Goal: Task Accomplishment & Management: Complete application form

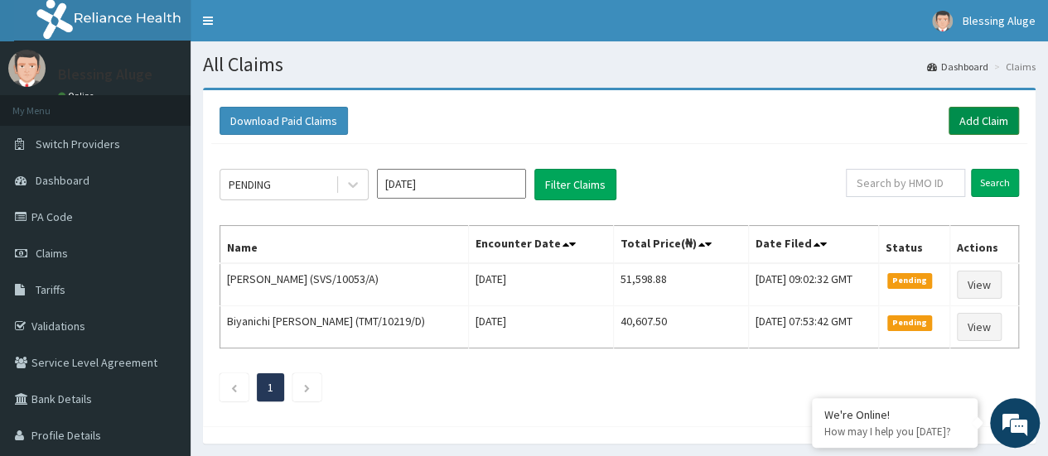
click at [972, 121] on link "Add Claim" at bounding box center [983, 121] width 70 height 28
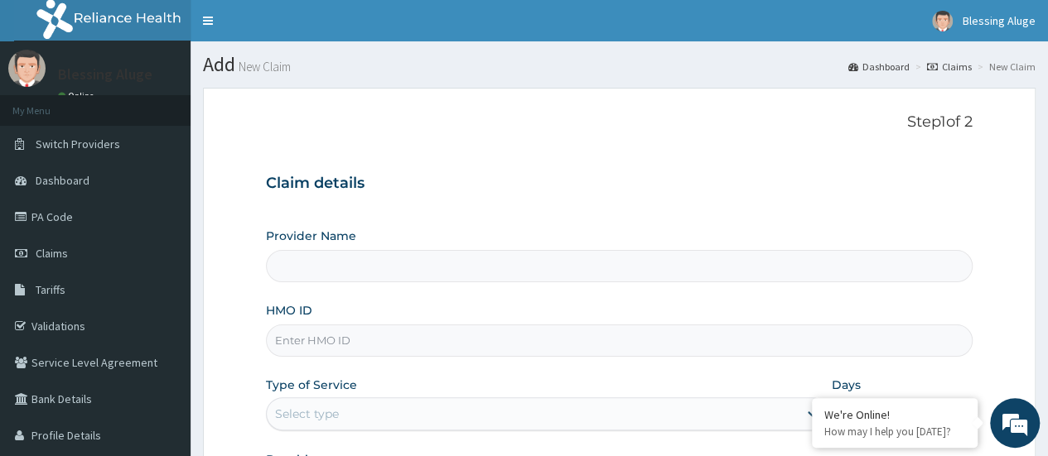
type input "Reliance Family Clinics (RFC) - [GEOGRAPHIC_DATA]"
click at [412, 340] on input "HMO ID" at bounding box center [619, 341] width 706 height 32
paste input "GSV/10041/A"
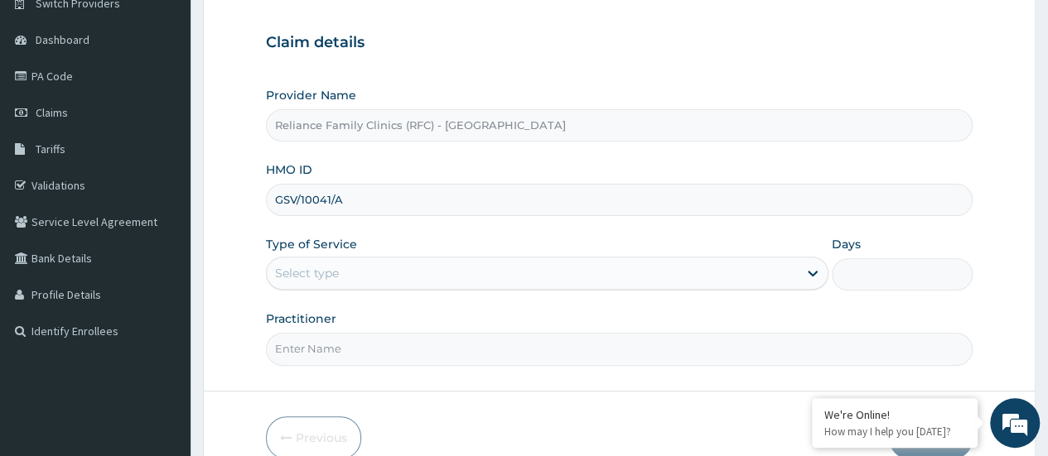
scroll to position [142, 0]
type input "GSV/10041/A"
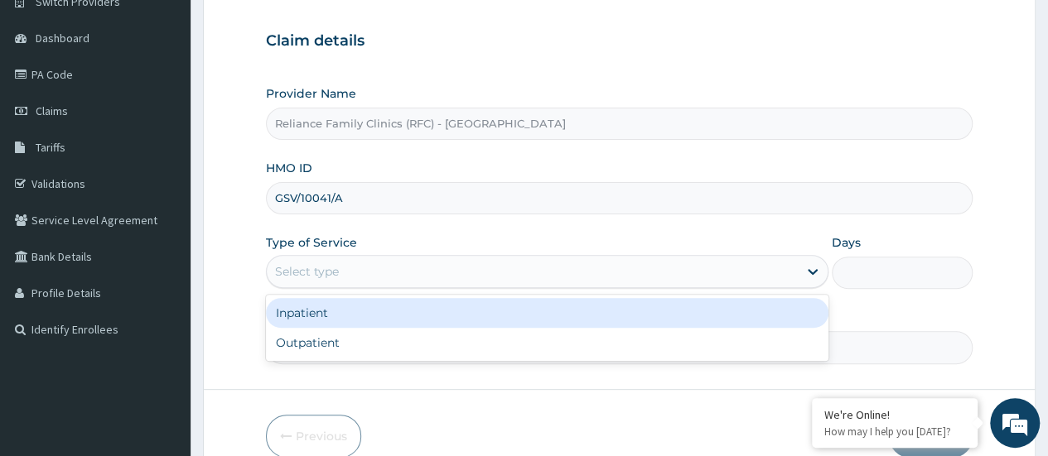
click at [489, 341] on div "Outpatient" at bounding box center [547, 343] width 562 height 30
type input "1"
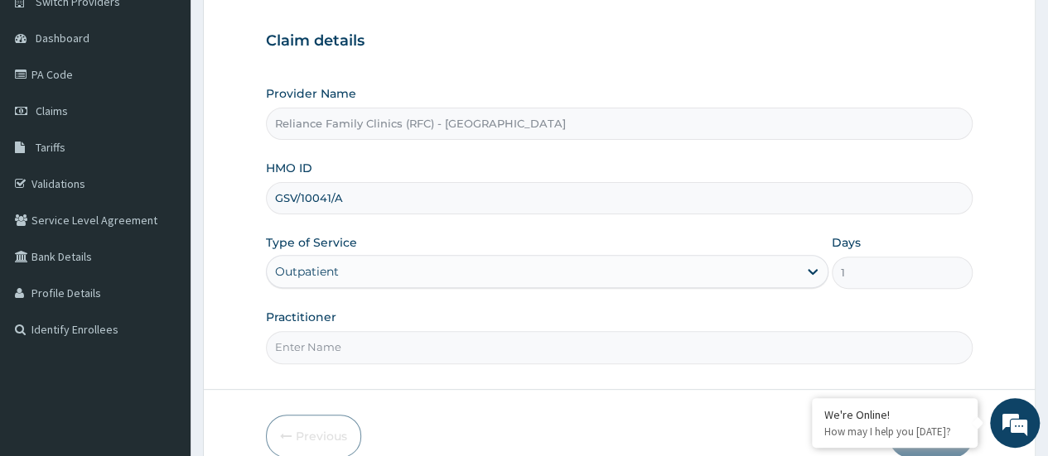
click at [469, 351] on input "Practitioner" at bounding box center [619, 347] width 706 height 32
type input "Locum dr"
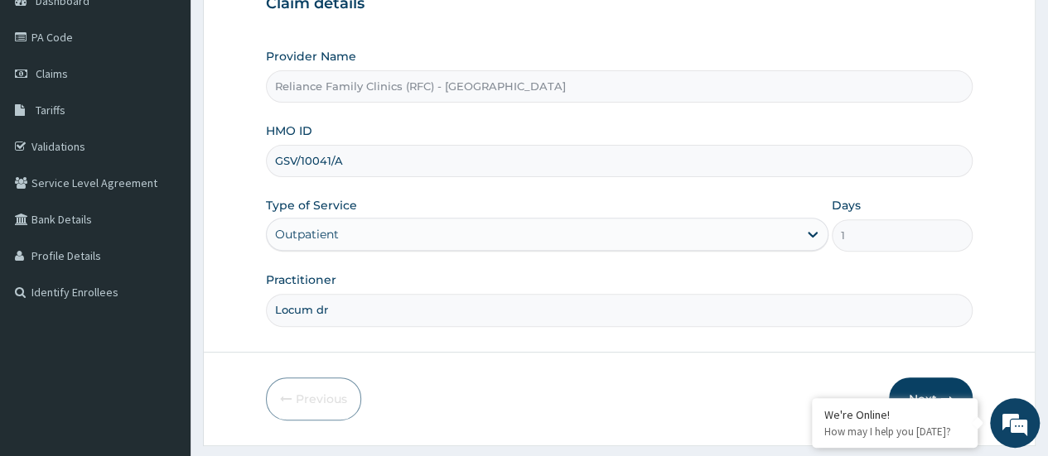
scroll to position [220, 0]
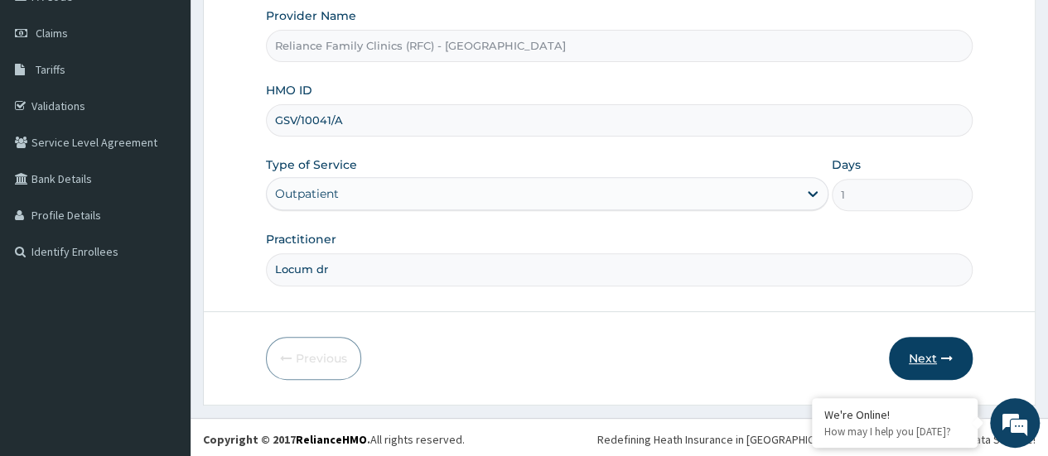
click at [935, 352] on button "Next" at bounding box center [931, 358] width 84 height 43
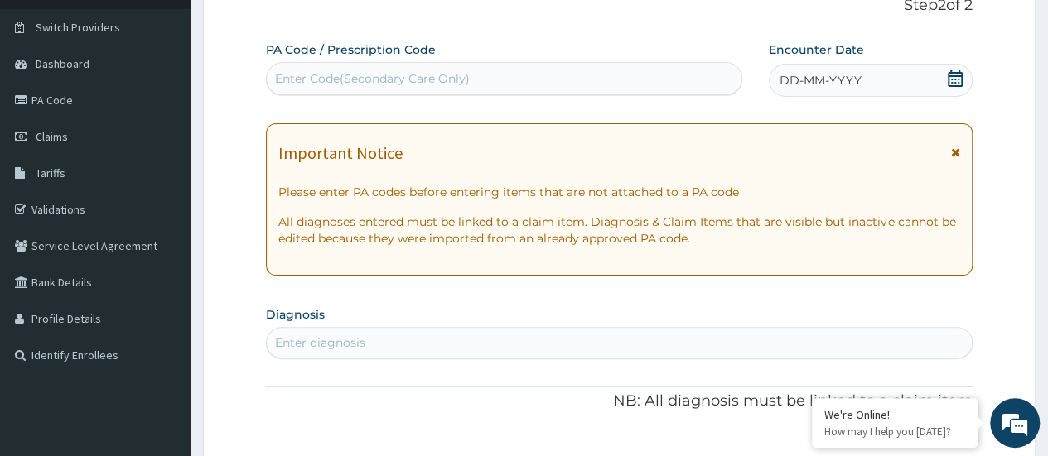
scroll to position [115, 0]
click at [843, 86] on span "DD-MM-YYYY" at bounding box center [820, 82] width 82 height 17
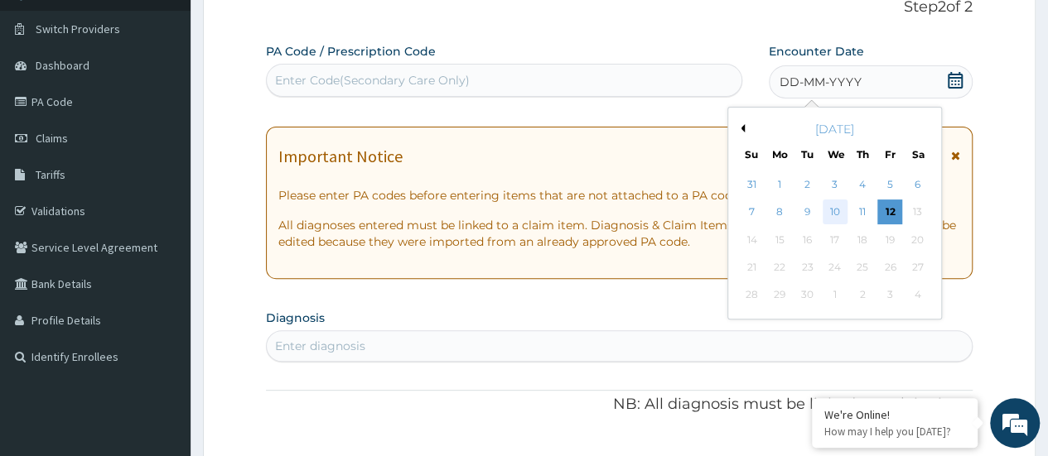
click at [833, 223] on div "10" at bounding box center [834, 212] width 25 height 25
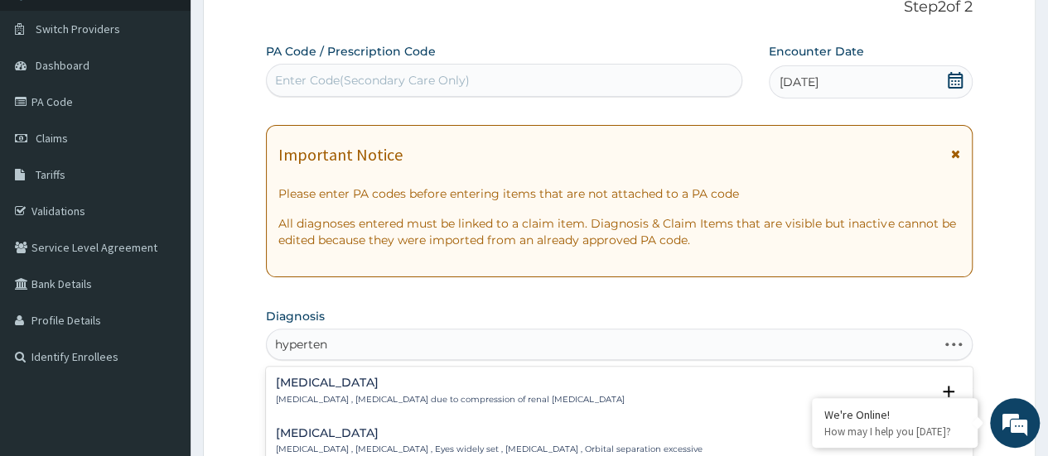
type input "hypertens"
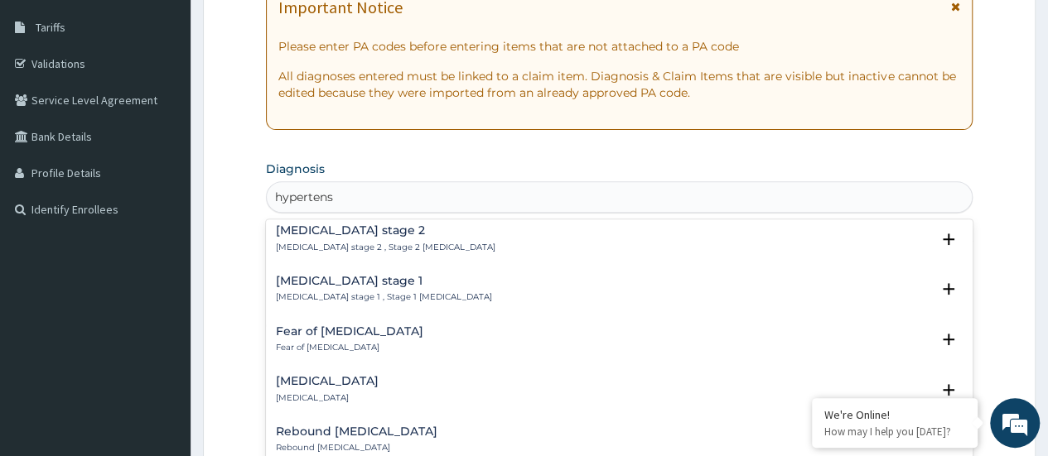
scroll to position [716, 0]
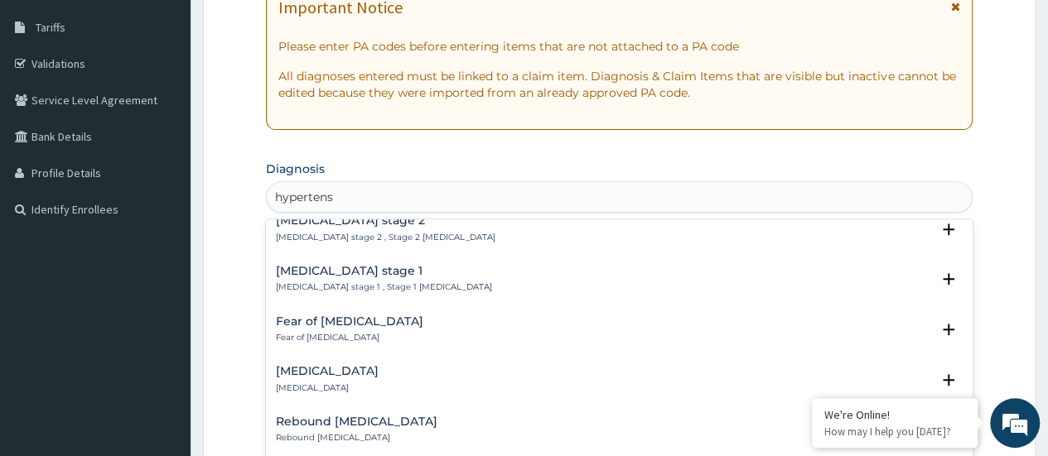
click at [379, 376] on h4 "Hypertensive urgency" at bounding box center [327, 371] width 103 height 12
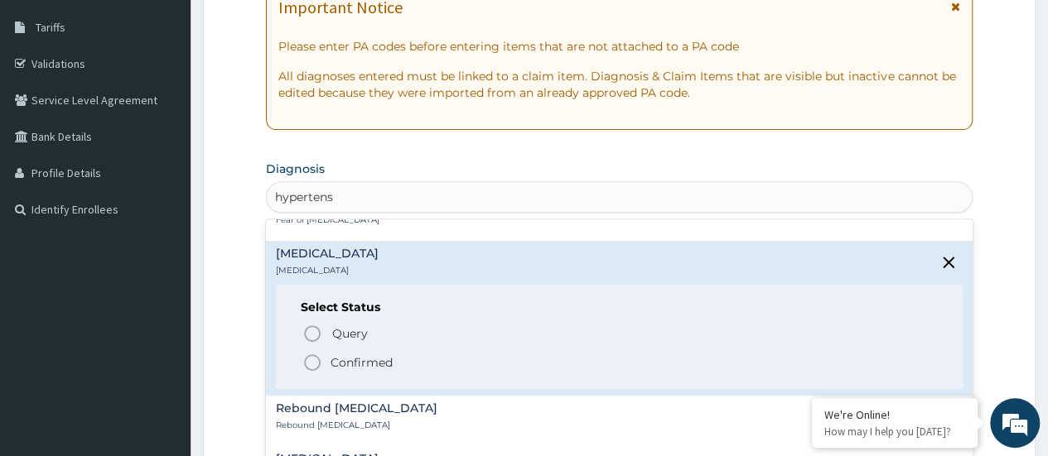
scroll to position [853, 0]
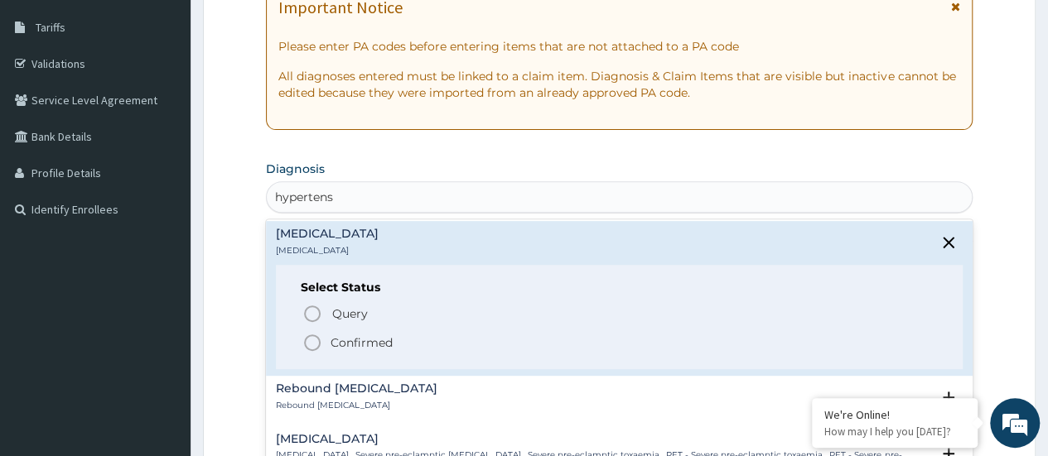
click at [311, 346] on icon "status option filled" at bounding box center [312, 343] width 20 height 20
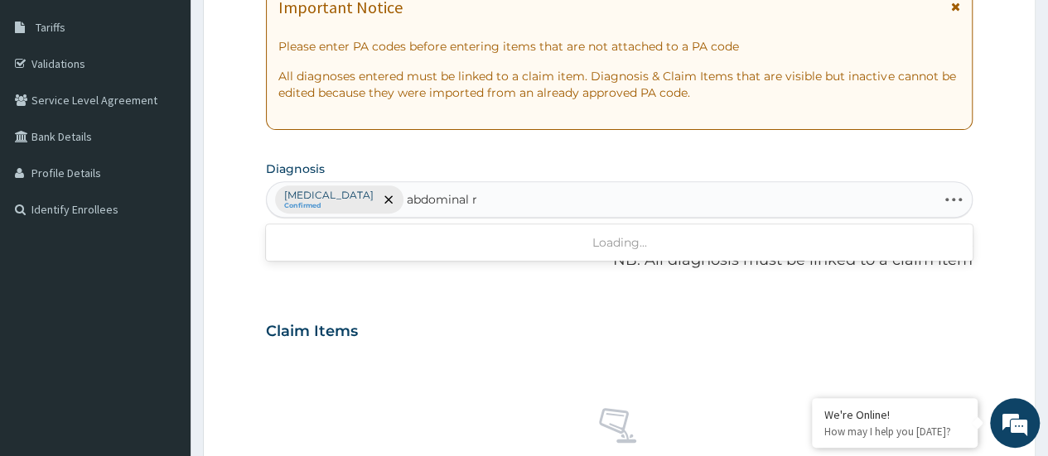
type input "abdominal"
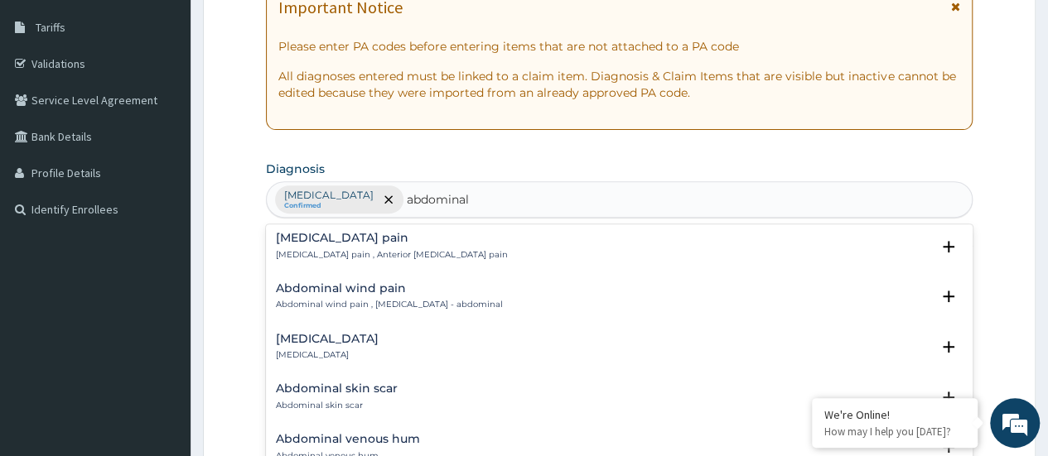
scroll to position [1131, 0]
click at [532, 385] on div "Abdominal skin scar Abdominal skin scar" at bounding box center [619, 397] width 687 height 29
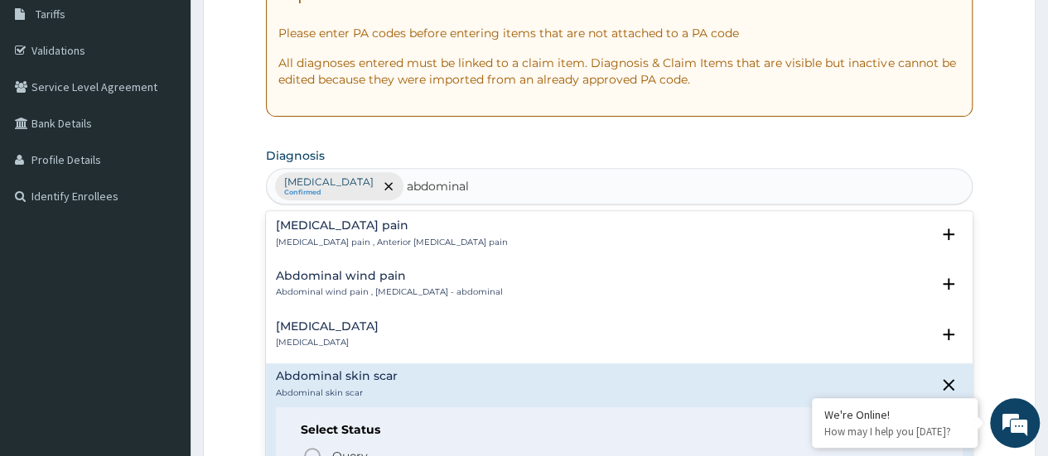
scroll to position [301, 0]
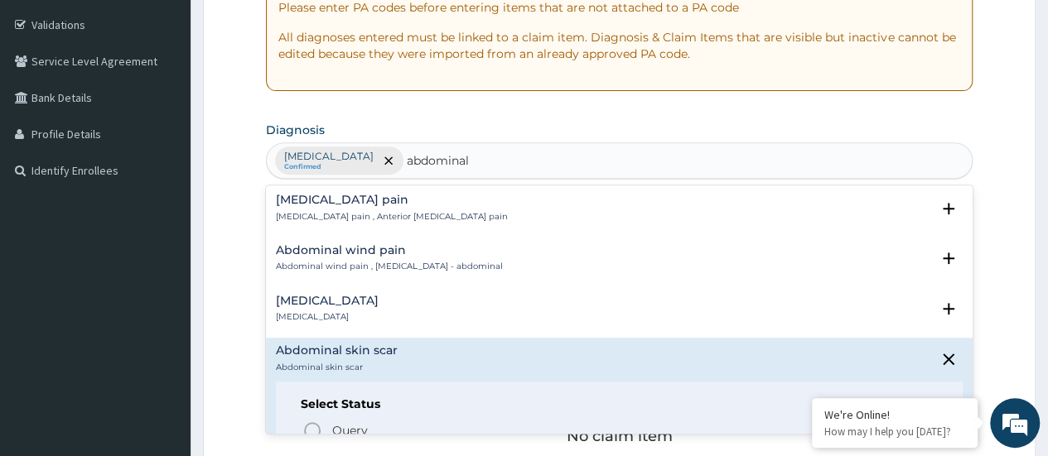
click at [495, 420] on p "Query Query covers suspected (?), Keep in view (kiv), Ruled out (r/o)" at bounding box center [516, 431] width 373 height 22
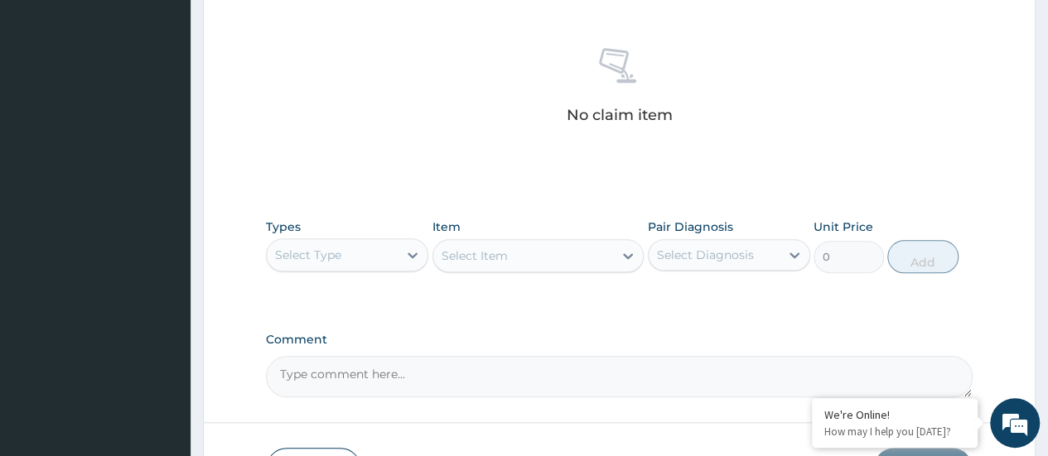
scroll to position [626, 0]
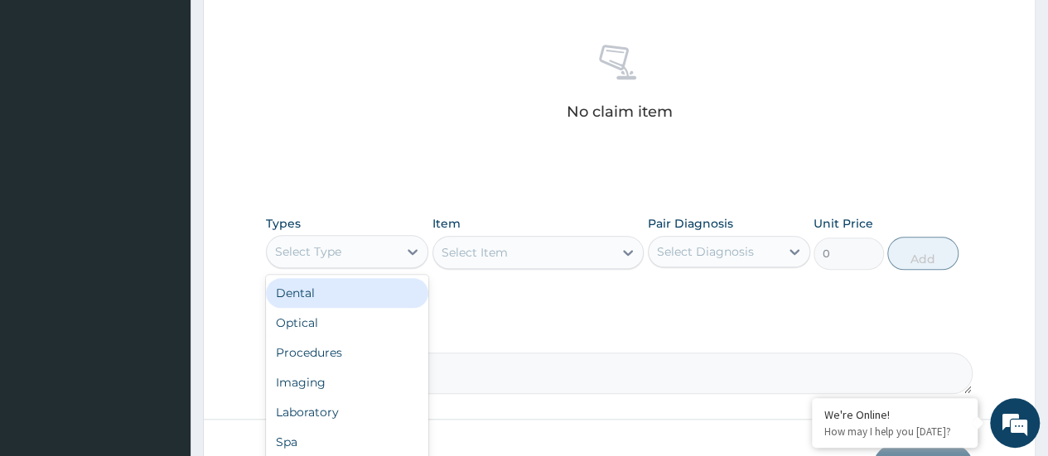
click at [361, 356] on div "Procedures" at bounding box center [347, 353] width 162 height 30
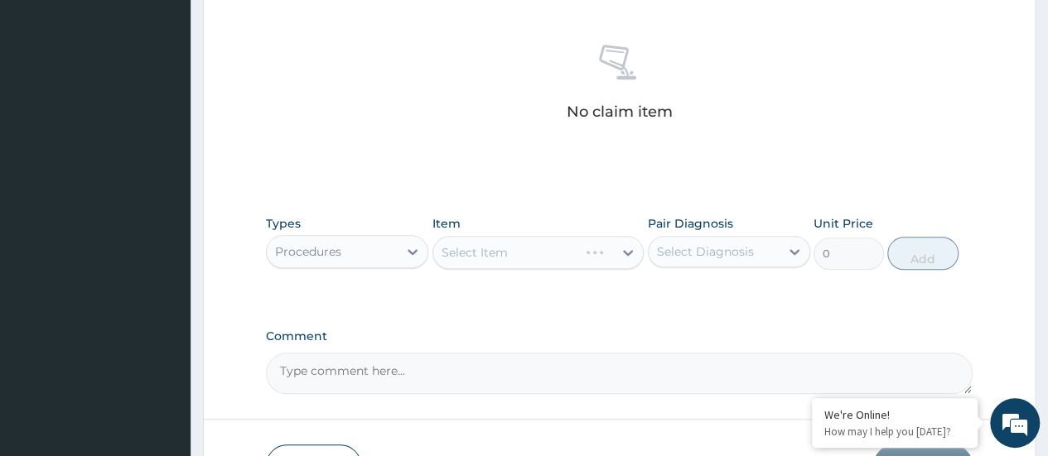
click at [504, 262] on div "Select Item" at bounding box center [538, 252] width 212 height 33
click at [648, 277] on div "Types Procedures Item Select Item Pair Diagnosis Select Diagnosis Unit Price 0 …" at bounding box center [619, 255] width 706 height 96
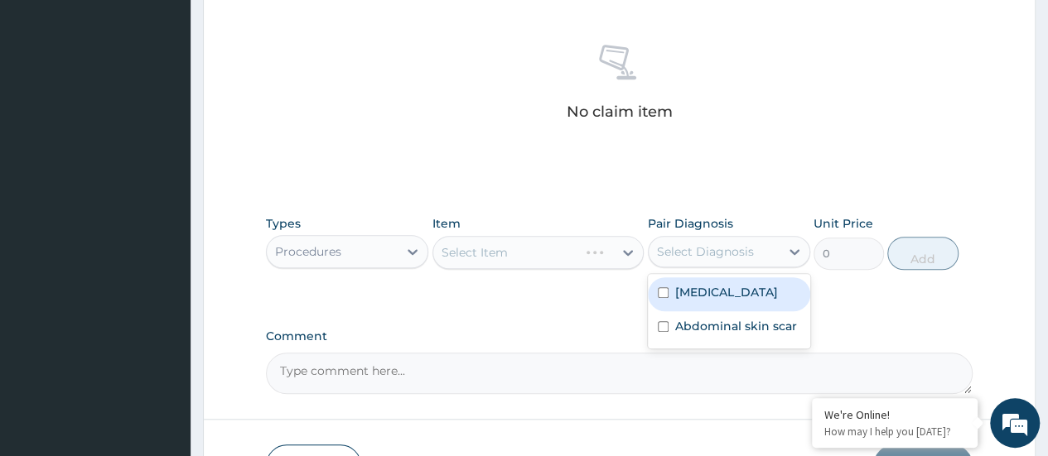
click at [704, 301] on label "Hypertensive urgency" at bounding box center [726, 292] width 103 height 17
checkbox input "true"
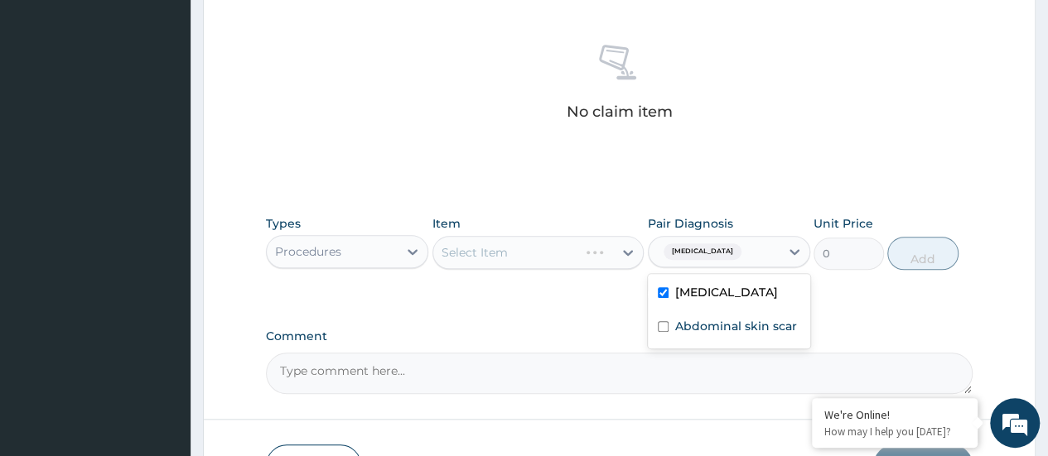
click at [698, 335] on label "Abdominal skin scar" at bounding box center [736, 326] width 122 height 17
checkbox input "true"
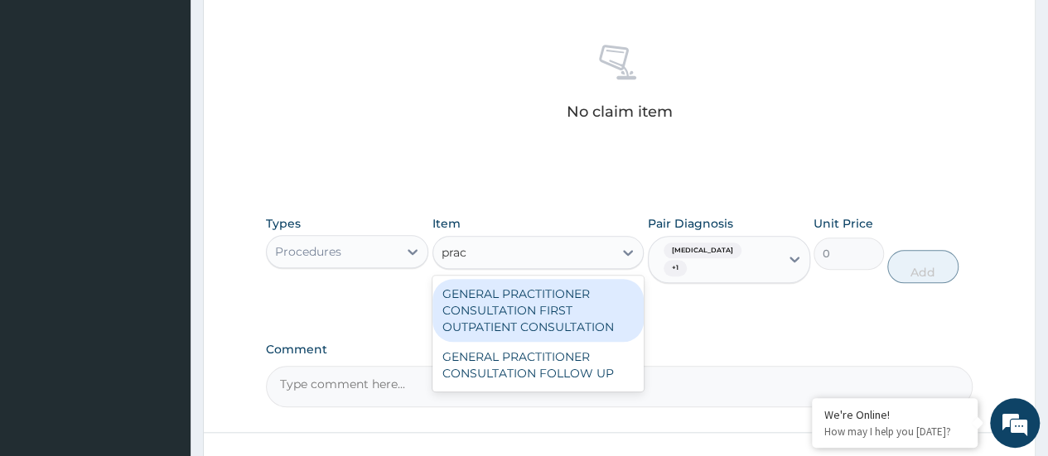
type input "pract"
click at [571, 311] on div "GENERAL PRACTITIONER CONSULTATION FIRST OUTPATIENT CONSULTATION" at bounding box center [538, 310] width 212 height 63
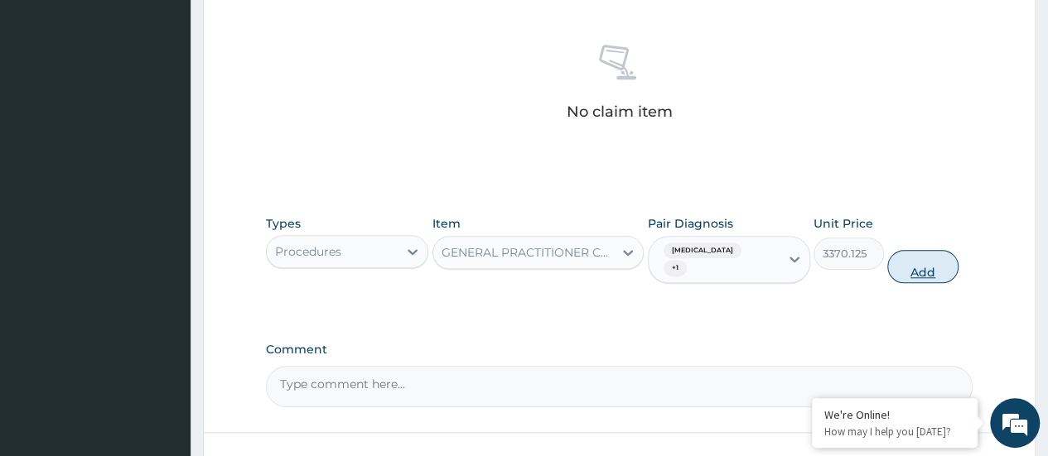
click at [918, 272] on button "Add" at bounding box center [922, 266] width 70 height 33
type input "0"
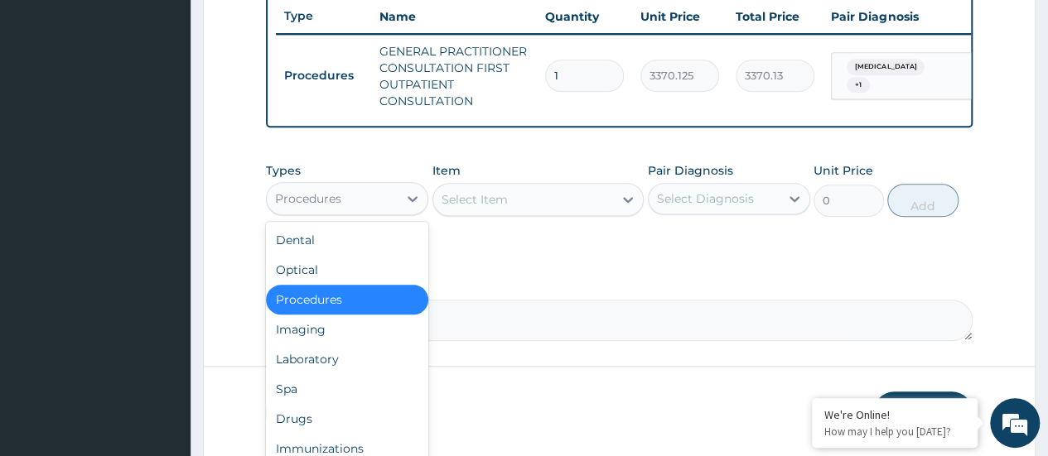
click at [343, 431] on div "Drugs" at bounding box center [347, 419] width 162 height 30
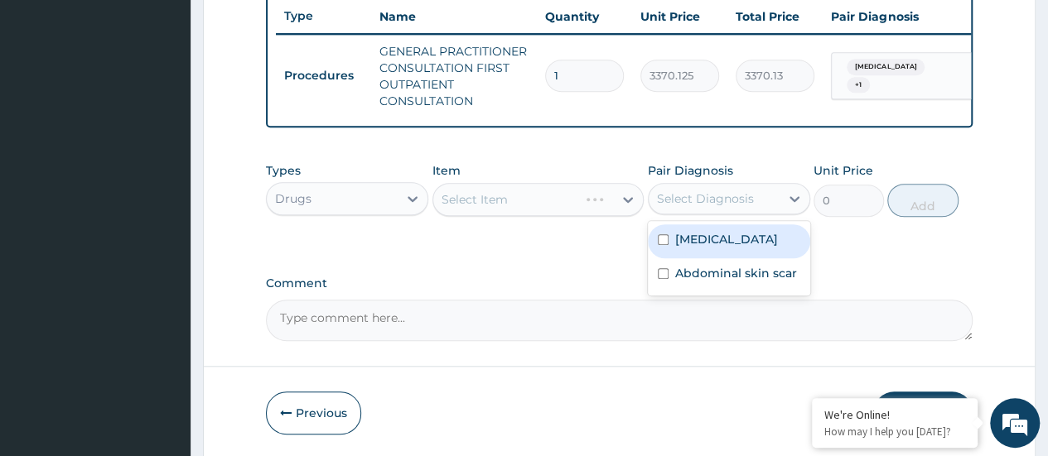
click at [687, 292] on div "Abdominal skin scar" at bounding box center [729, 275] width 162 height 34
checkbox input "true"
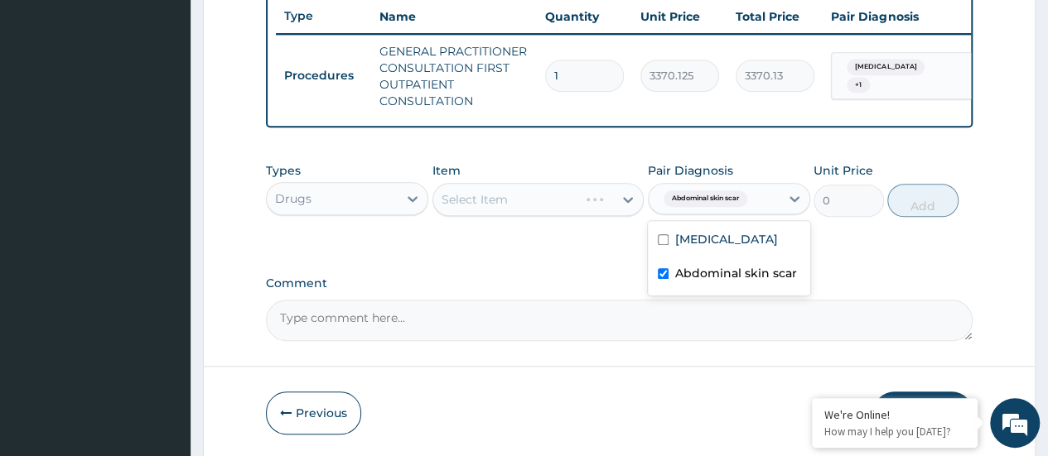
click at [538, 216] on div "Select Item" at bounding box center [538, 199] width 212 height 33
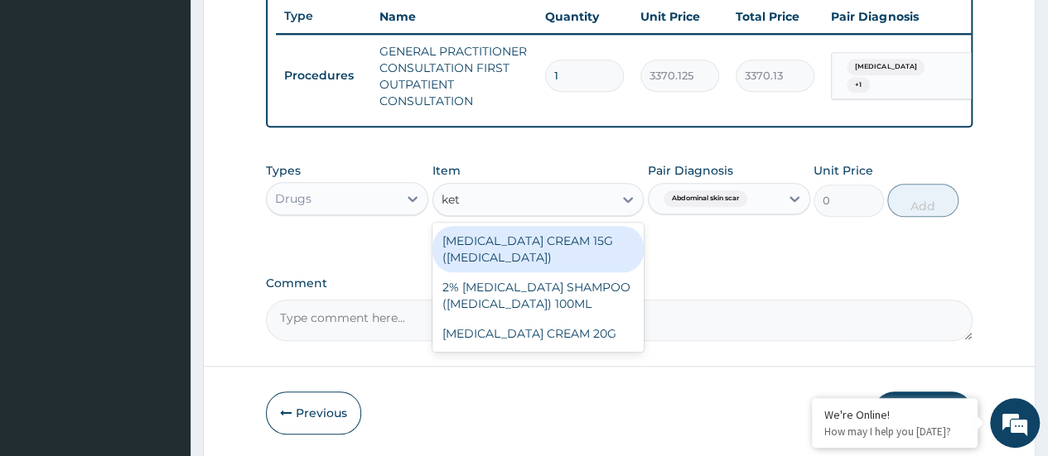
type input "keto"
click at [548, 349] on div "KETOCONAZOLE CREAM 20G" at bounding box center [538, 334] width 212 height 30
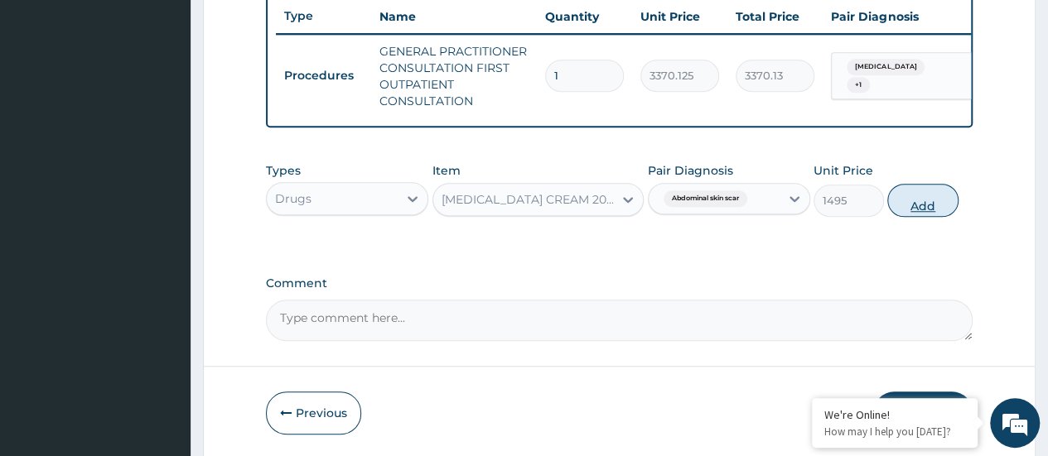
click at [918, 215] on button "Add" at bounding box center [922, 200] width 70 height 33
type input "0"
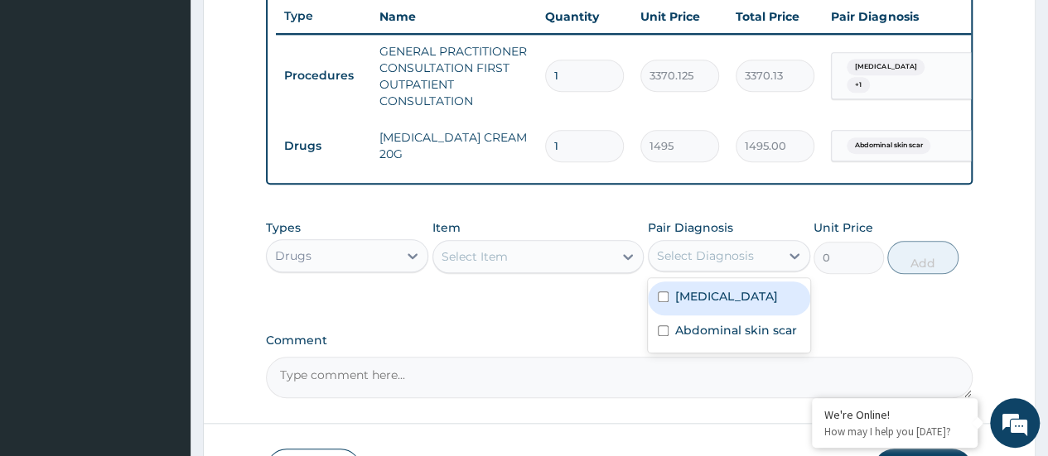
click at [715, 305] on label "Hypertensive urgency" at bounding box center [726, 296] width 103 height 17
checkbox input "true"
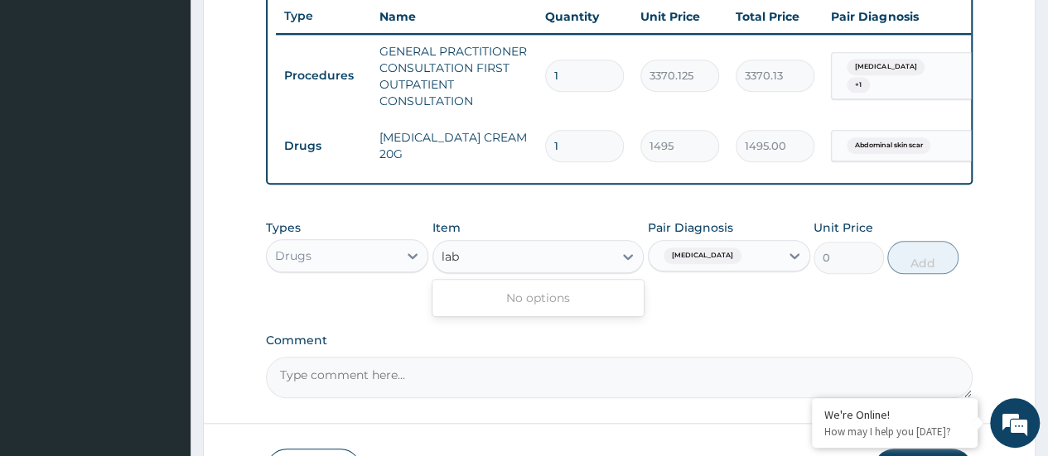
type input "la"
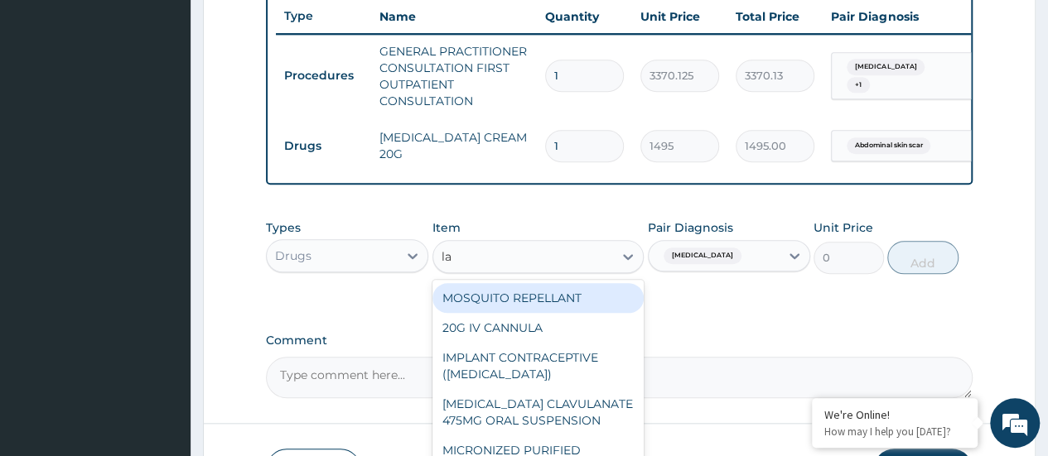
click at [530, 422] on div "AMOXICILLIN CLAVULANATE 475MG ORAL SUSPENSION" at bounding box center [538, 412] width 212 height 46
type input "5554.5"
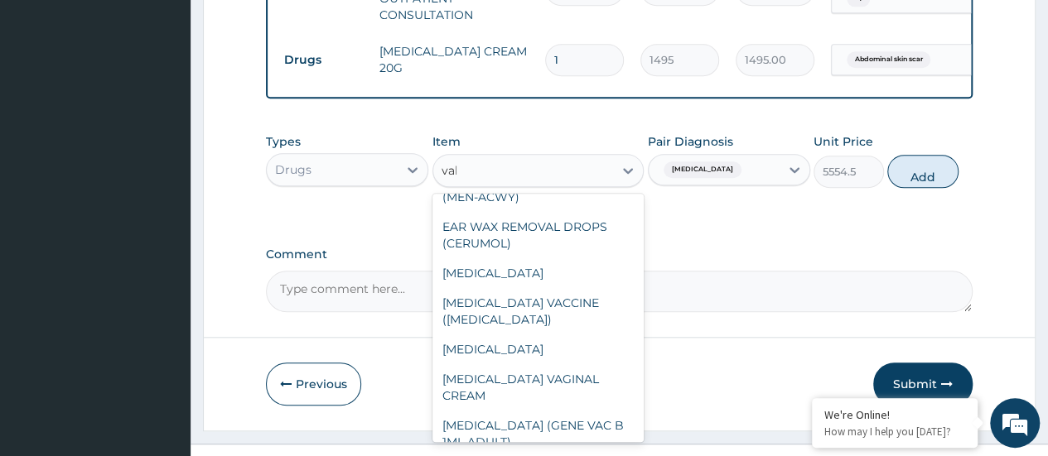
scroll to position [0, 0]
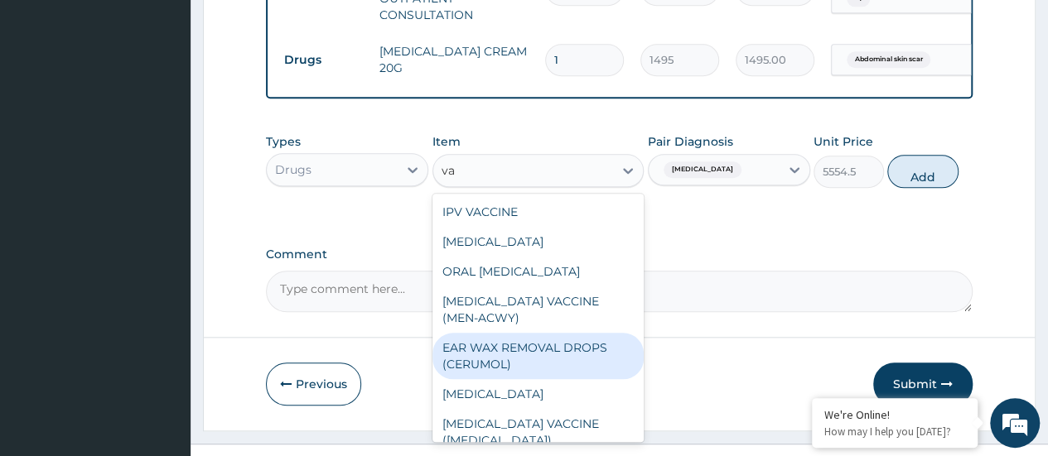
type input "v"
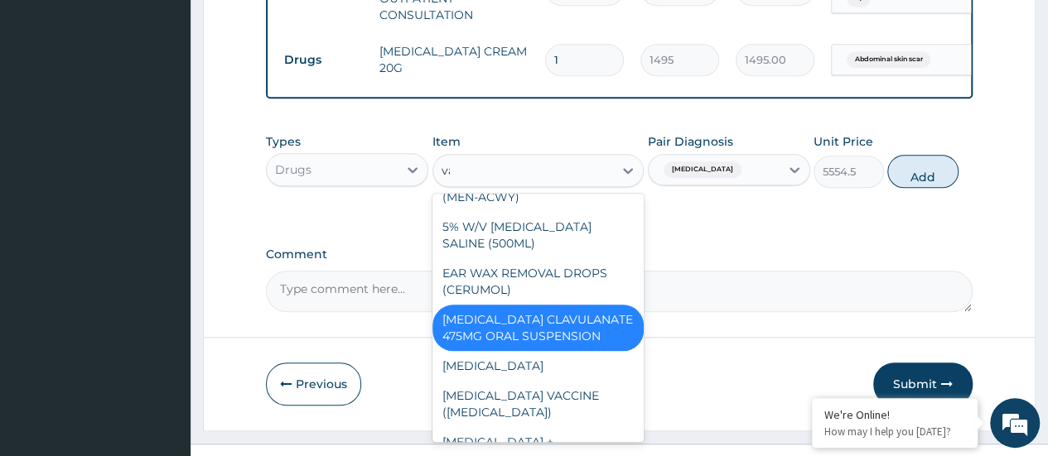
scroll to position [121, 0]
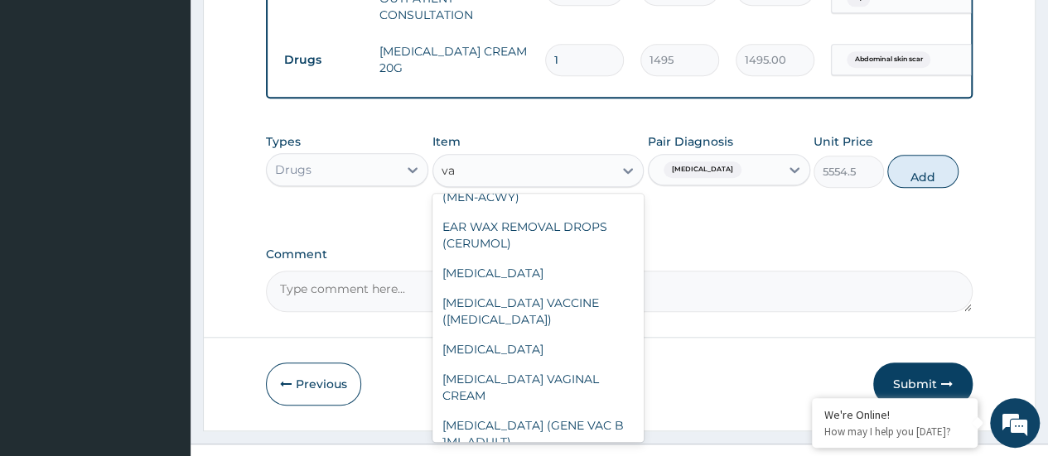
type input "val"
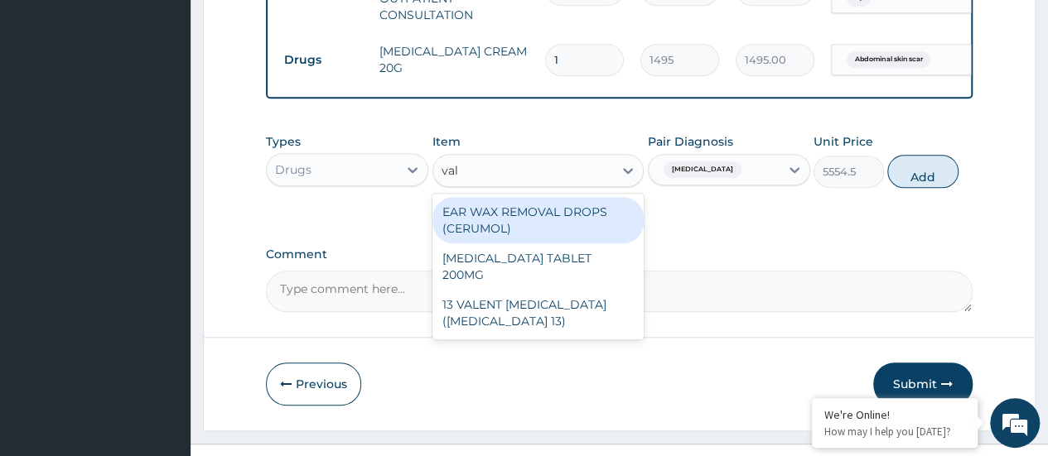
scroll to position [0, 0]
click at [513, 330] on div "13 VALENT PNEUMOCOCCAL VACCINE (PREVNAR 13)" at bounding box center [538, 313] width 212 height 46
type input "25300"
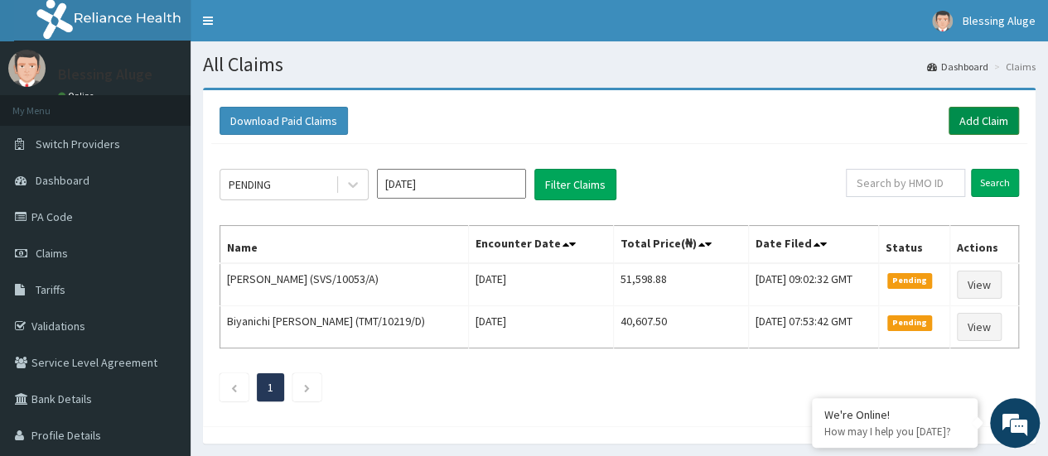
click at [1001, 121] on link "Add Claim" at bounding box center [983, 121] width 70 height 28
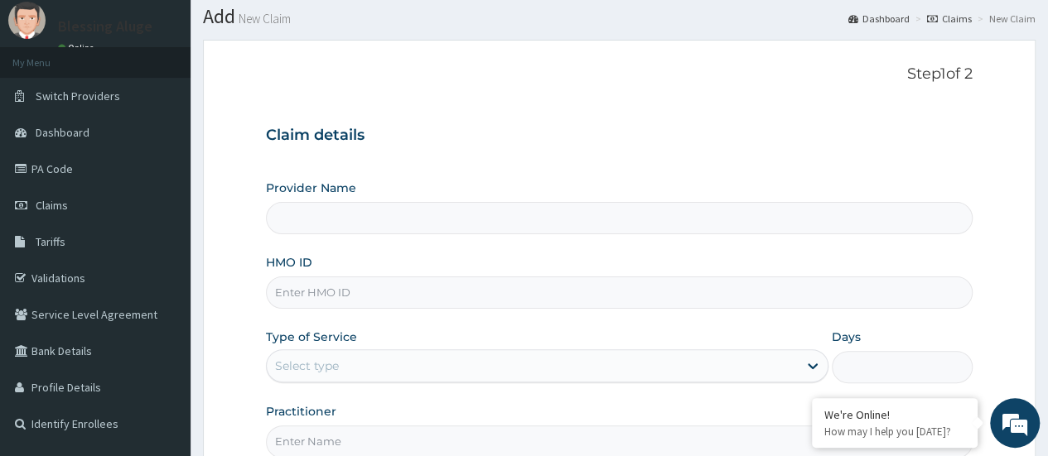
scroll to position [49, 0]
click at [434, 292] on input "HMO ID" at bounding box center [619, 292] width 706 height 32
type input "Reliance Family Clinics (RFC) - Port Harcourt"
paste input "2409502"
type input "2"
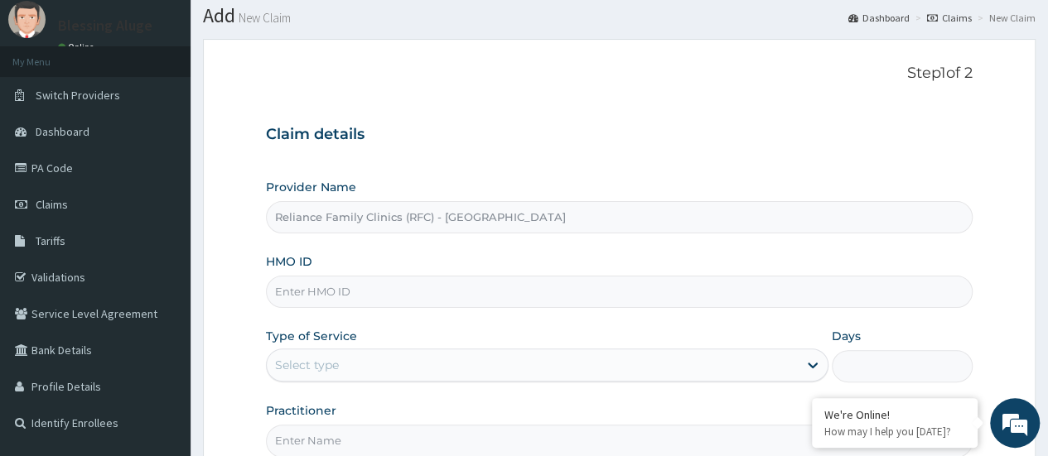
scroll to position [0, 0]
paste input "RLD/10184/A"
type input "RLD/10184/A"
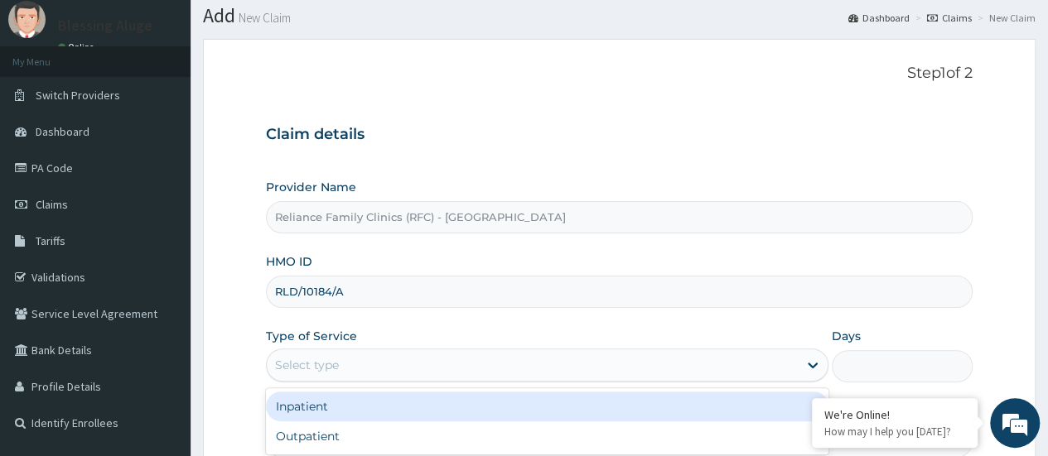
click at [378, 449] on div "Outpatient" at bounding box center [547, 437] width 562 height 30
type input "1"
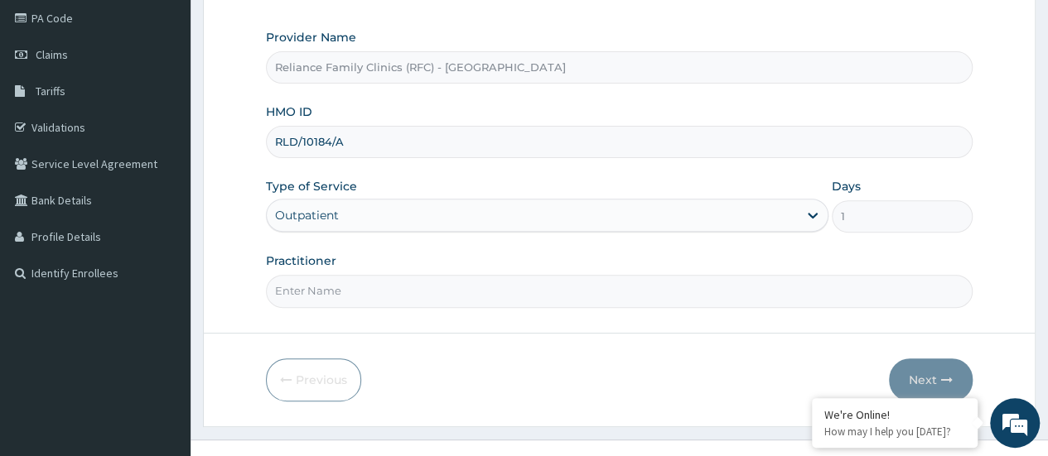
scroll to position [220, 0]
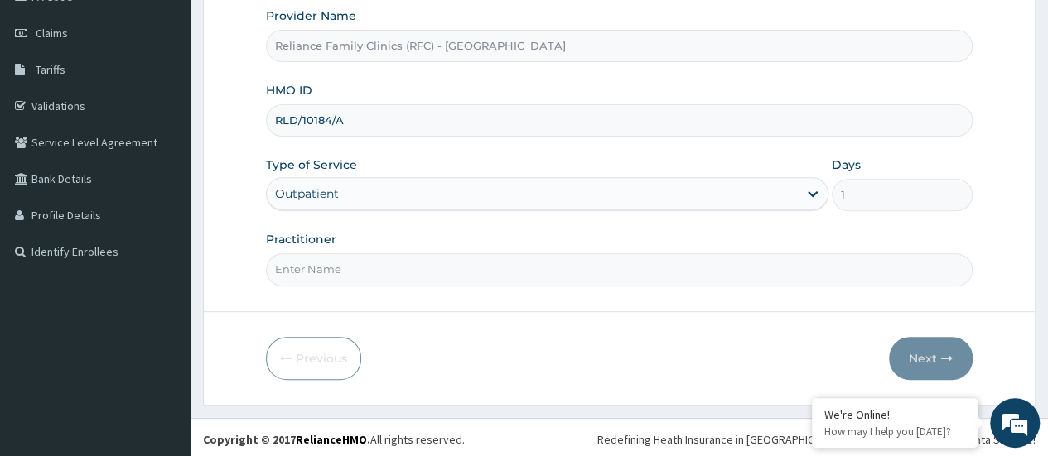
click at [412, 270] on input "Practitioner" at bounding box center [619, 269] width 706 height 32
type input "Locum dr"
click at [925, 354] on button "Next" at bounding box center [931, 358] width 84 height 43
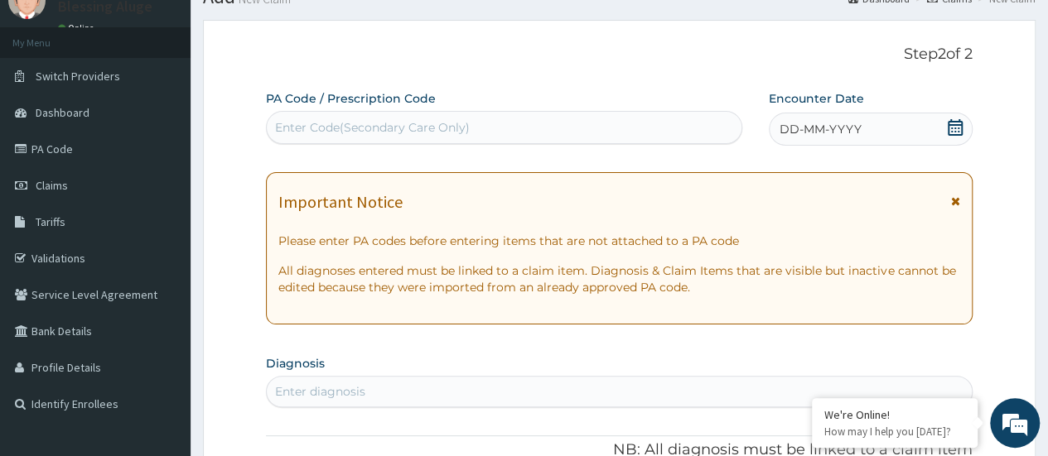
scroll to position [66, 0]
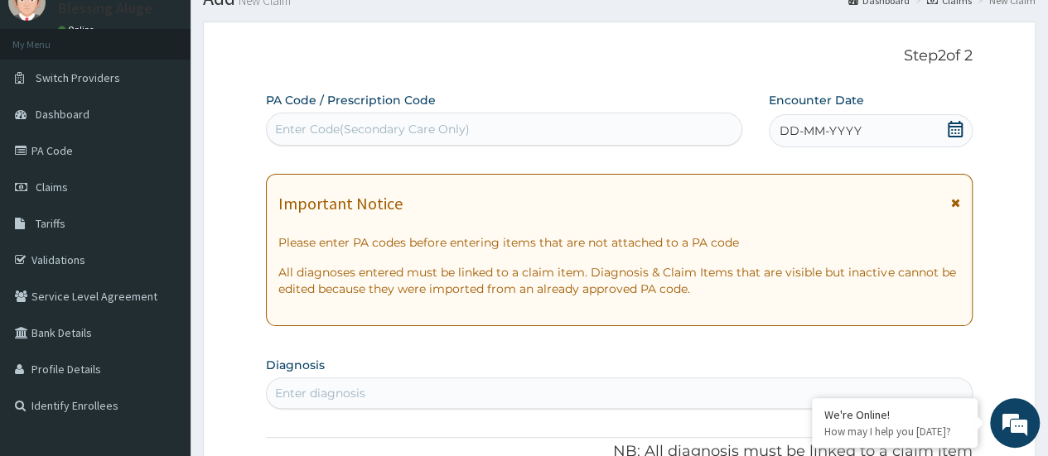
click at [850, 121] on div "DD-MM-YYYY" at bounding box center [871, 130] width 204 height 33
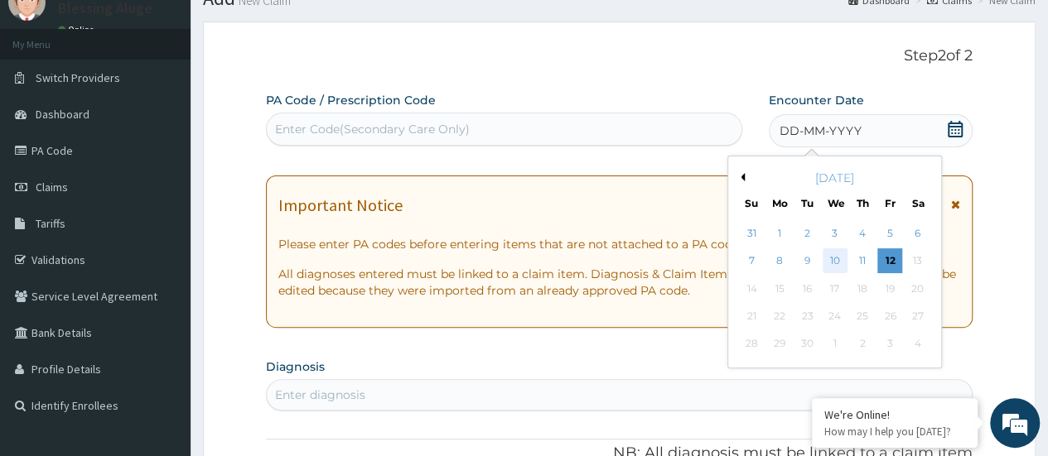
click at [840, 268] on div "10" at bounding box center [834, 261] width 25 height 25
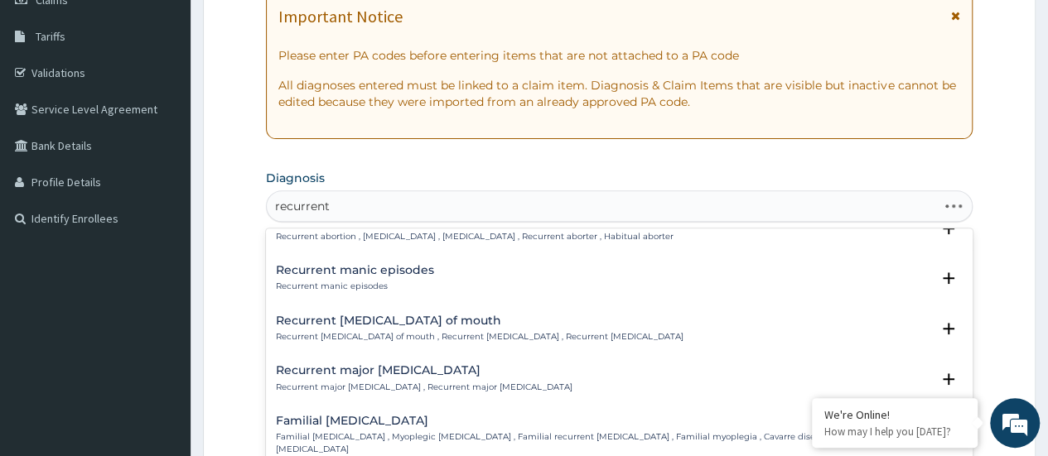
scroll to position [75, 0]
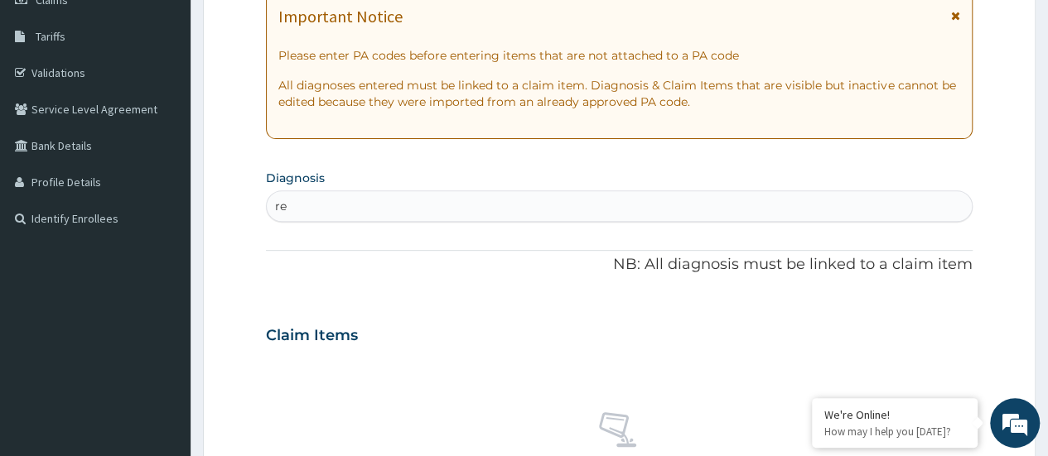
type input "r"
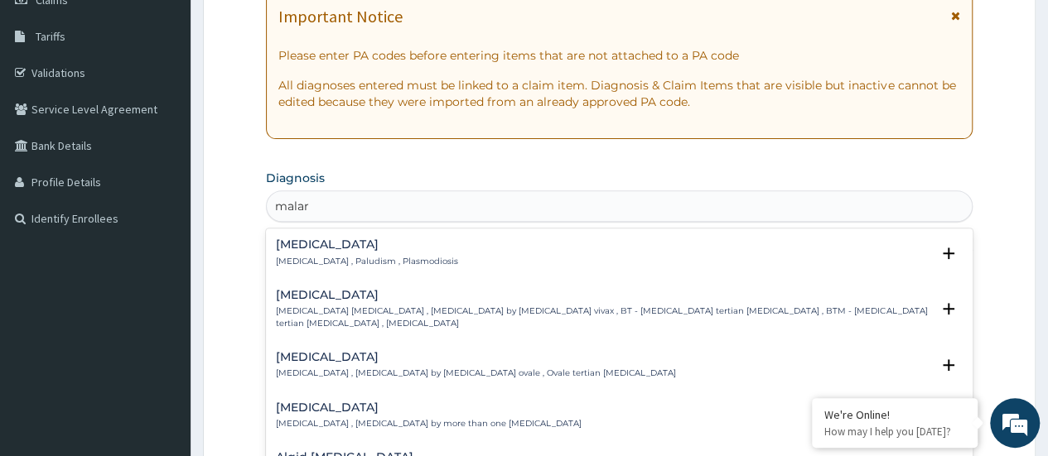
click at [462, 265] on div "Malaria Malaria , Paludism , Plasmodiosis" at bounding box center [619, 253] width 687 height 29
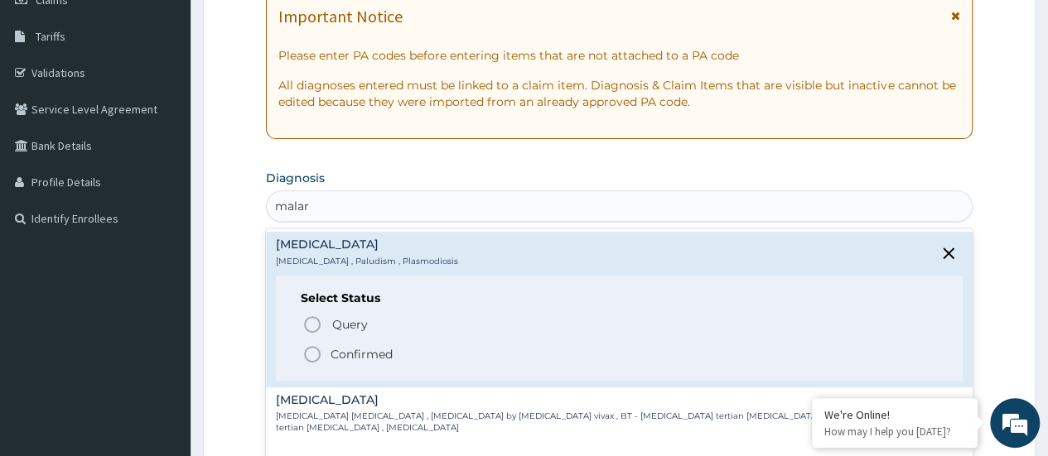
type input "malar"
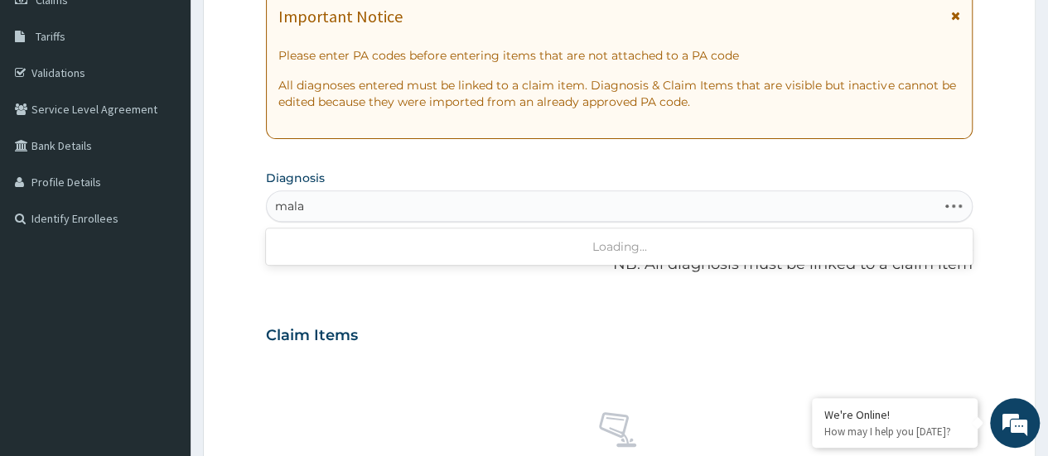
type input "malar"
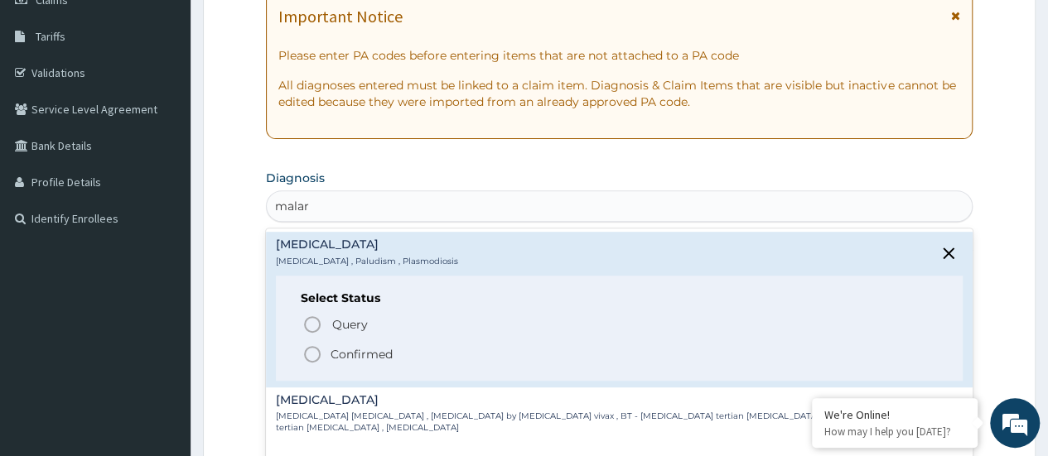
click at [316, 356] on icon "status option filled" at bounding box center [312, 355] width 20 height 20
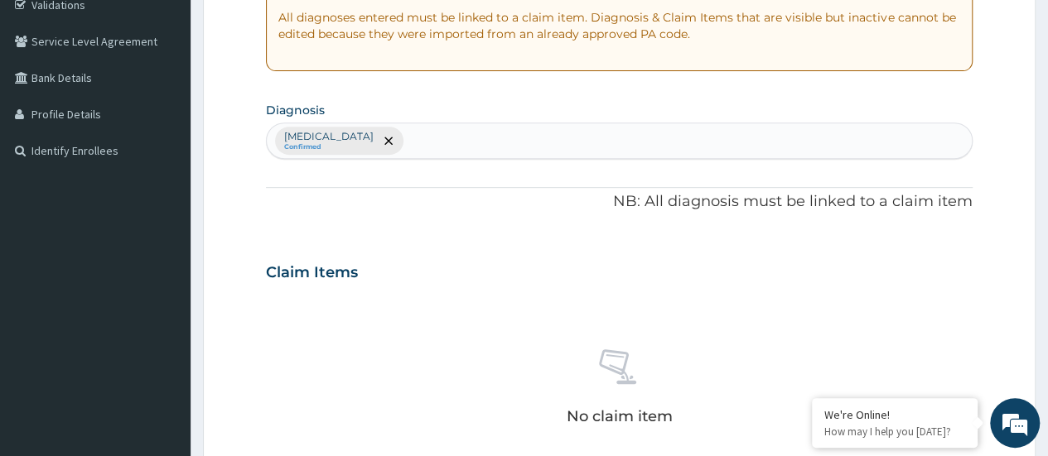
scroll to position [321, 0]
type input "a"
type input "n"
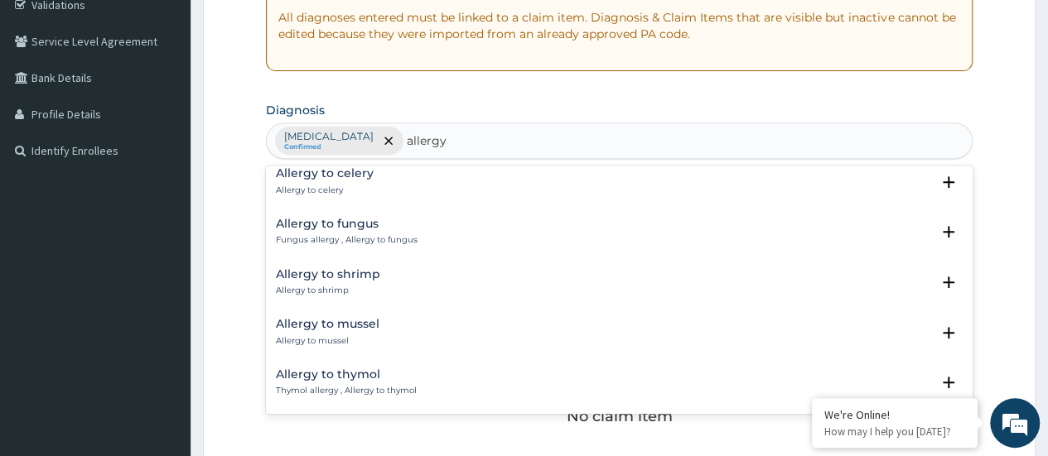
scroll to position [1459, 0]
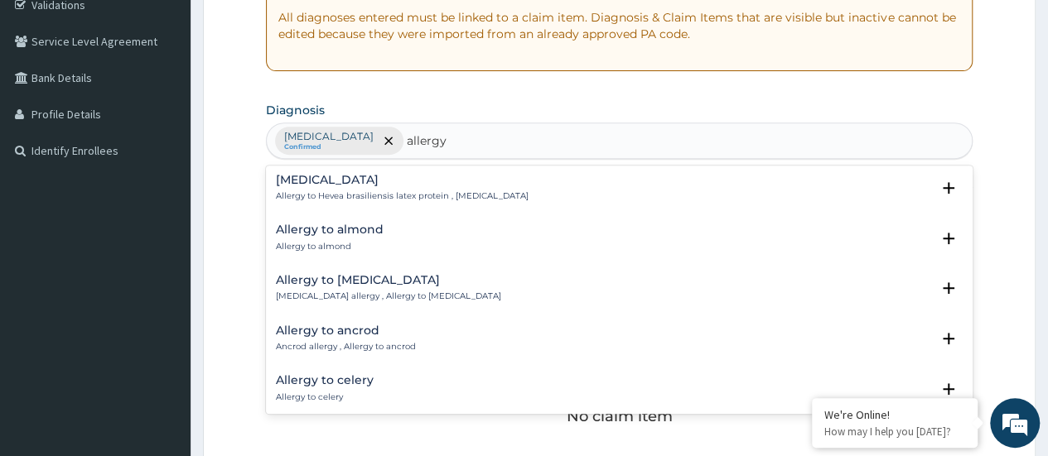
type input "allergy"
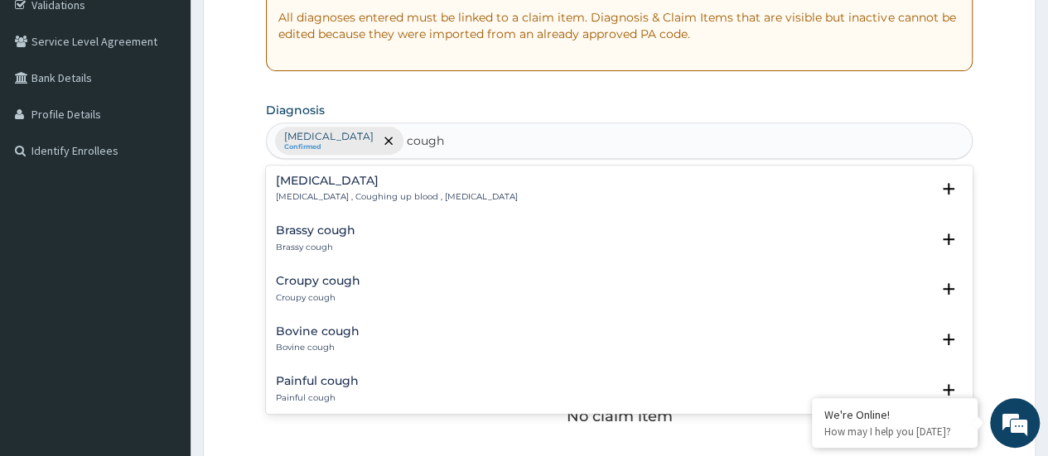
scroll to position [205, 0]
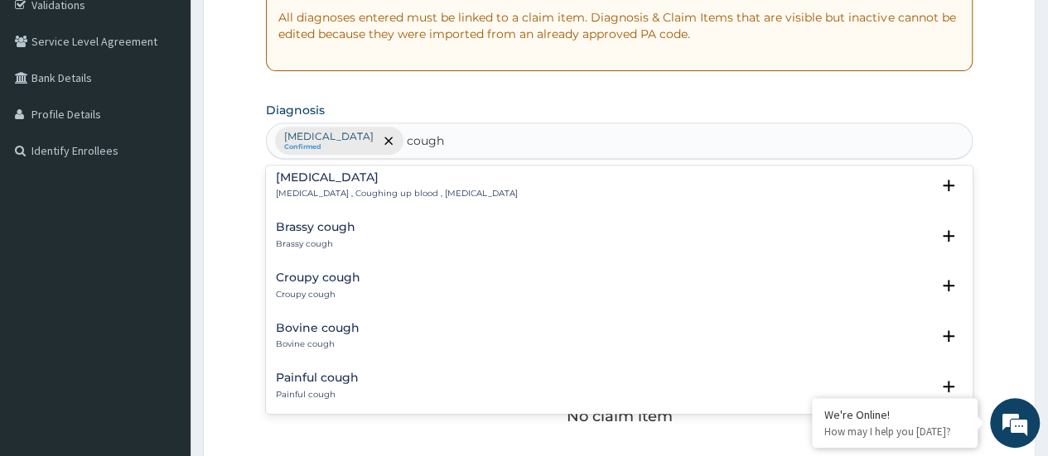
type input "cough"
click at [972, 432] on div "We're Online! How may I help you today?" at bounding box center [895, 423] width 166 height 50
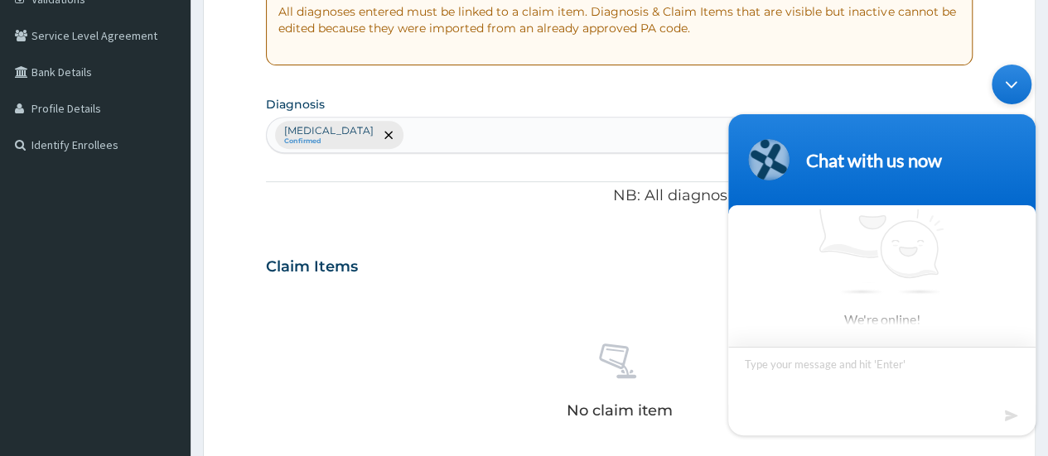
scroll to position [25, 0]
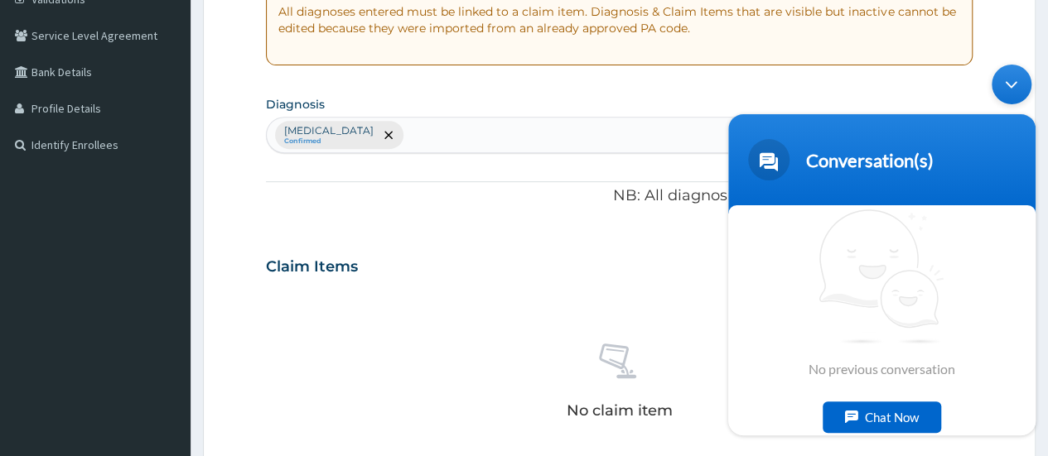
click at [884, 89] on body "Conversation(s) We're online! No previous conversation Chat Now" at bounding box center [882, 249] width 324 height 388
click at [934, 89] on body "Conversation(s) We're online! No previous conversation Chat Now" at bounding box center [882, 249] width 324 height 388
click at [1005, 82] on div "Minimize live chat window" at bounding box center [1011, 84] width 40 height 40
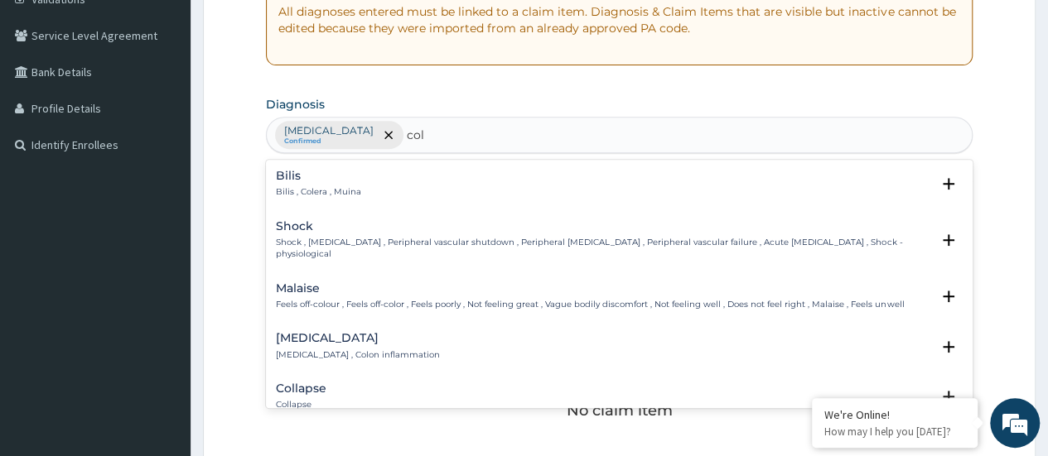
type input "cold"
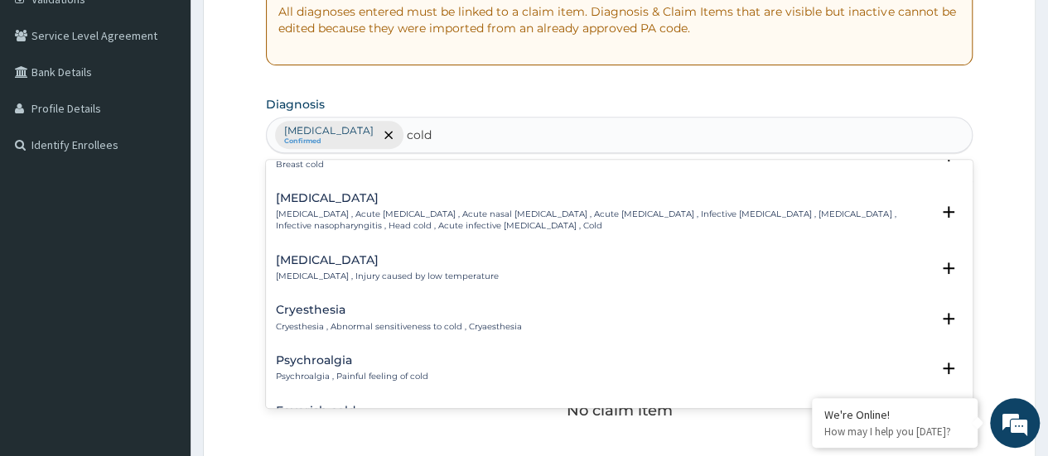
scroll to position [480, 0]
click at [882, 220] on p "[MEDICAL_DATA] , Acute [MEDICAL_DATA] , Acute nasal [MEDICAL_DATA] , Acute [MED…" at bounding box center [603, 222] width 654 height 24
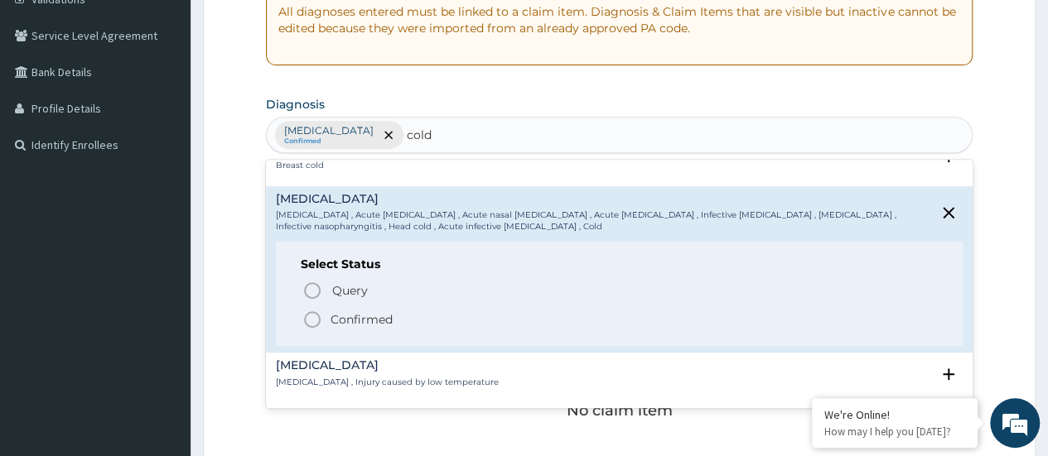
click at [813, 327] on span "Confirmed" at bounding box center [619, 320] width 635 height 20
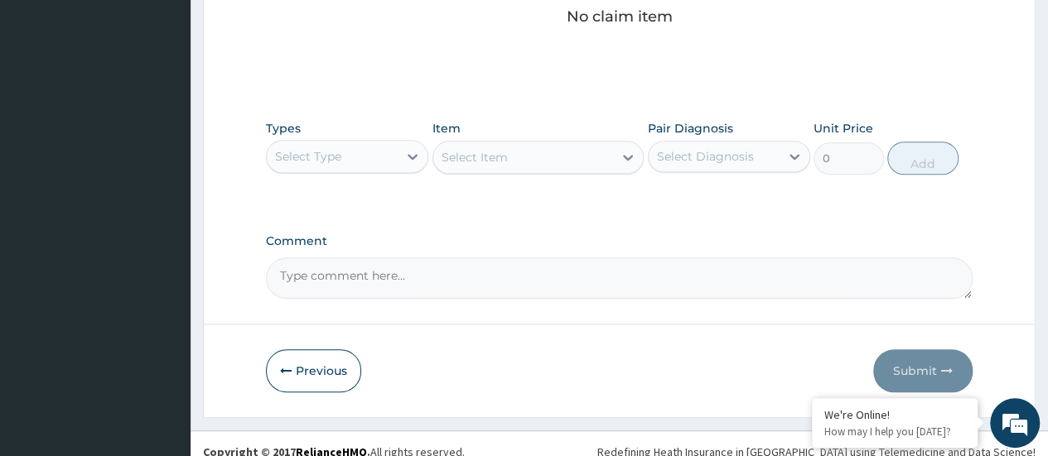
scroll to position [735, 0]
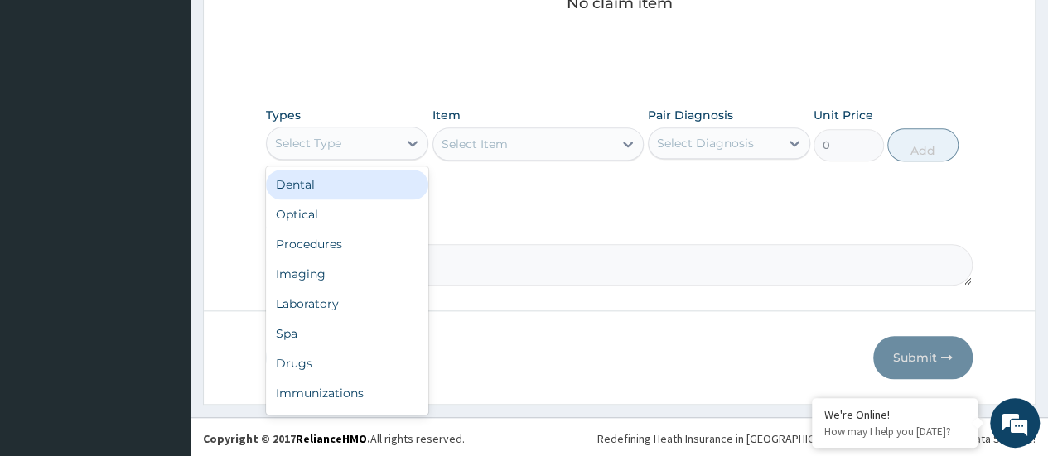
click at [377, 248] on div "Procedures" at bounding box center [347, 244] width 162 height 30
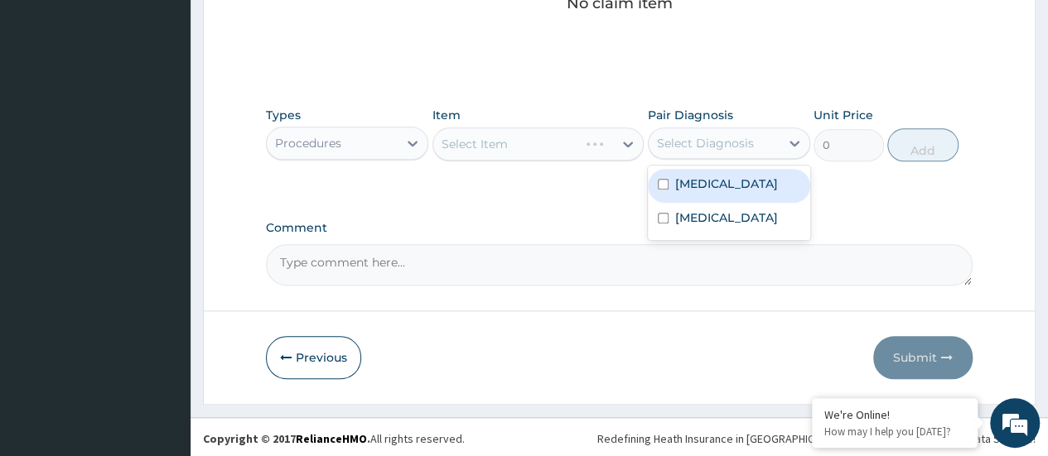
click at [742, 189] on div "Malaria" at bounding box center [729, 186] width 162 height 34
checkbox input "true"
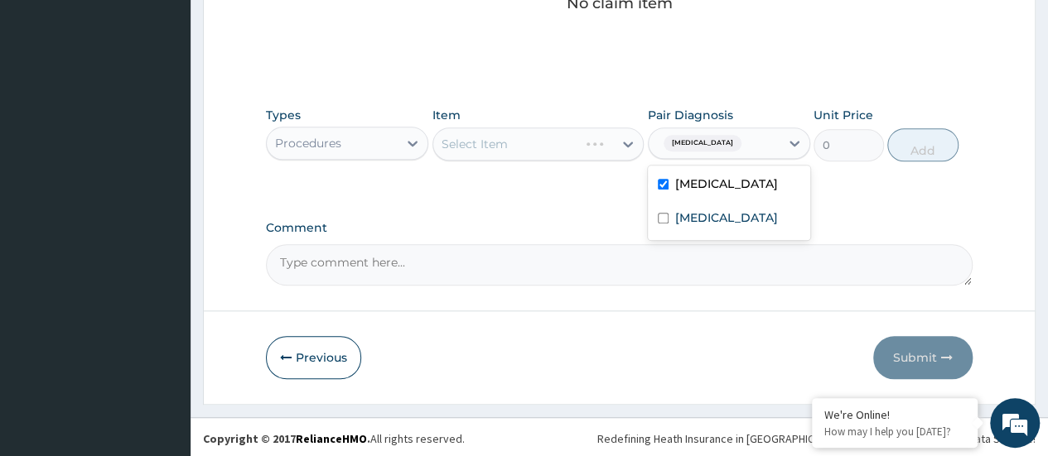
click at [736, 223] on label "Common cold" at bounding box center [726, 218] width 103 height 17
checkbox input "true"
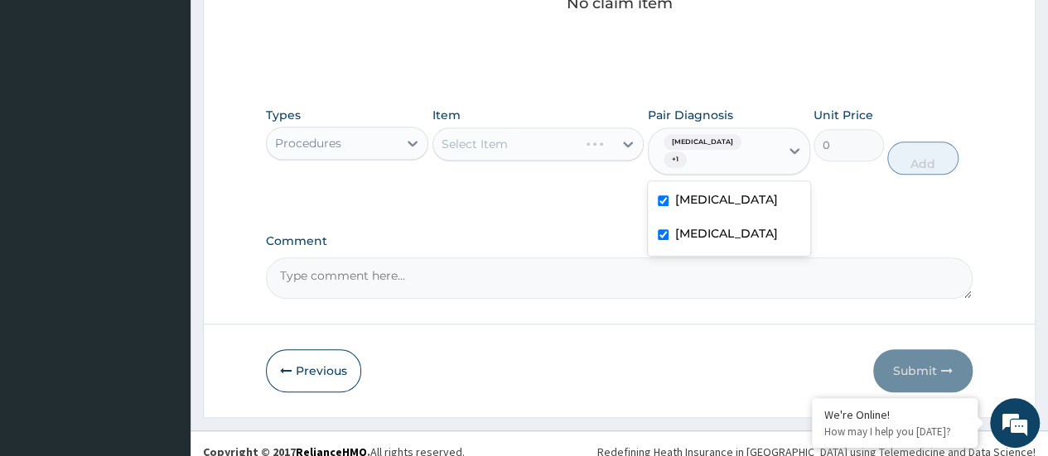
click at [568, 143] on div "Select Item" at bounding box center [538, 144] width 212 height 33
click at [495, 154] on div "Select Item" at bounding box center [538, 144] width 212 height 33
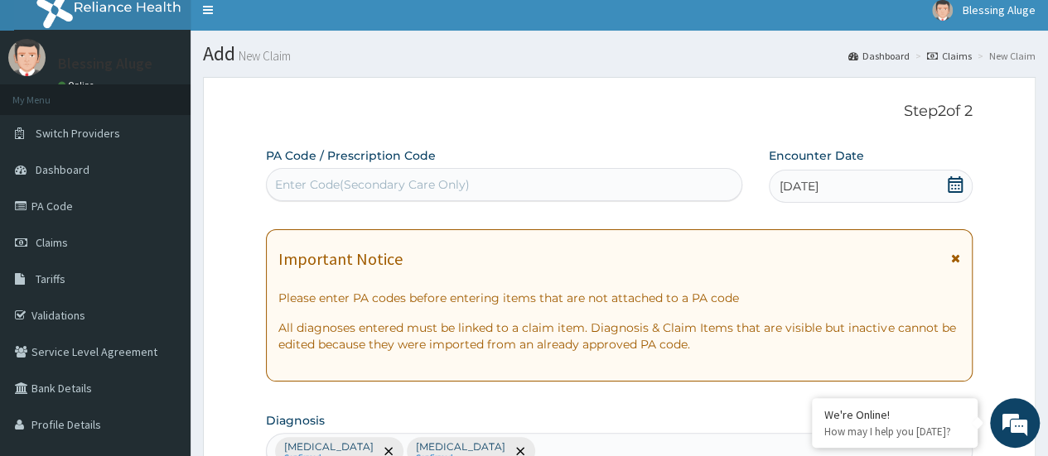
scroll to position [0, 0]
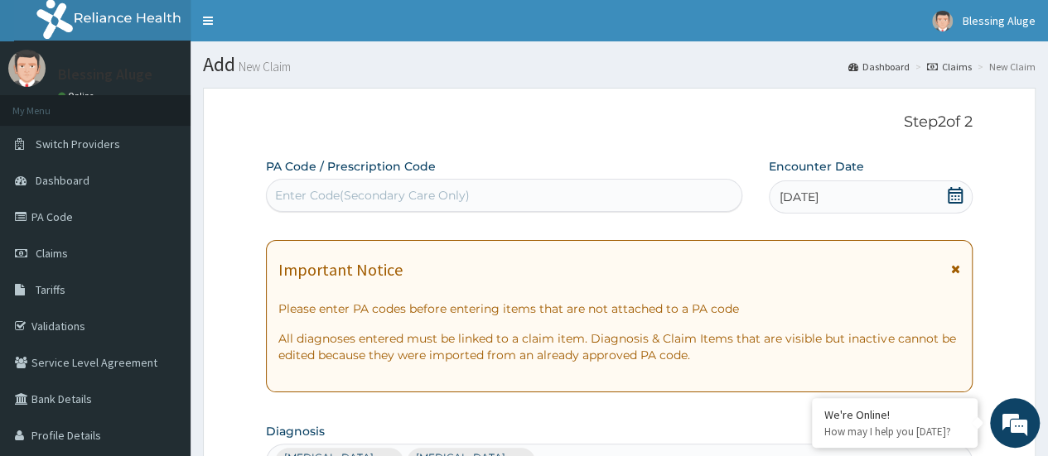
click at [951, 273] on icon at bounding box center [955, 269] width 9 height 12
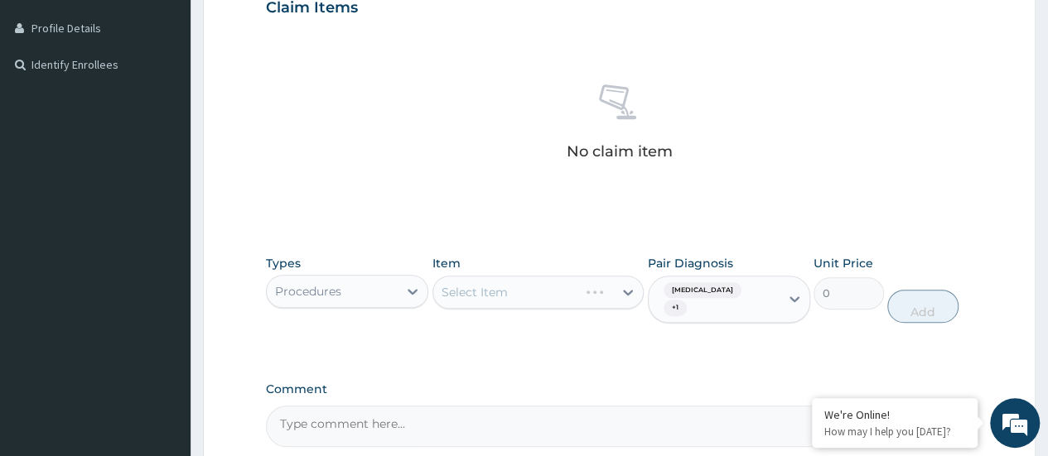
scroll to position [403, 0]
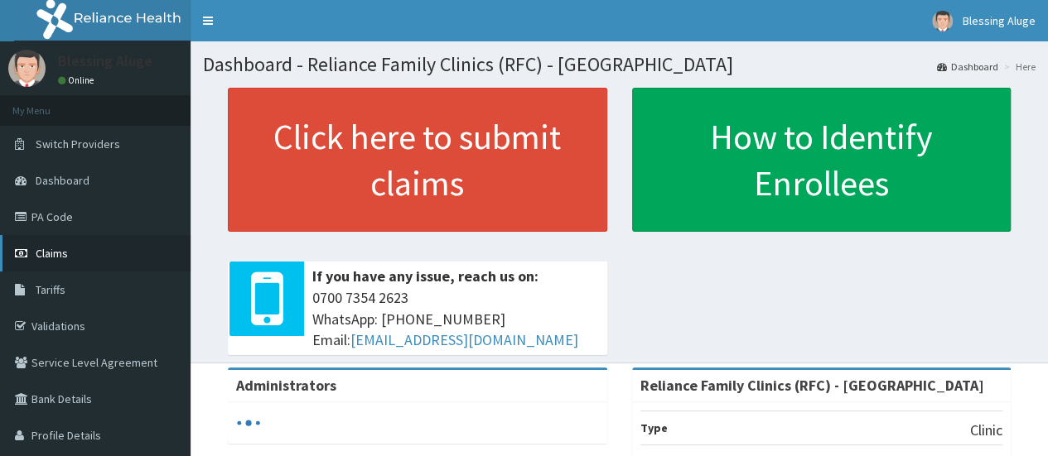
click at [45, 255] on span "Claims" at bounding box center [52, 253] width 32 height 15
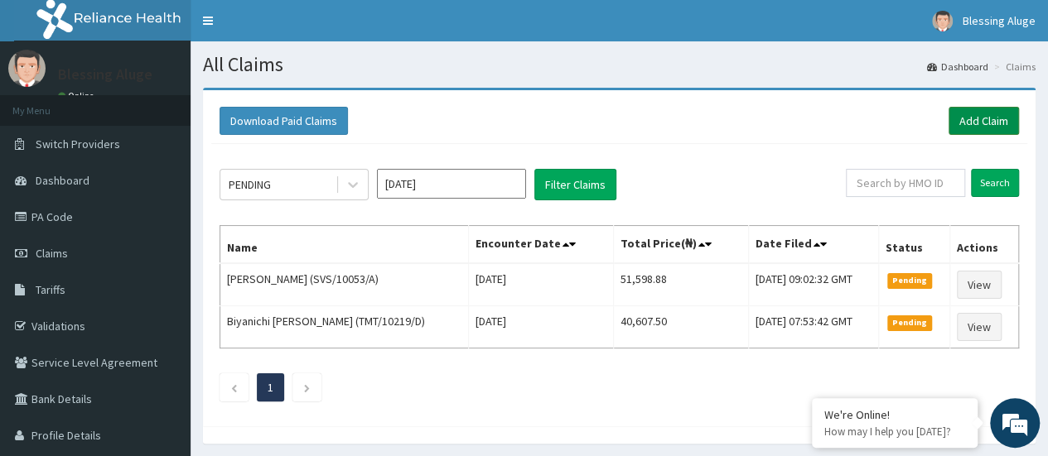
click at [975, 123] on link "Add Claim" at bounding box center [983, 121] width 70 height 28
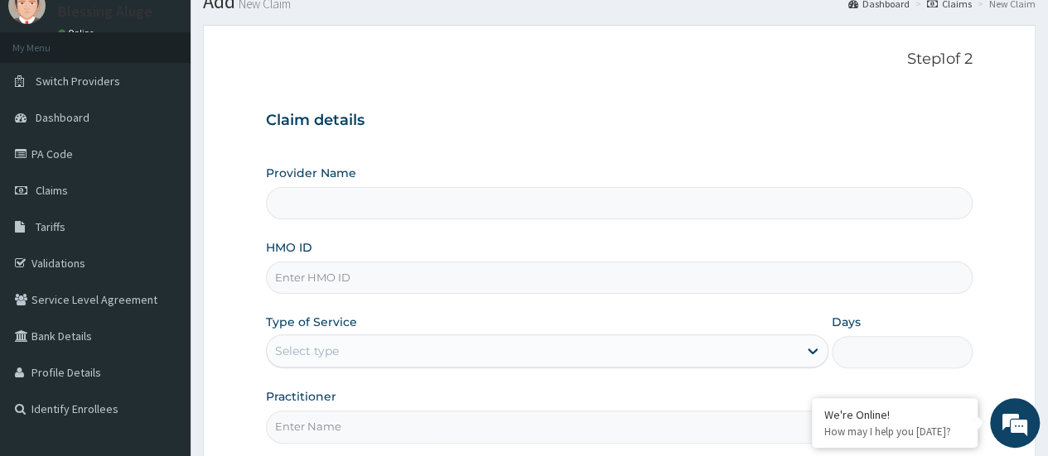
scroll to position [118, 0]
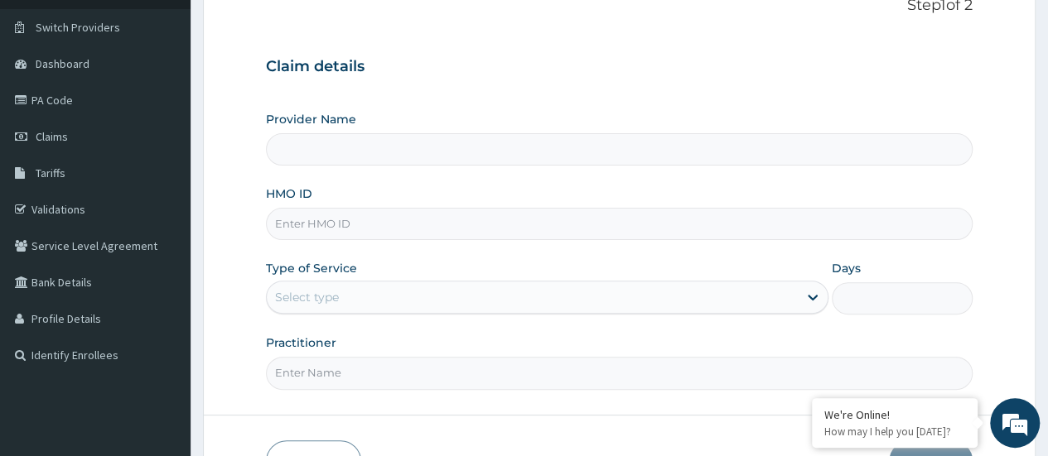
type input "Reliance Family Clinics (RFC) - Port Harcourt"
click at [576, 233] on input "HMO ID" at bounding box center [619, 222] width 706 height 32
paste input "RLD/10184/A"
type input "RLD/10184/A"
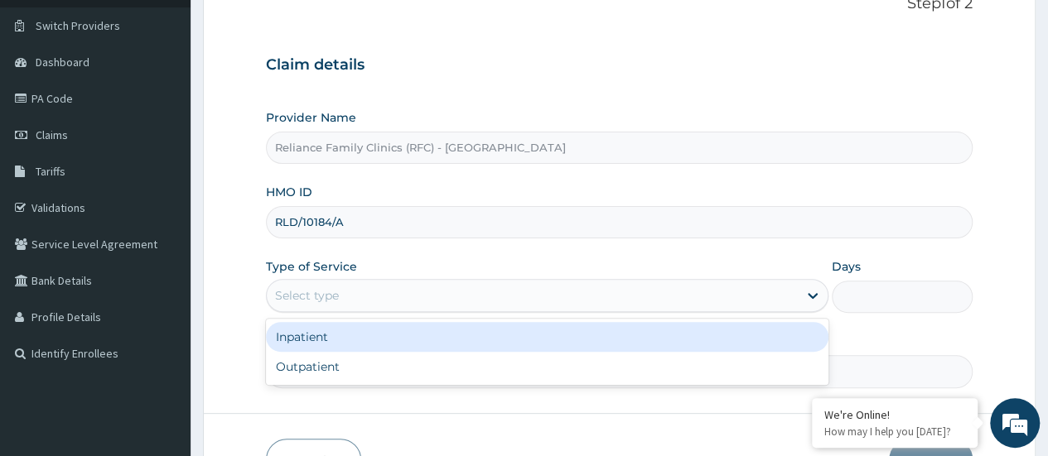
click at [538, 369] on div "Outpatient" at bounding box center [547, 367] width 562 height 30
type input "1"
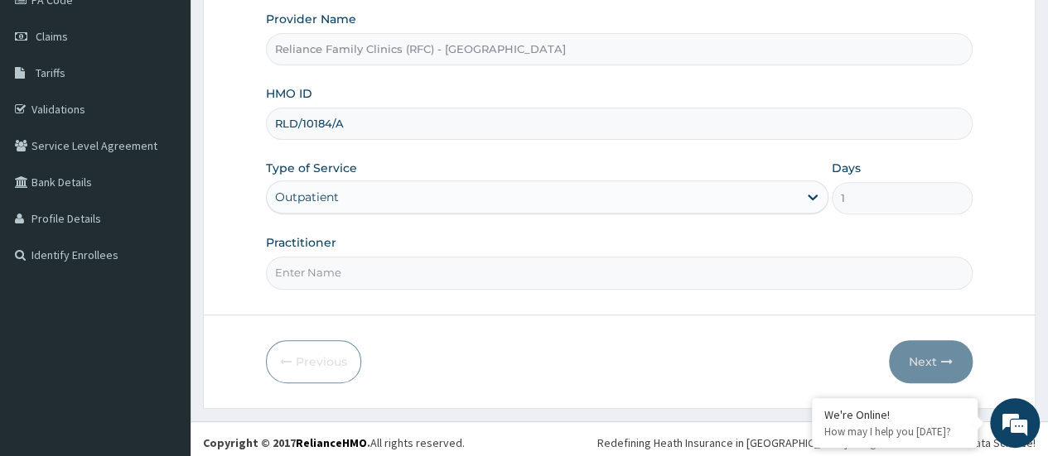
scroll to position [220, 0]
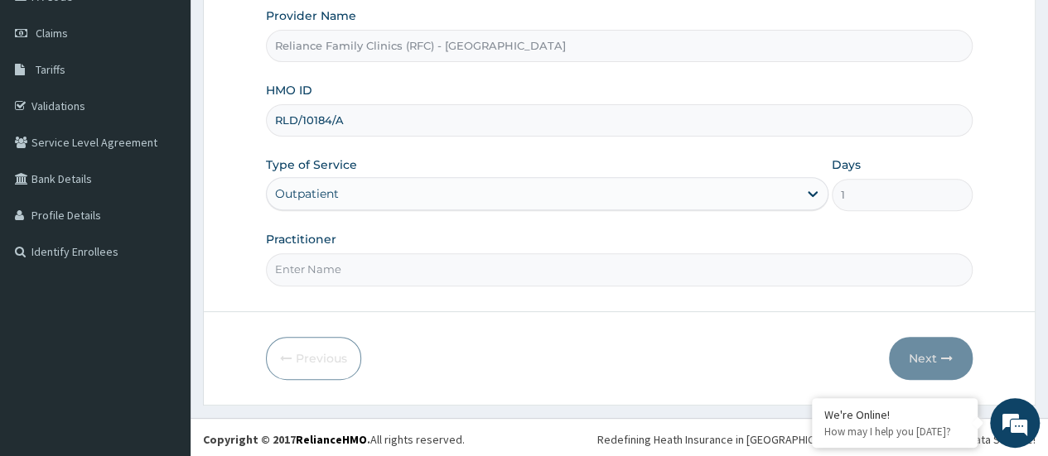
click at [721, 272] on input "Practitioner" at bounding box center [619, 269] width 706 height 32
type input "Locum dr"
click at [923, 356] on button "Next" at bounding box center [931, 358] width 84 height 43
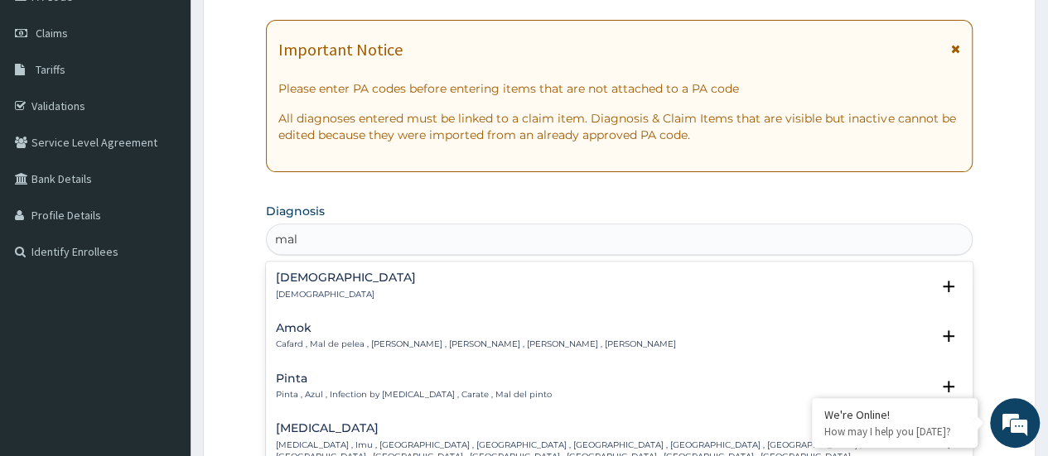
type input "mala"
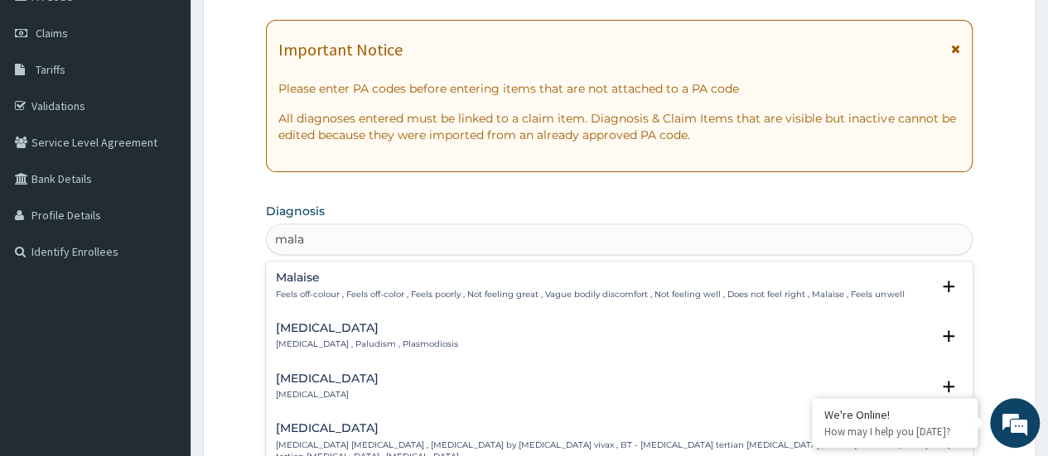
click at [412, 343] on div "Malaria Malaria , Paludism , Plasmodiosis" at bounding box center [619, 336] width 687 height 29
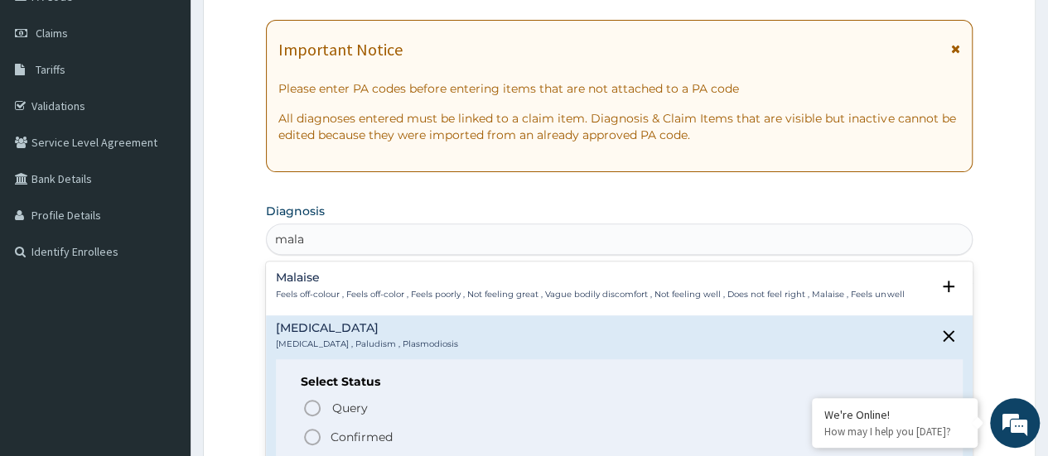
click at [417, 439] on span "Confirmed" at bounding box center [619, 437] width 635 height 20
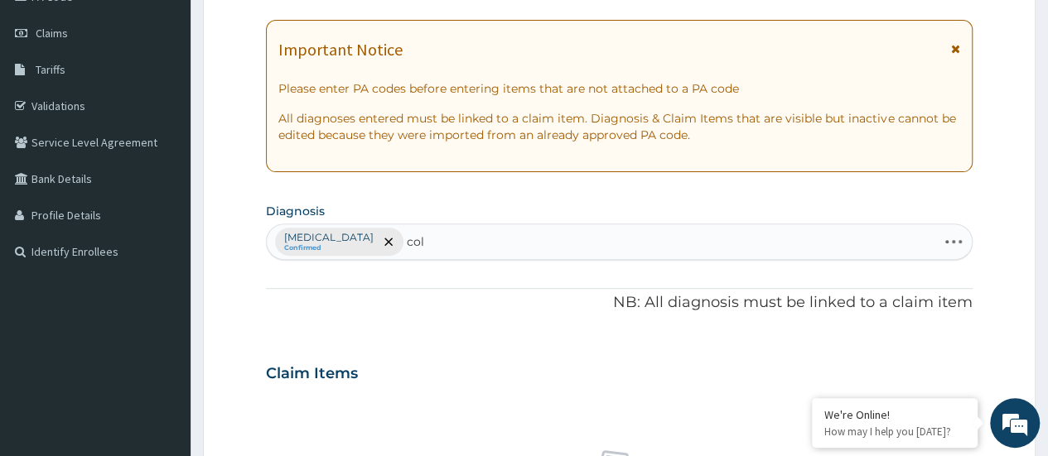
type input "cold"
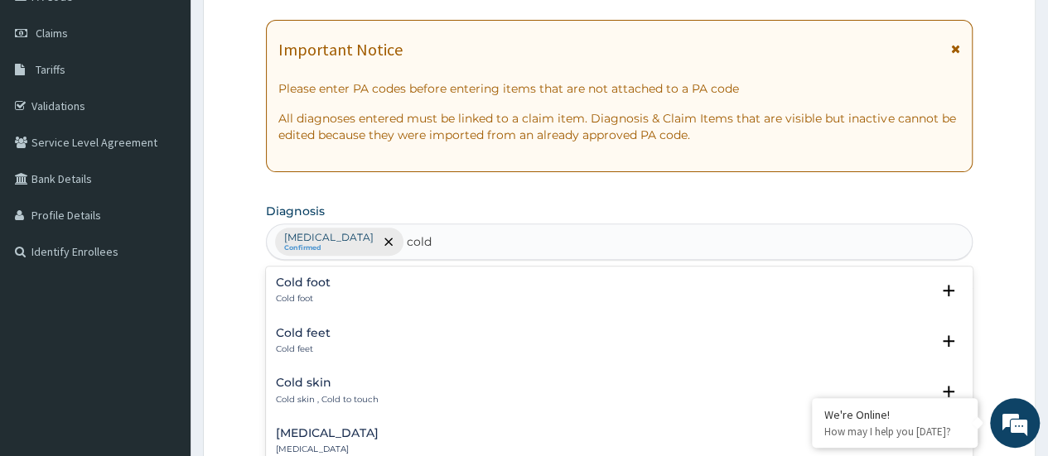
click at [532, 427] on div "Cold burn Cold burn" at bounding box center [619, 441] width 687 height 29
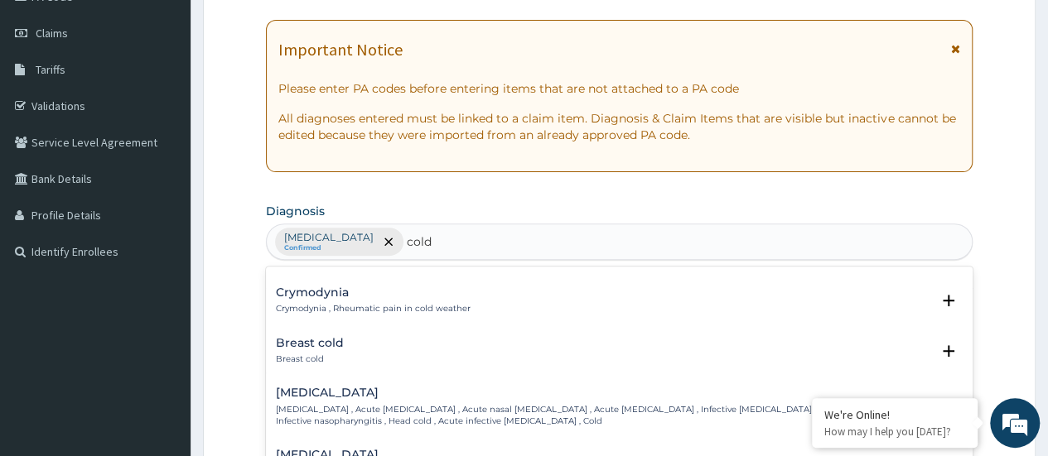
scroll to position [502, 0]
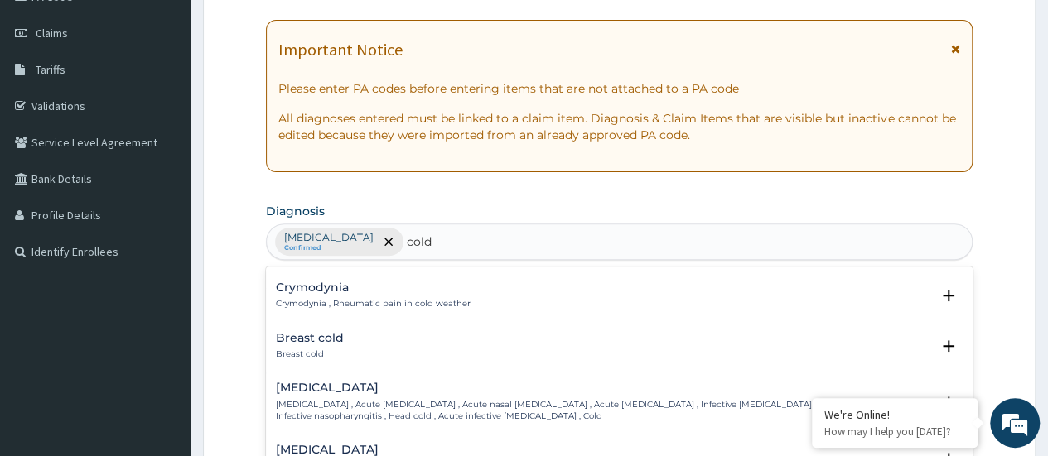
click at [563, 399] on p "Common cold , Acute coryza , Acute nasal catarrh , Acute rhinitis , Infective r…" at bounding box center [603, 411] width 654 height 24
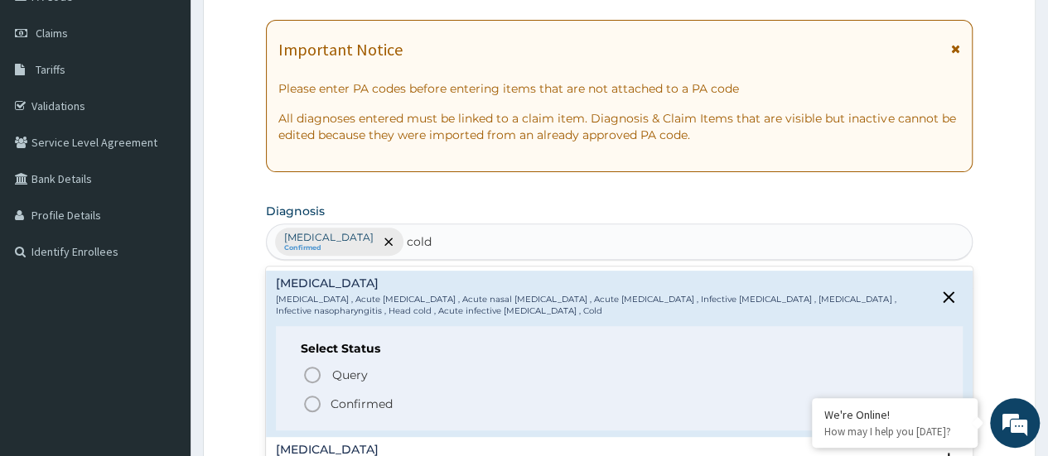
click at [487, 407] on span "Confirmed" at bounding box center [619, 404] width 635 height 20
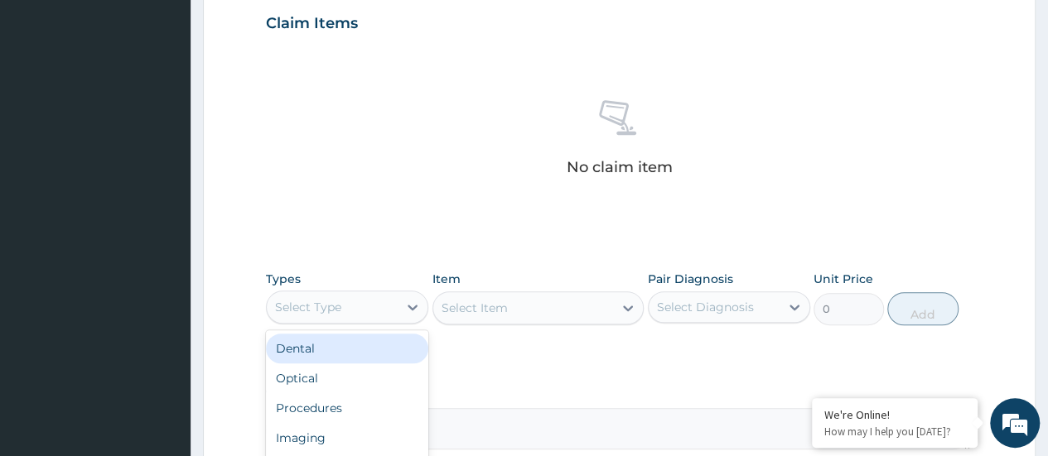
scroll to position [572, 0]
click at [391, 399] on div "Procedures" at bounding box center [347, 407] width 162 height 30
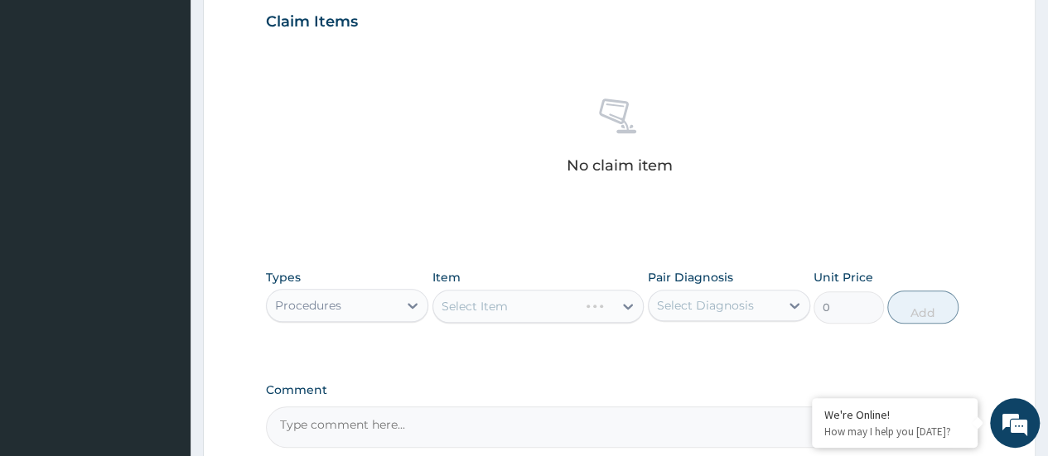
click at [552, 306] on div "Select Item" at bounding box center [538, 306] width 212 height 33
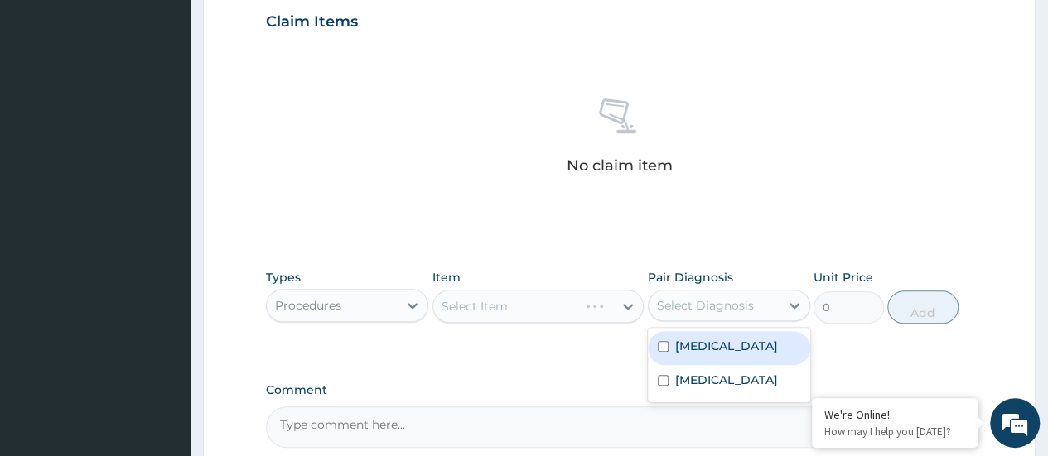
click at [727, 342] on div "Malaria" at bounding box center [729, 348] width 162 height 34
checkbox input "true"
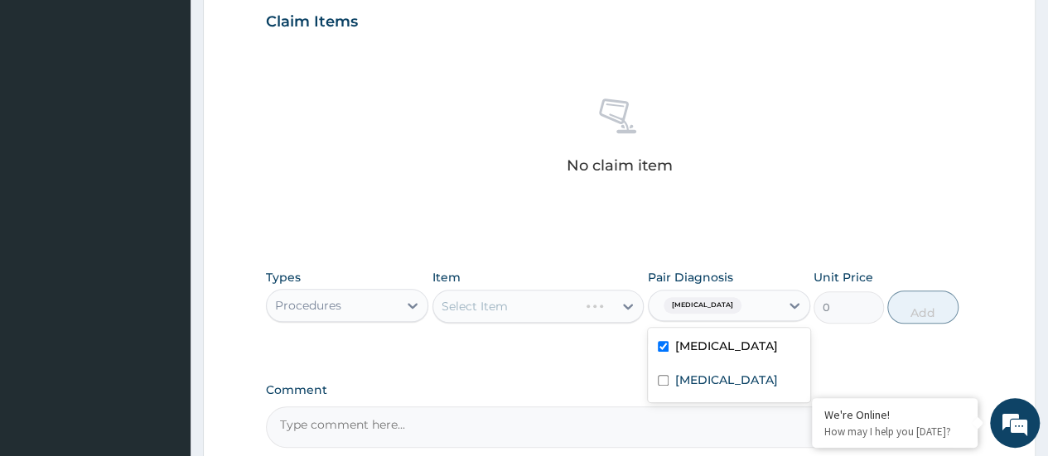
click at [716, 379] on label "Common cold" at bounding box center [726, 380] width 103 height 17
checkbox input "true"
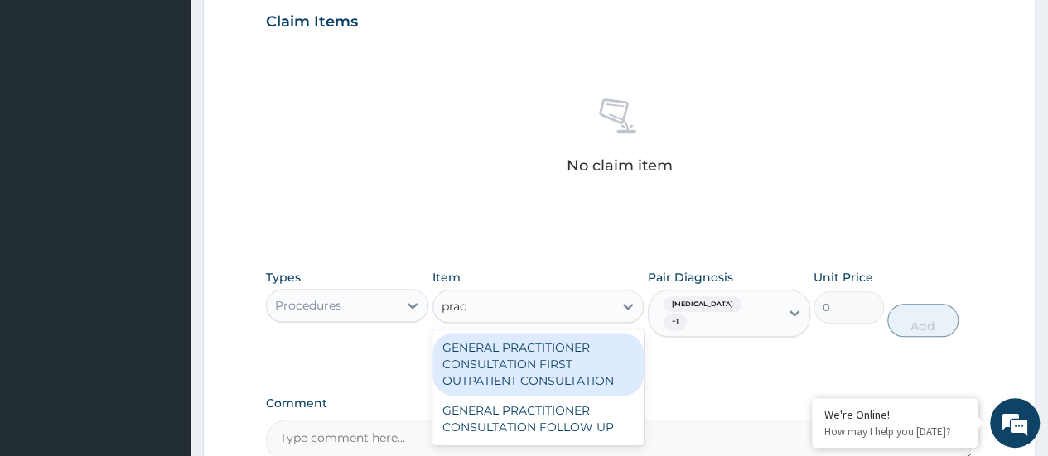
type input "pract"
click at [587, 371] on div "GENERAL PRACTITIONER CONSULTATION FIRST OUTPATIENT CONSULTATION" at bounding box center [538, 364] width 212 height 63
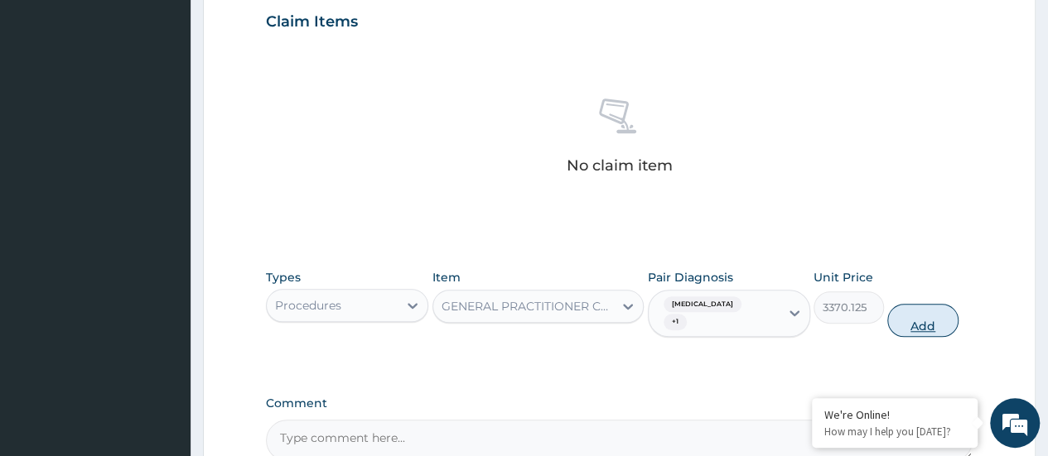
click at [922, 305] on button "Add" at bounding box center [922, 320] width 70 height 33
type input "0"
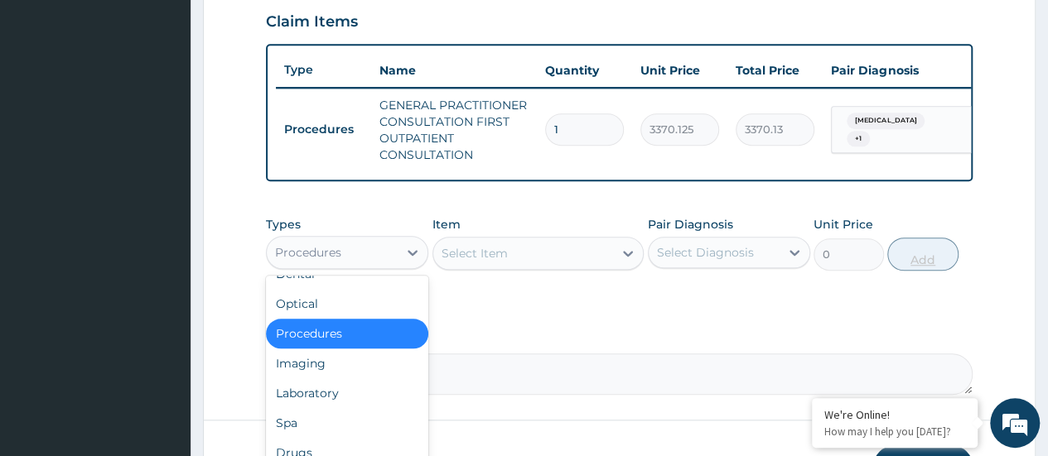
scroll to position [56, 0]
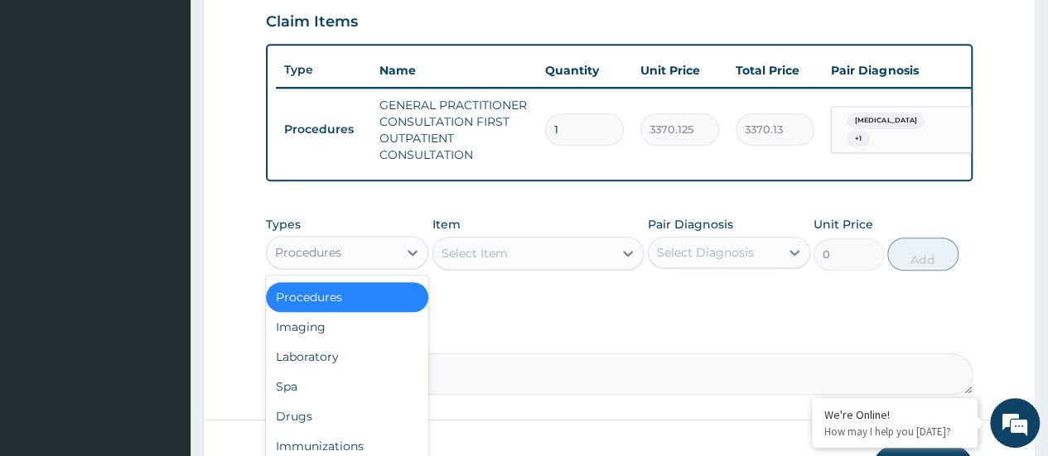
click at [383, 427] on div "Drugs" at bounding box center [347, 417] width 162 height 30
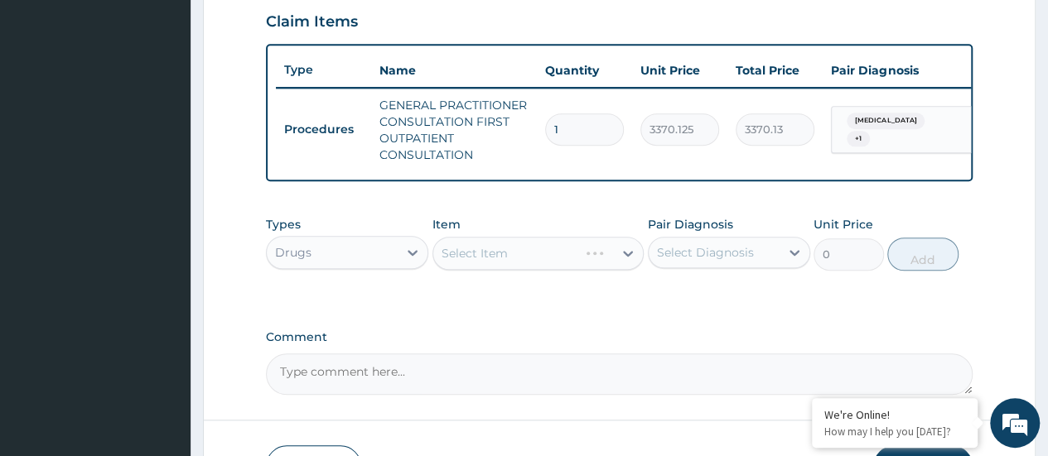
click at [551, 270] on div "Select Item" at bounding box center [538, 253] width 212 height 33
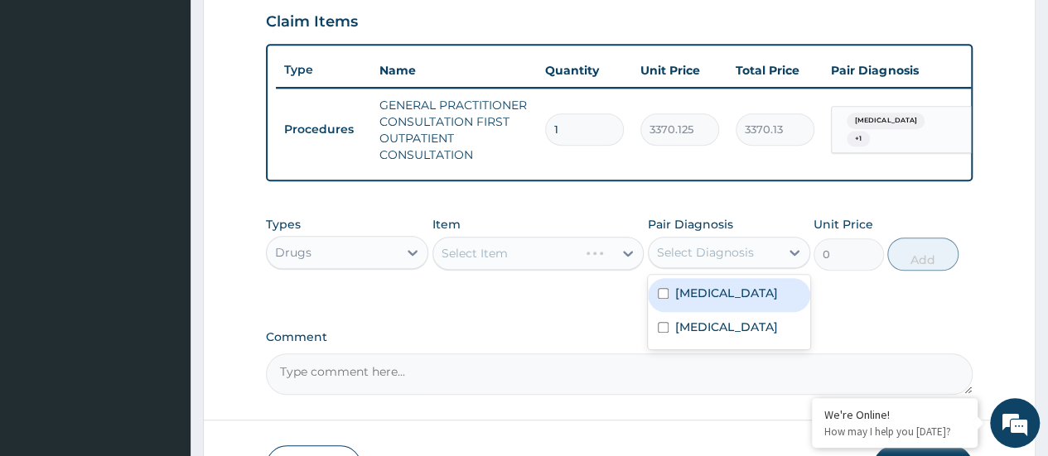
click at [664, 312] on div "Malaria" at bounding box center [729, 295] width 162 height 34
checkbox input "true"
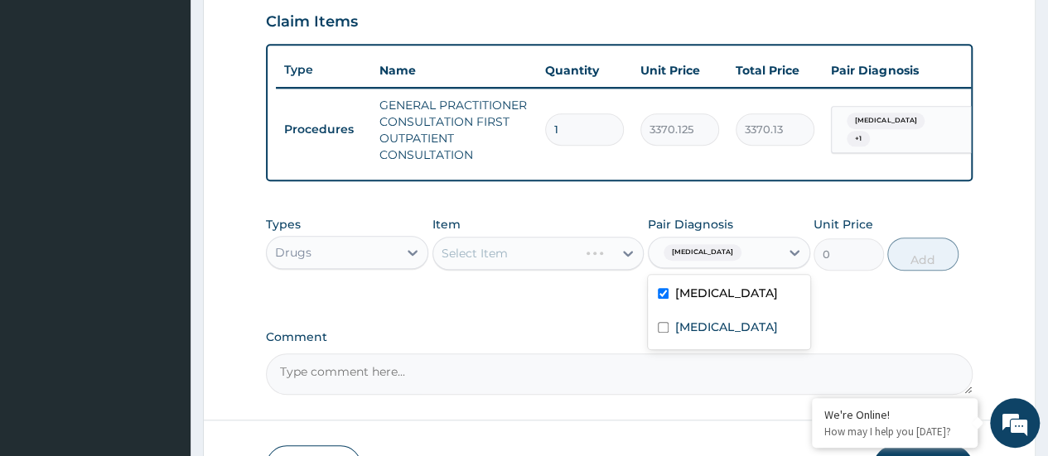
click at [563, 270] on div "Select Item" at bounding box center [538, 253] width 212 height 33
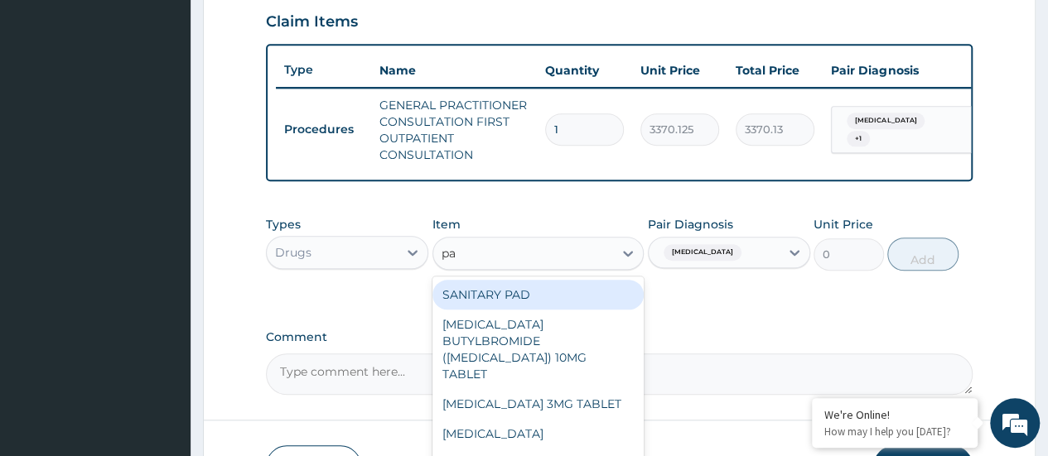
type input "par"
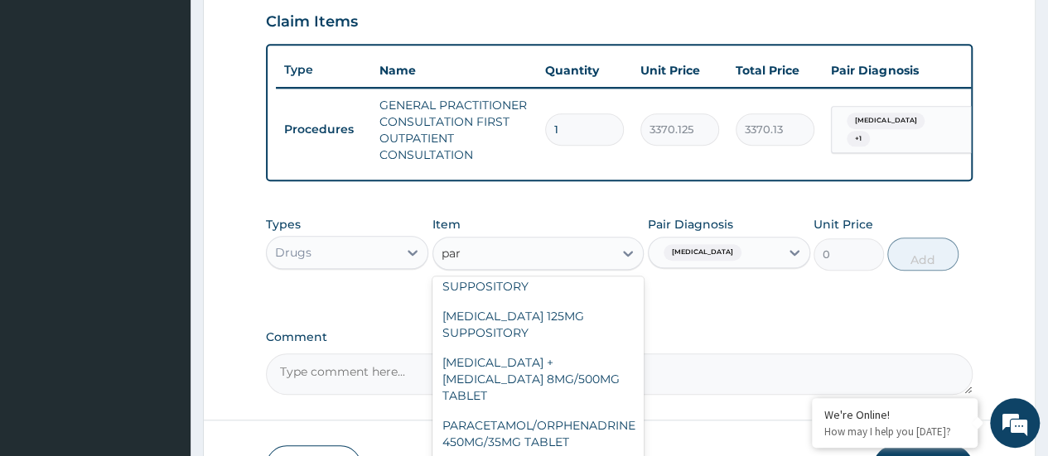
scroll to position [188, 0]
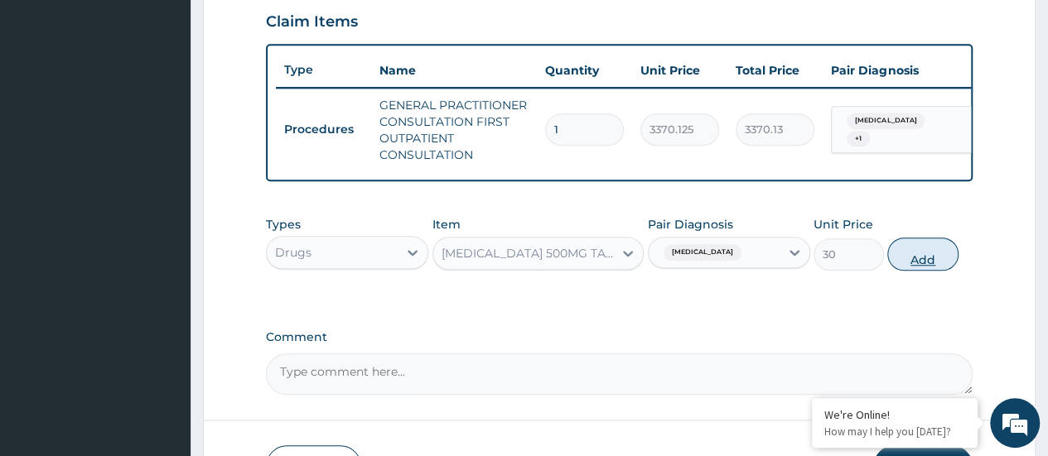
click at [926, 271] on button "Add" at bounding box center [922, 254] width 70 height 33
type input "0"
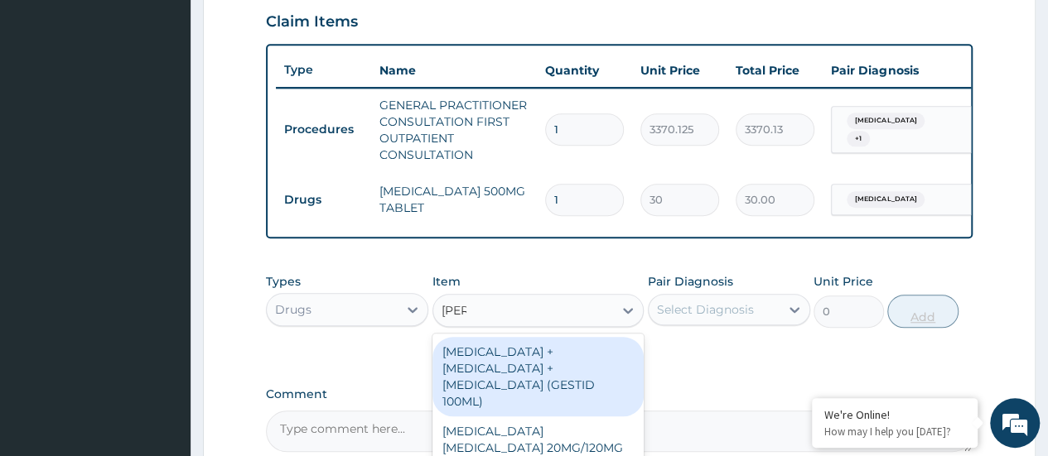
type input "lume"
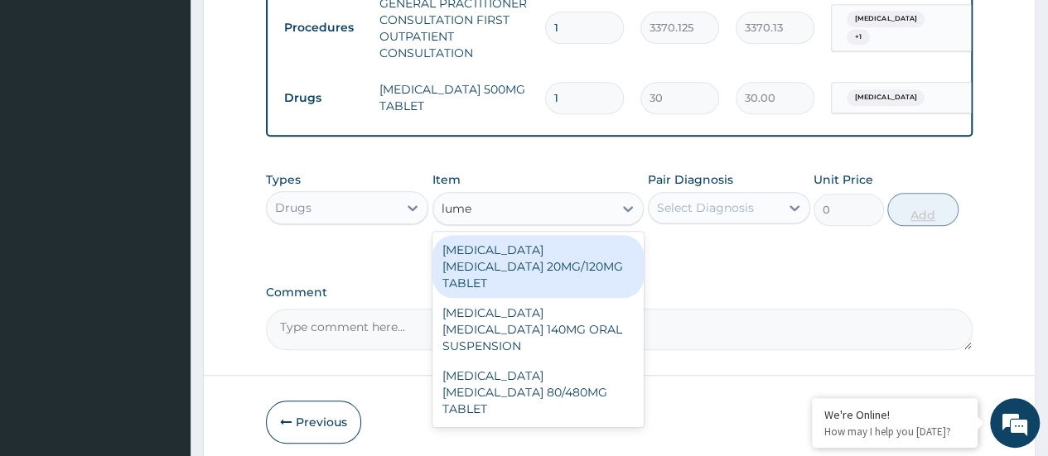
scroll to position [675, 0]
click at [598, 360] on div "ARTEMETHER LUMEFANTRINE 80/480MG TABLET" at bounding box center [538, 391] width 212 height 63
type input "450"
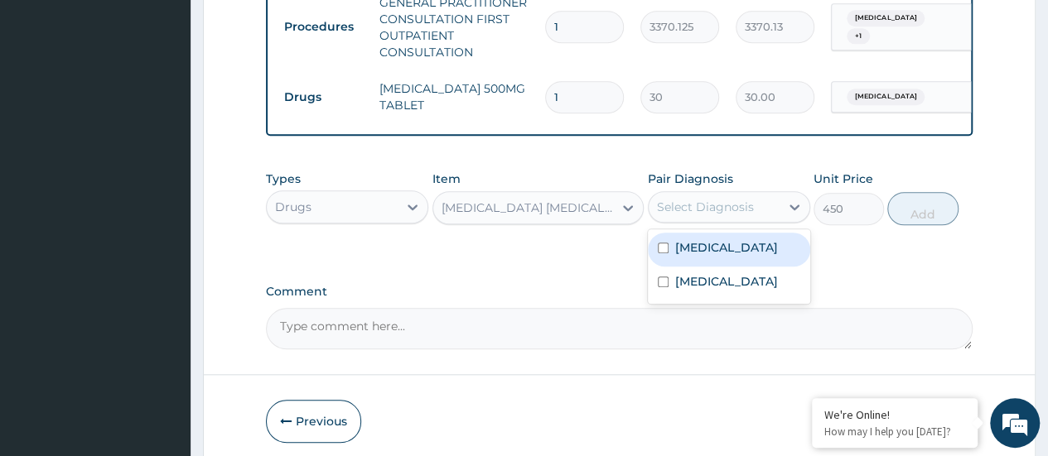
click at [743, 264] on div "Malaria" at bounding box center [729, 250] width 162 height 34
checkbox input "true"
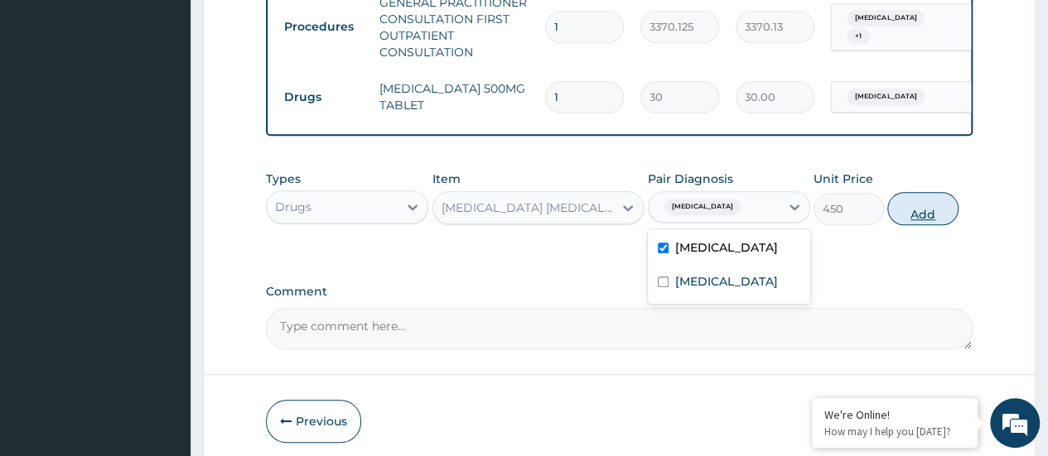
click at [928, 222] on button "Add" at bounding box center [922, 208] width 70 height 33
type input "0"
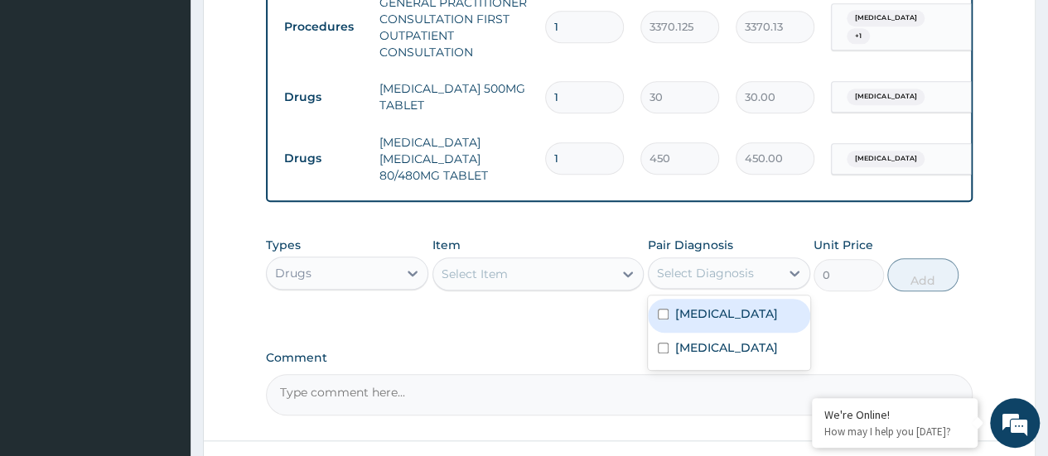
click at [704, 322] on label "Malaria" at bounding box center [726, 314] width 103 height 17
checkbox input "true"
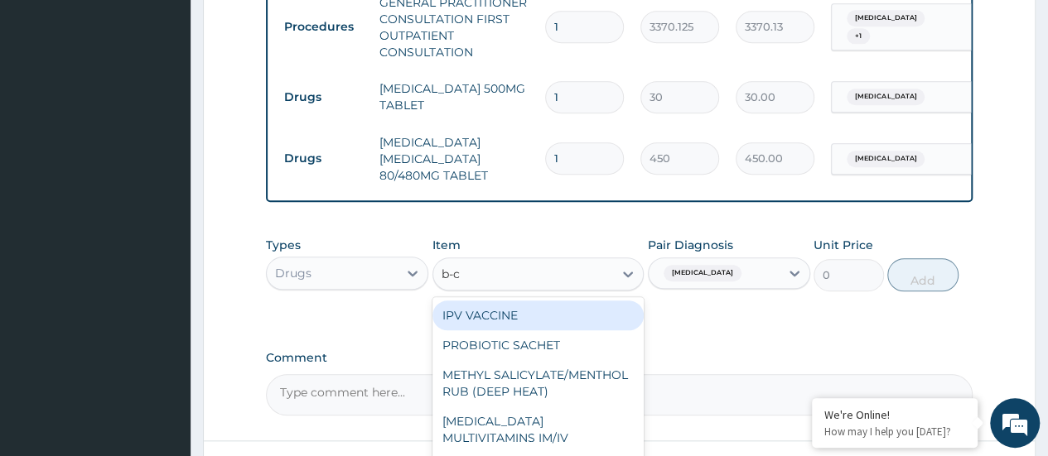
type input "b-co"
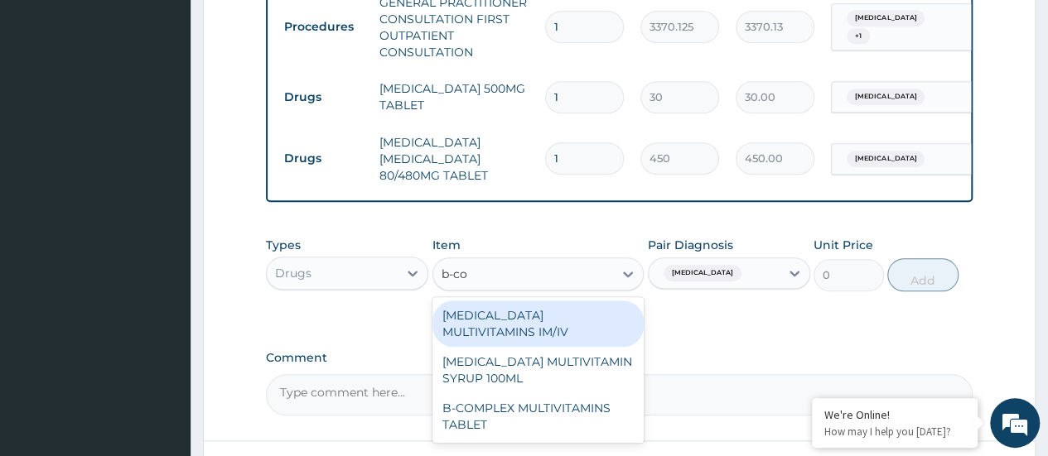
click at [593, 422] on div "B-COMPLEX MULTIVITAMINS TABLET" at bounding box center [538, 416] width 212 height 46
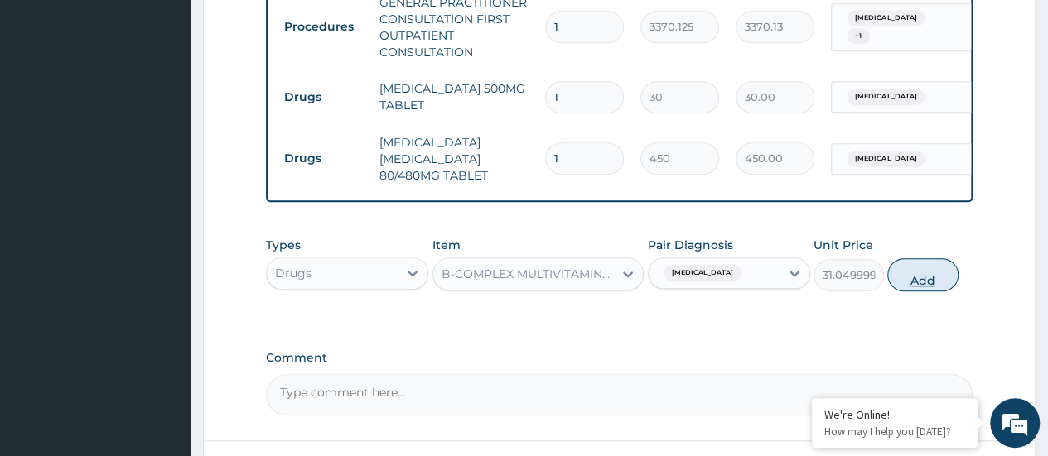
click at [931, 289] on button "Add" at bounding box center [922, 274] width 70 height 33
type input "0"
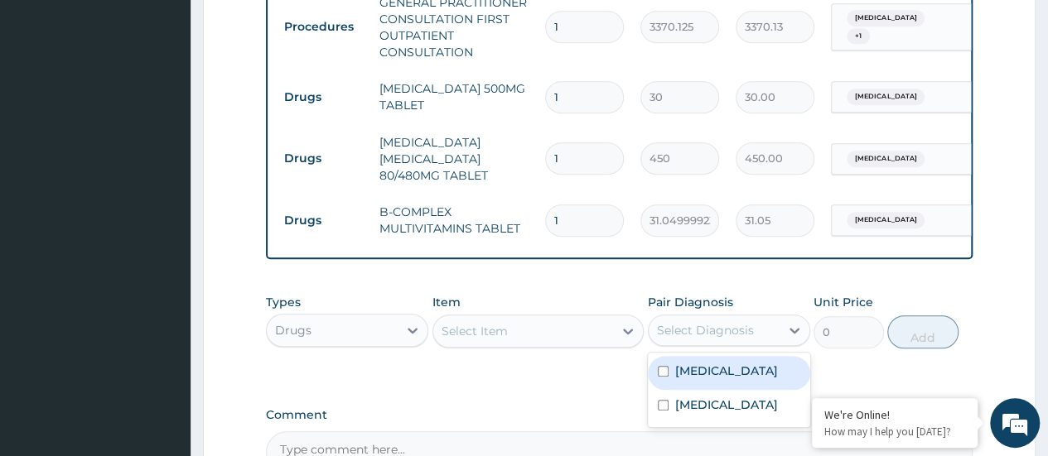
click at [715, 413] on label "Common cold" at bounding box center [726, 405] width 103 height 17
checkbox input "true"
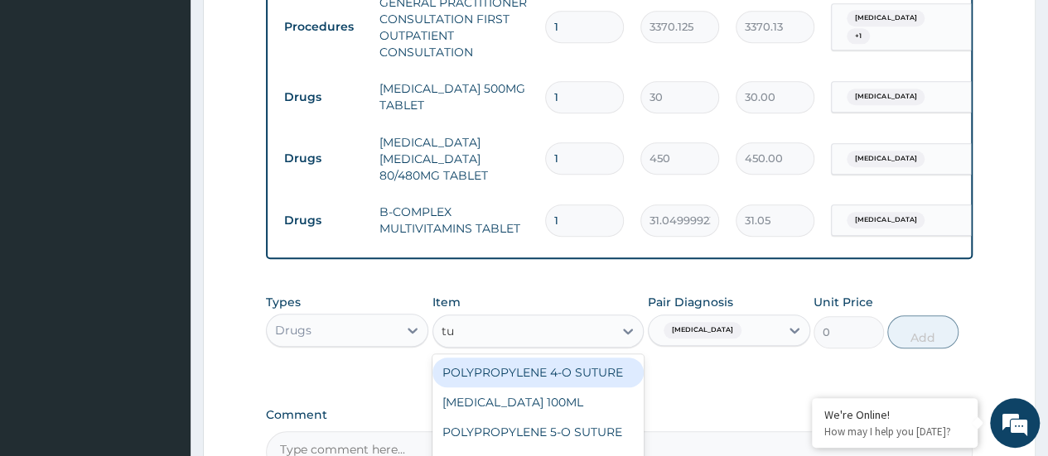
type input "tux"
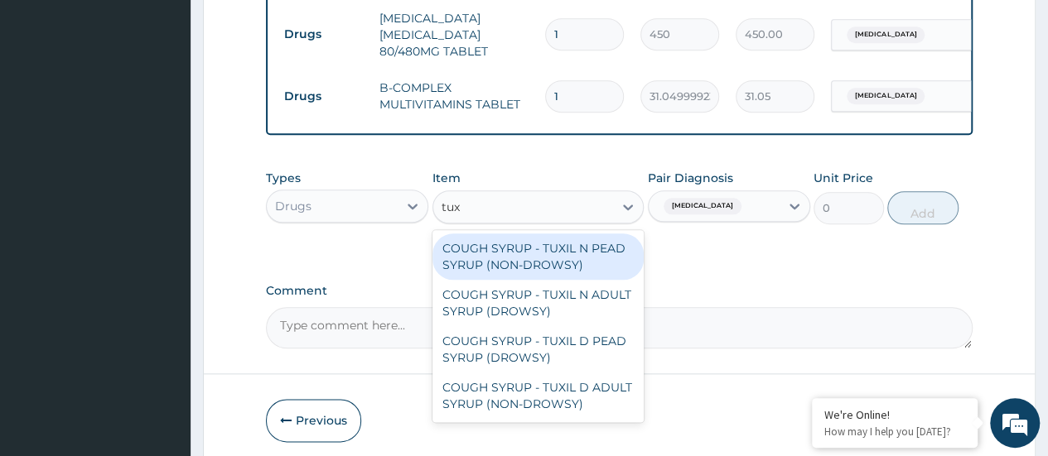
scroll to position [802, 0]
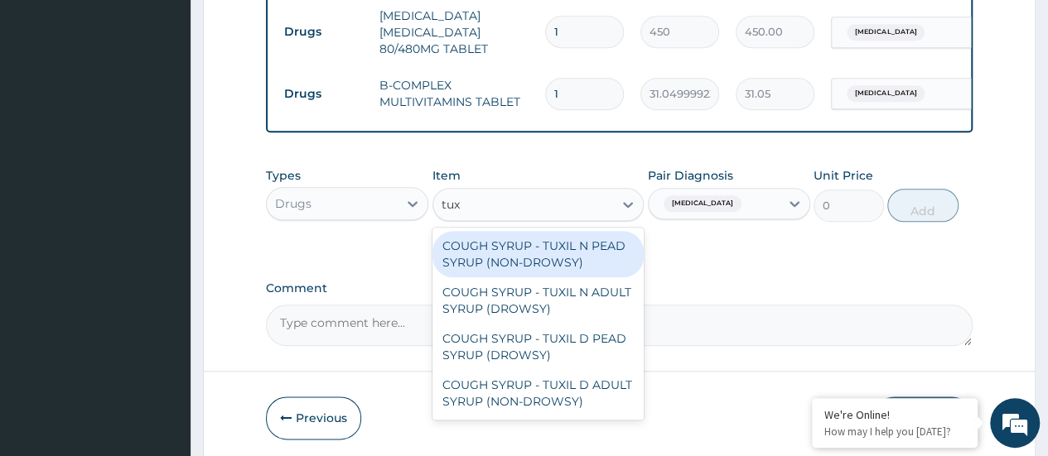
click at [605, 408] on div "COUGH SYRUP - TUXIL D ADULT SYRUP (NON-DROWSY)" at bounding box center [538, 393] width 212 height 46
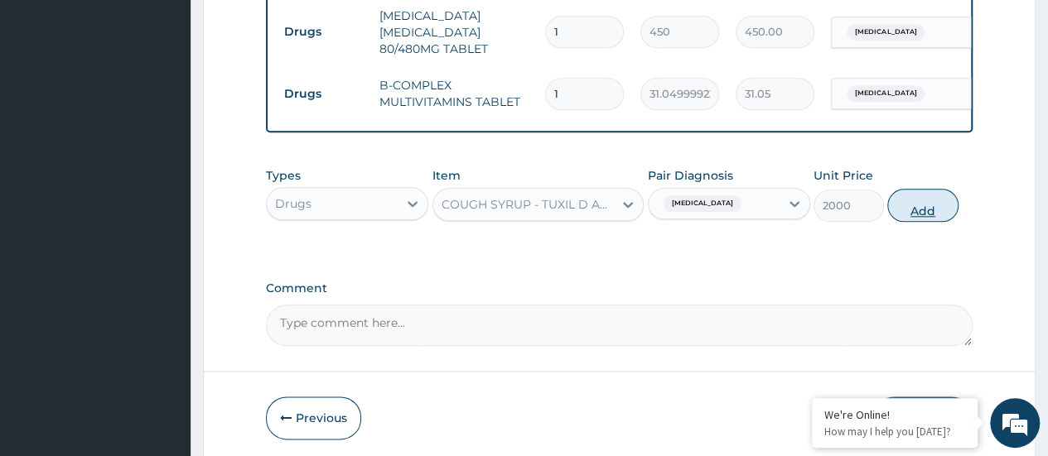
click at [934, 214] on button "Add" at bounding box center [922, 205] width 70 height 33
type input "0"
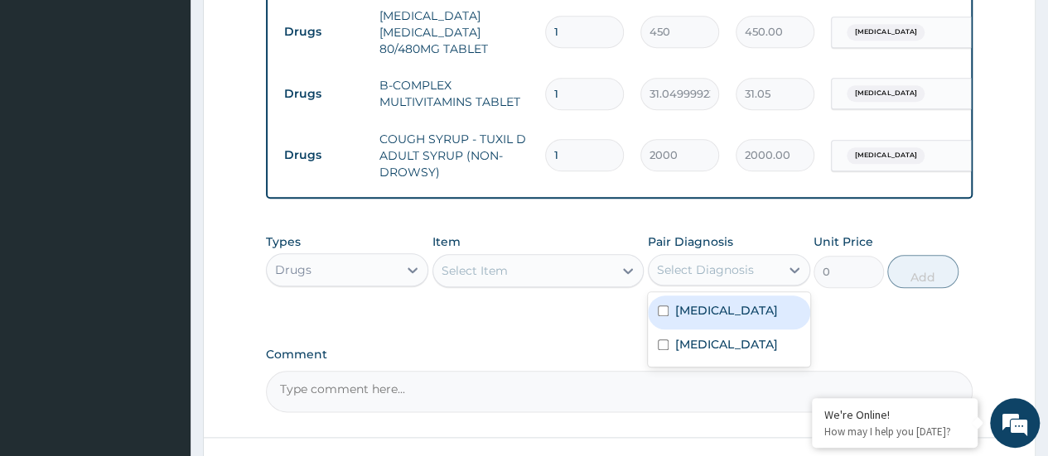
click at [732, 353] on label "Common cold" at bounding box center [726, 344] width 103 height 17
checkbox input "true"
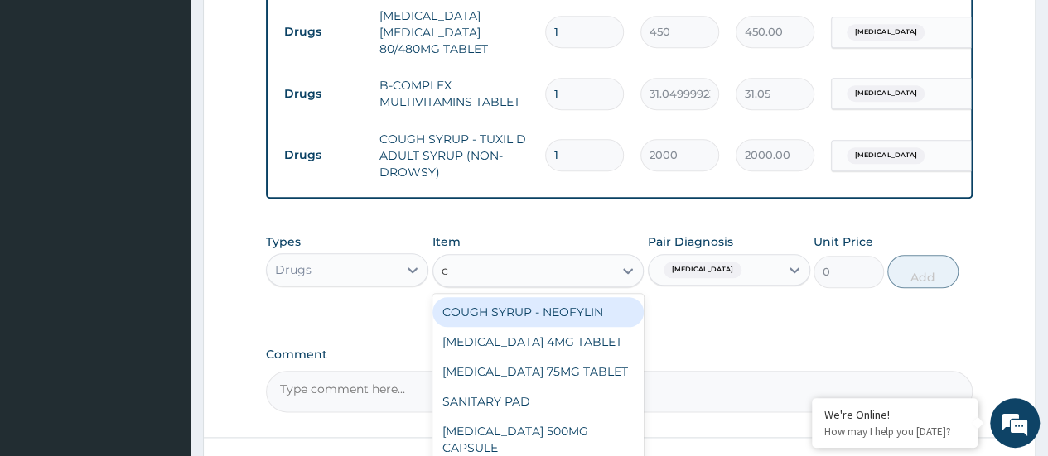
type input "ch"
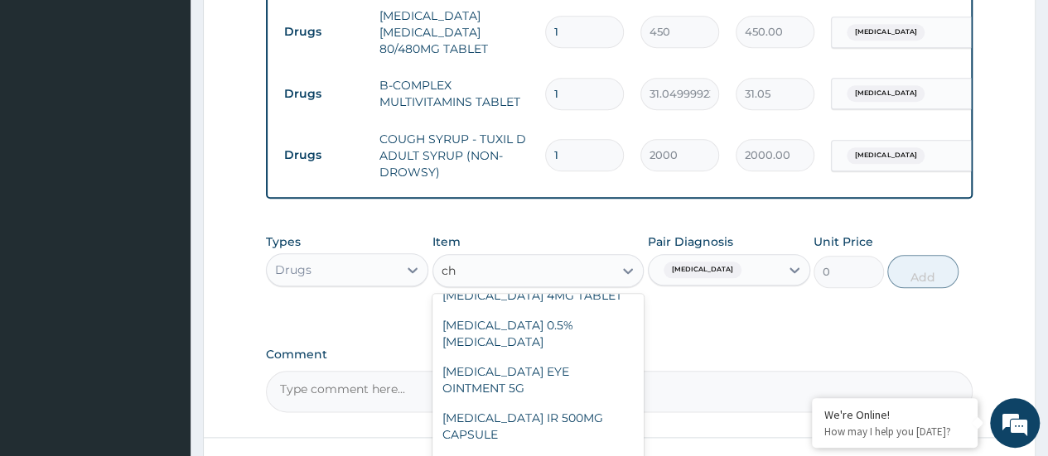
scroll to position [595, 0]
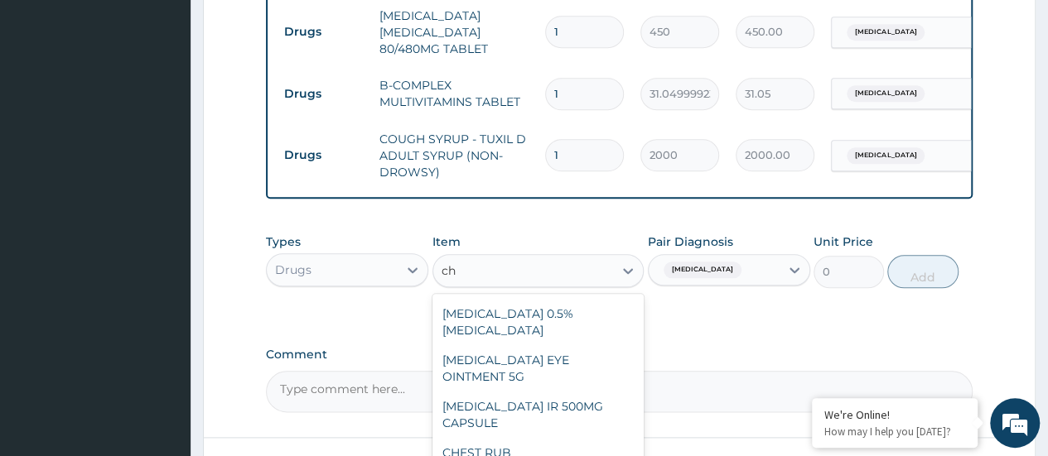
click at [597, 299] on div "CHLORPHENIRAMINE 4MG TABLET" at bounding box center [538, 284] width 212 height 30
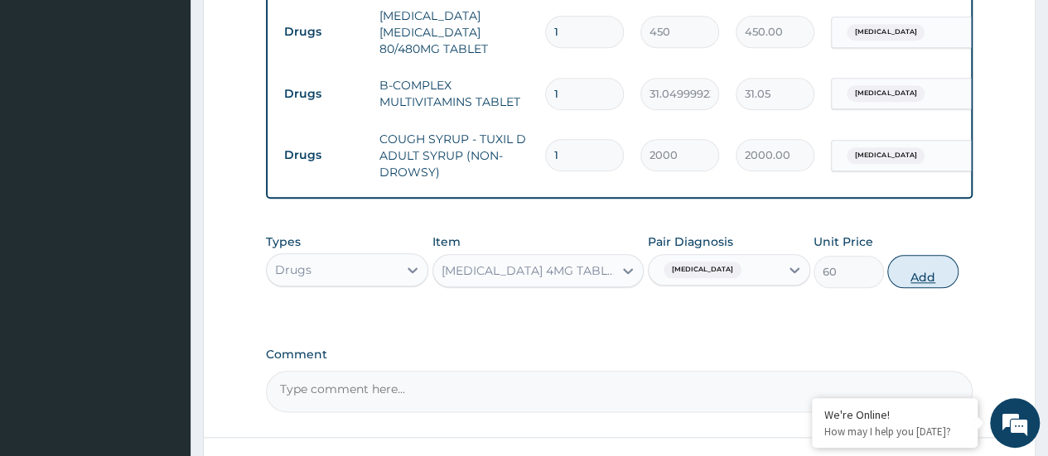
click at [925, 282] on button "Add" at bounding box center [922, 271] width 70 height 33
type input "0"
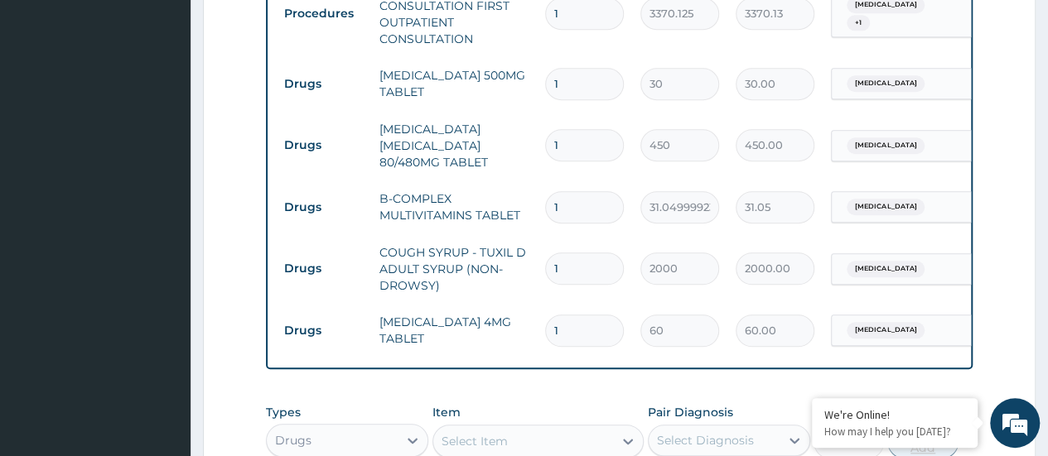
scroll to position [689, 0]
click at [590, 205] on input "1" at bounding box center [584, 206] width 79 height 32
type input "0.00"
type input "2"
type input "62.10"
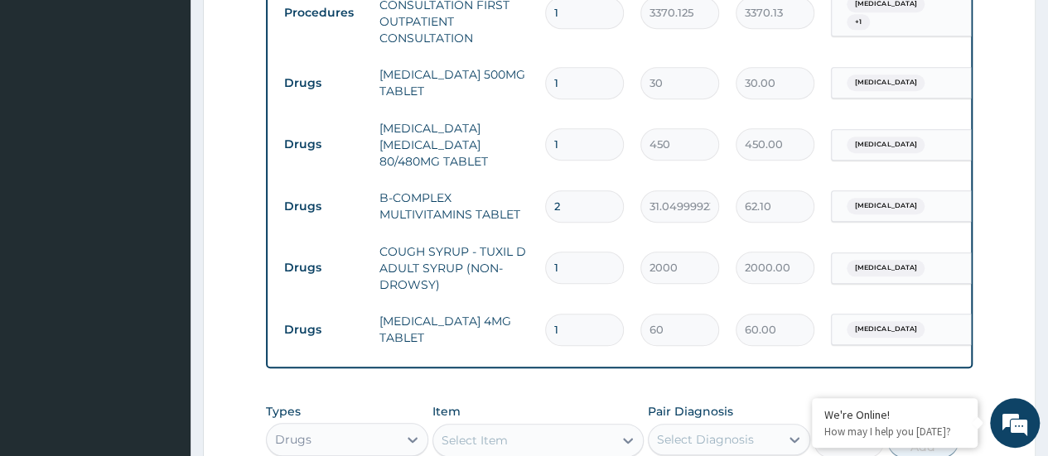
type input "20"
type input "621.00"
type input "20"
click at [597, 149] on input "1" at bounding box center [584, 144] width 79 height 32
type input "0.00"
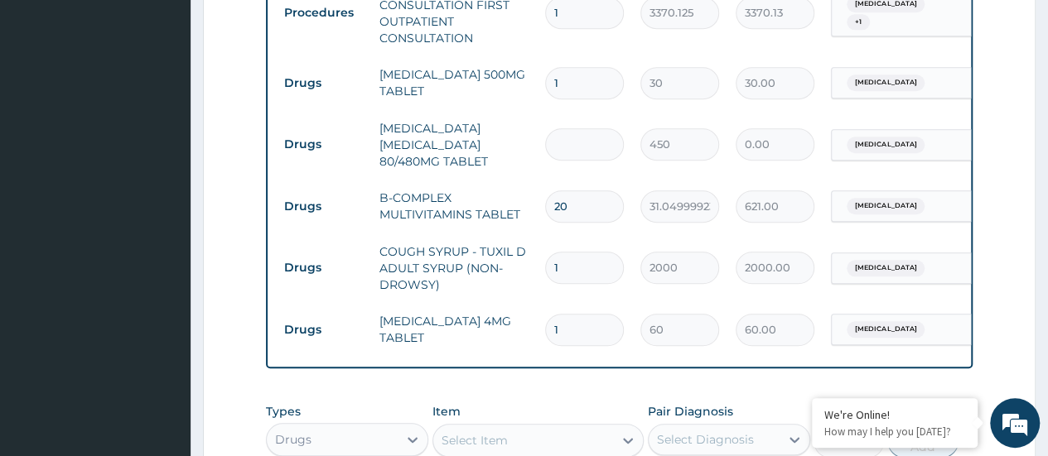
type input "6"
type input "2700.00"
type input "6"
click at [586, 87] on input "1" at bounding box center [584, 83] width 79 height 32
type input "18"
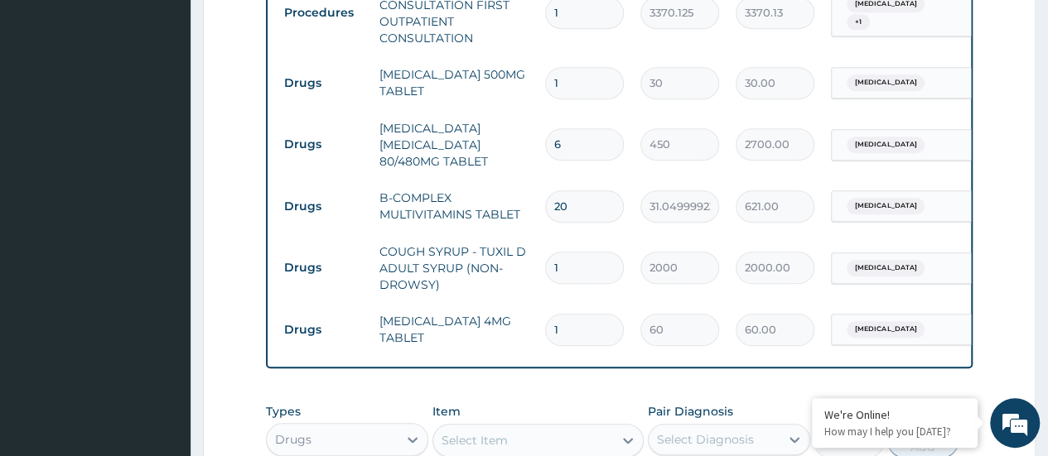
type input "540.00"
type input "18"
click at [592, 330] on input "1" at bounding box center [584, 330] width 79 height 32
type input "0.00"
type input "5"
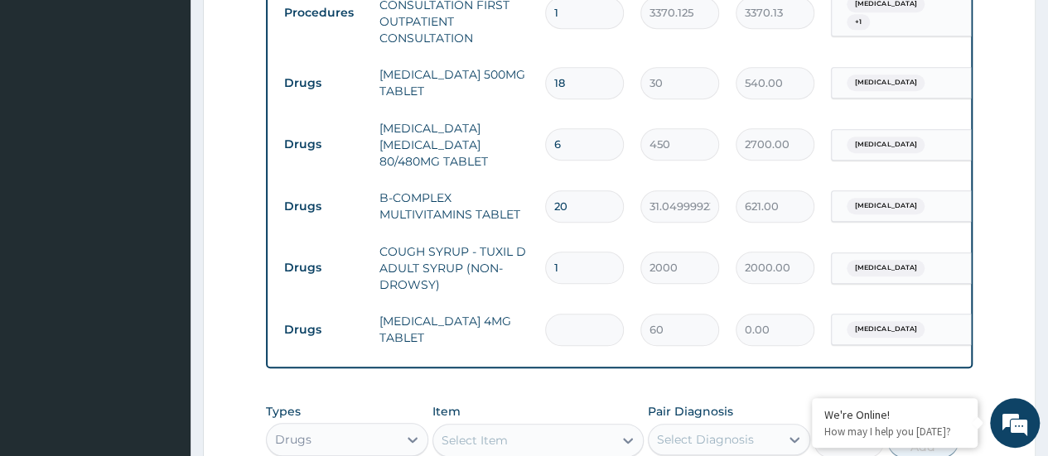
type input "300.00"
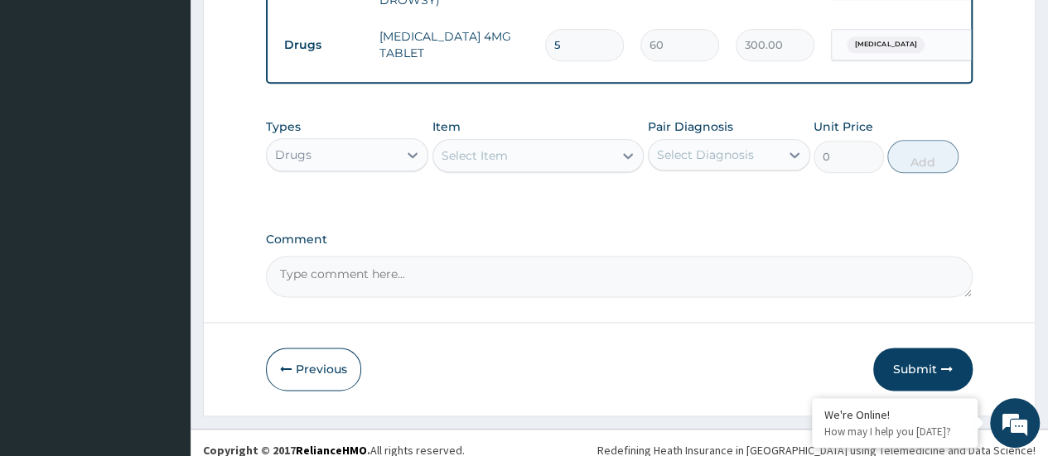
scroll to position [999, 0]
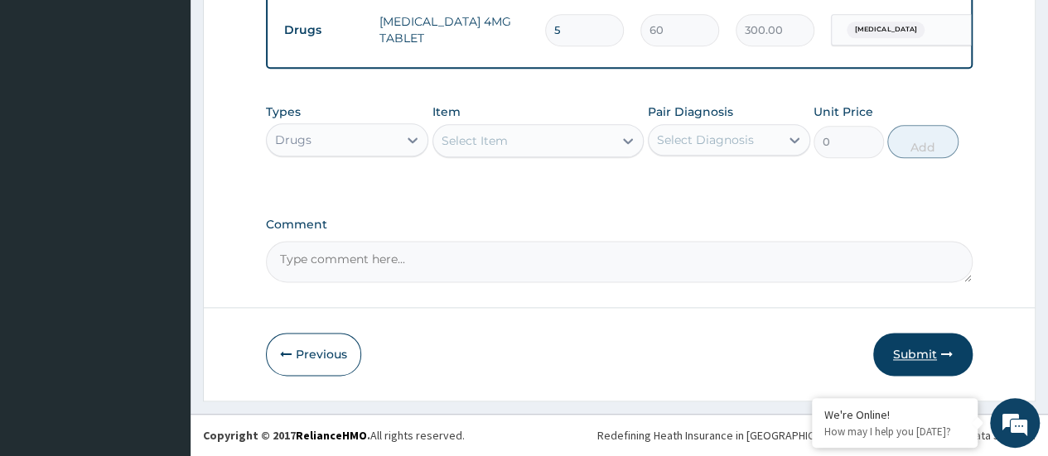
type input "5"
click at [918, 355] on button "Submit" at bounding box center [922, 354] width 99 height 43
click at [902, 353] on button "Submit" at bounding box center [922, 354] width 99 height 43
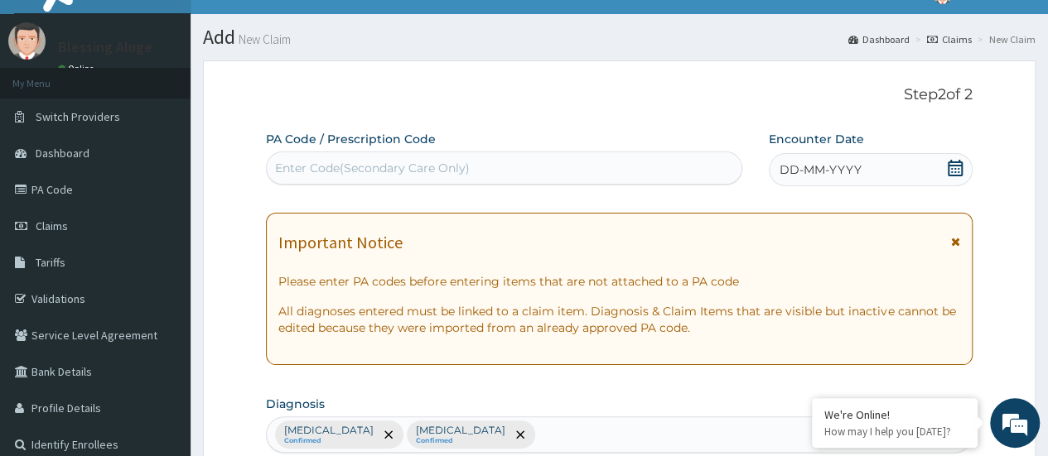
scroll to position [0, 0]
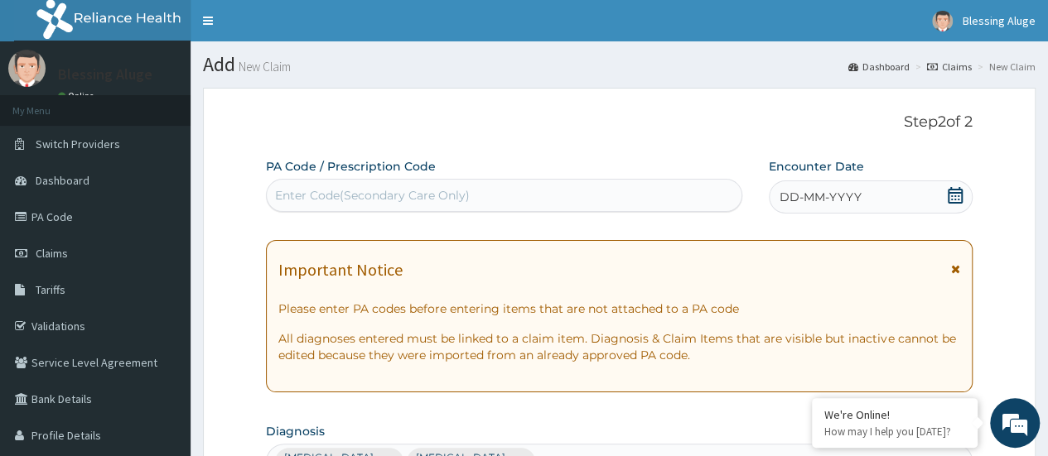
click at [956, 198] on icon at bounding box center [955, 195] width 15 height 17
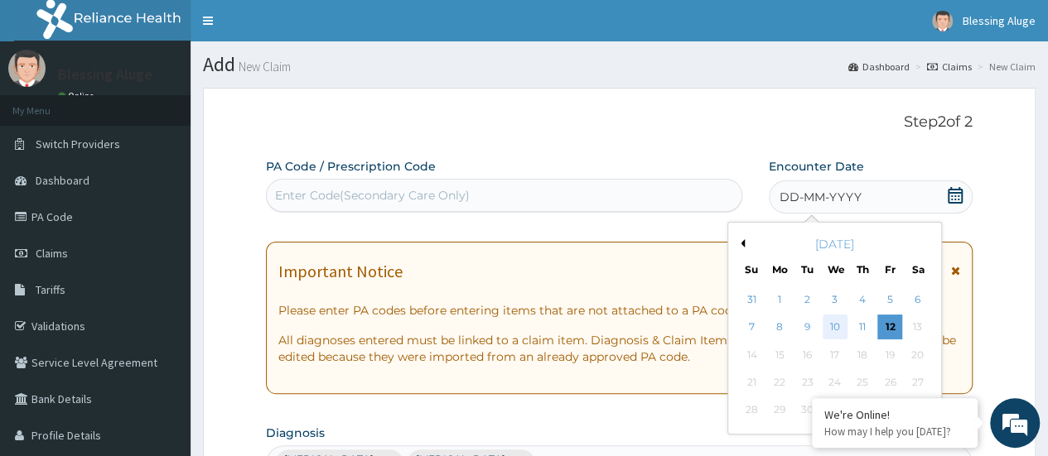
click at [833, 321] on div "10" at bounding box center [834, 328] width 25 height 25
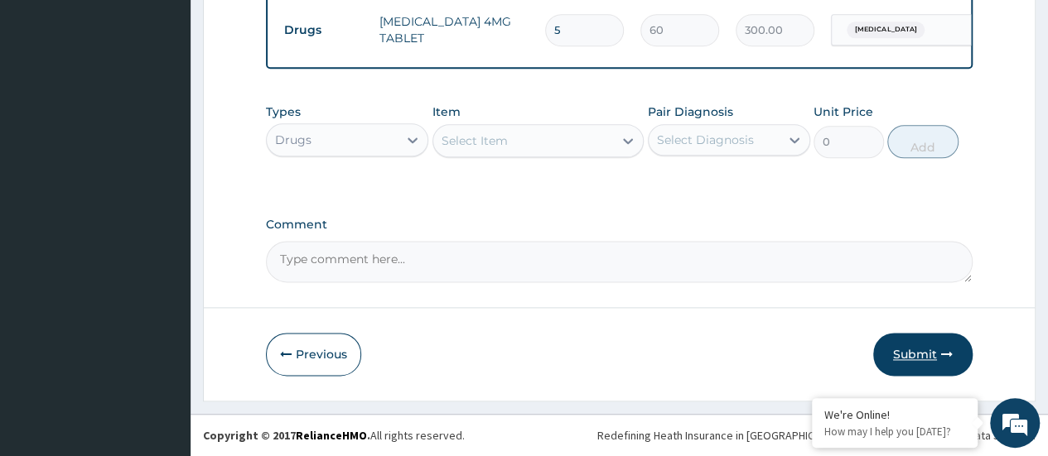
click at [919, 356] on button "Submit" at bounding box center [922, 354] width 99 height 43
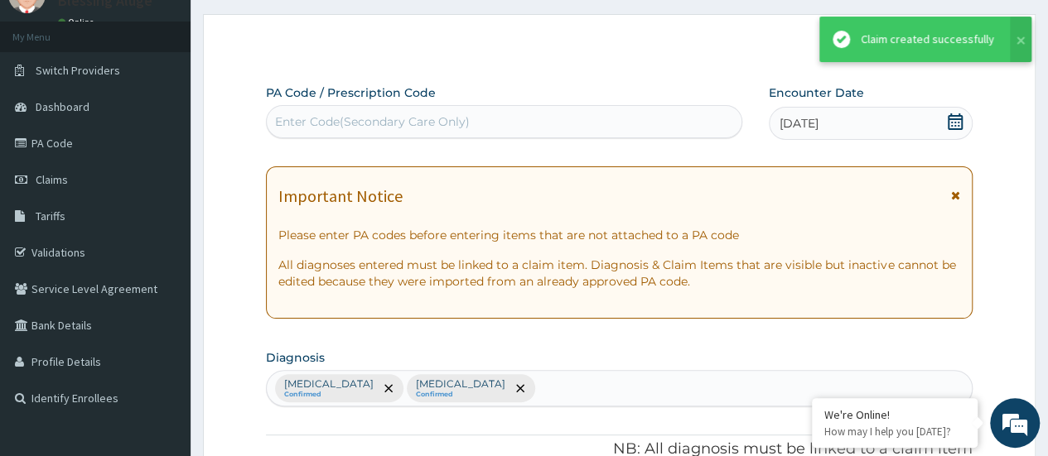
scroll to position [999, 0]
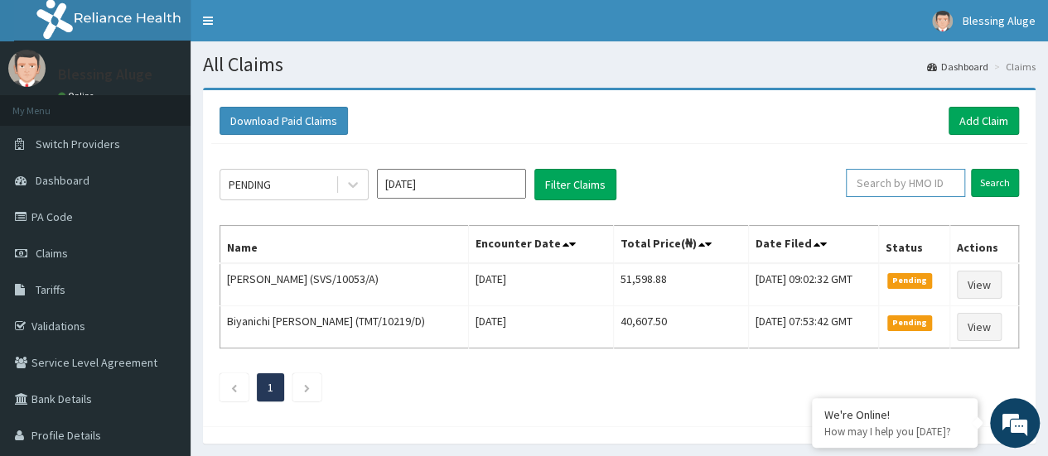
click at [918, 189] on input "text" at bounding box center [905, 183] width 119 height 28
click at [900, 176] on input "text" at bounding box center [905, 183] width 119 height 28
paste input "RLD/10184/A"
type input "RLD/10184/A"
click at [987, 187] on input "Search" at bounding box center [995, 183] width 48 height 28
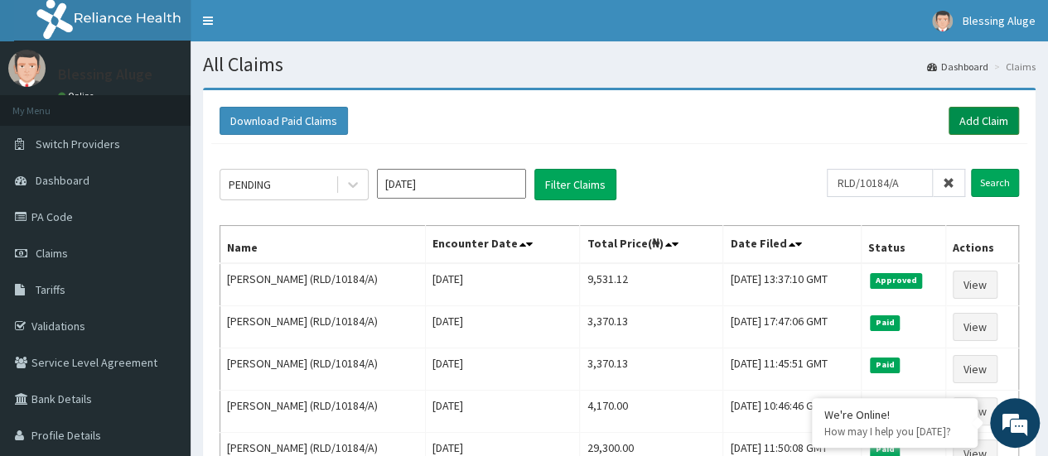
click at [983, 128] on link "Add Claim" at bounding box center [983, 121] width 70 height 28
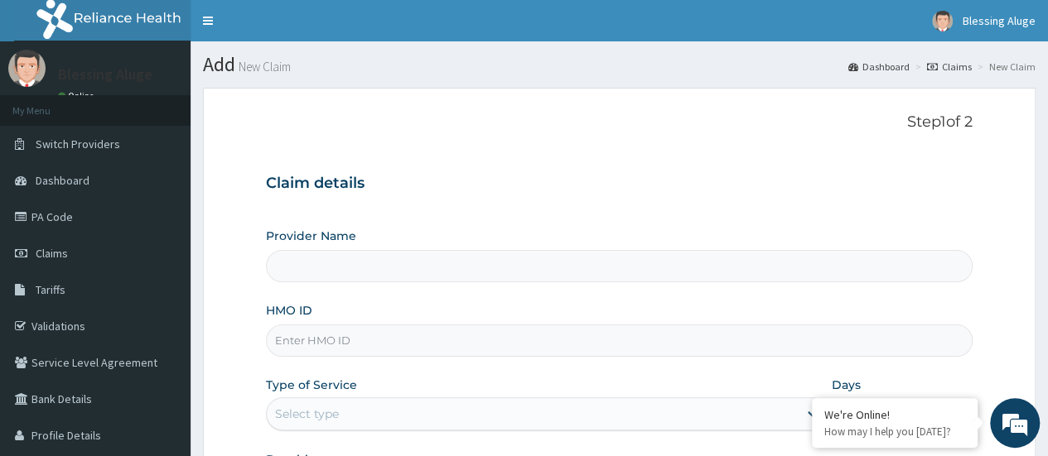
type input "Reliance Family Clinics (RFC) - [GEOGRAPHIC_DATA]"
paste input "RSM/10052/A"
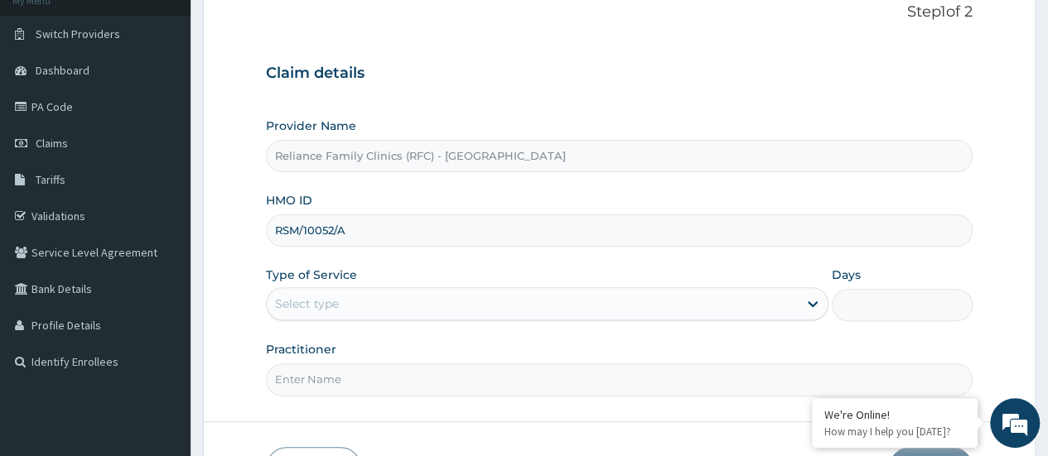
scroll to position [220, 0]
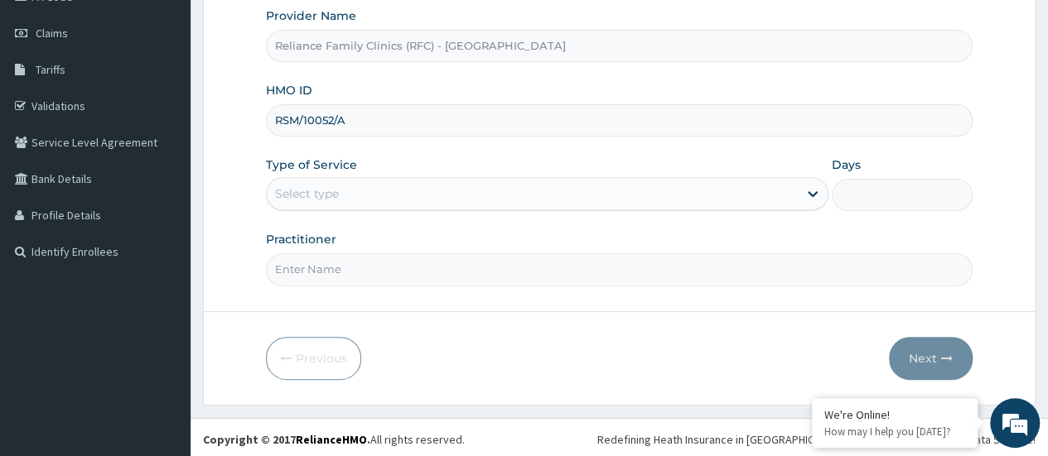
type input "RSM/10052/A"
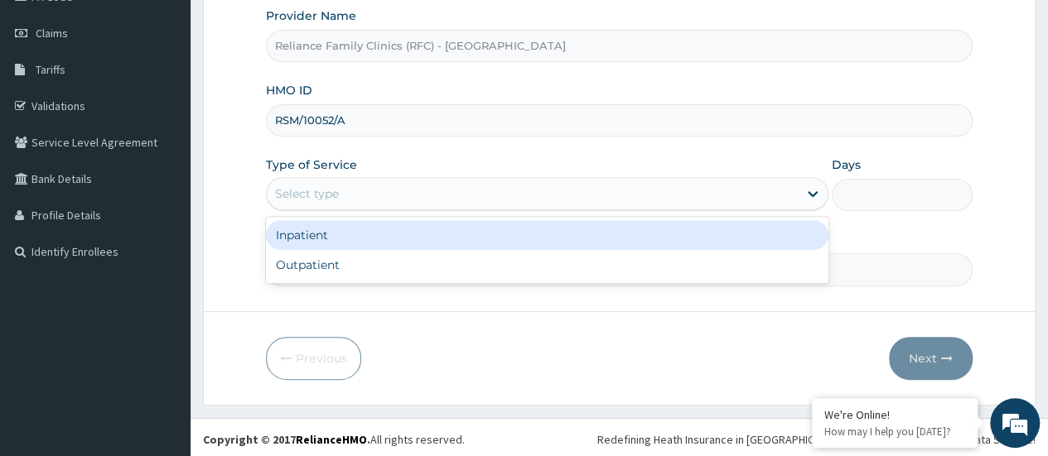
click at [540, 270] on div "Outpatient" at bounding box center [547, 265] width 562 height 30
type input "1"
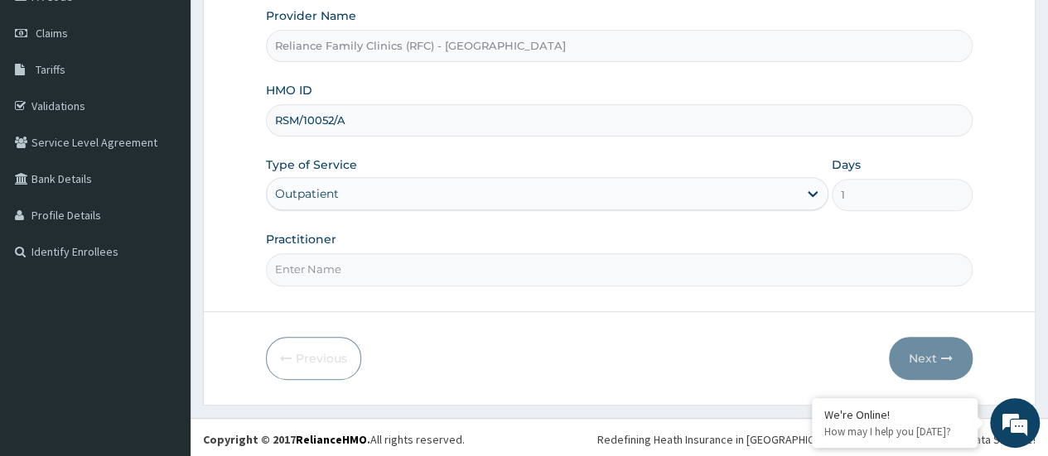
click at [526, 272] on input "Practitioner" at bounding box center [619, 269] width 706 height 32
type input "Specialist Chiedozie"
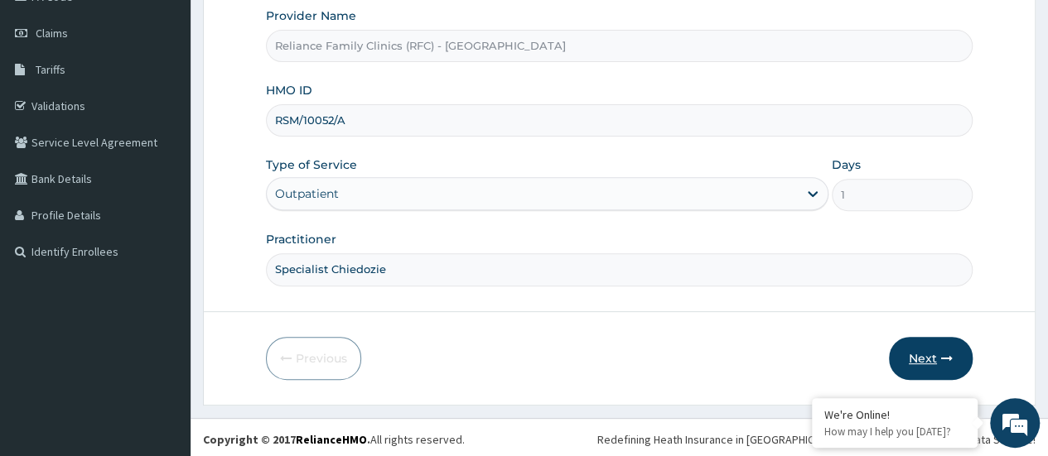
click at [935, 354] on button "Next" at bounding box center [931, 358] width 84 height 43
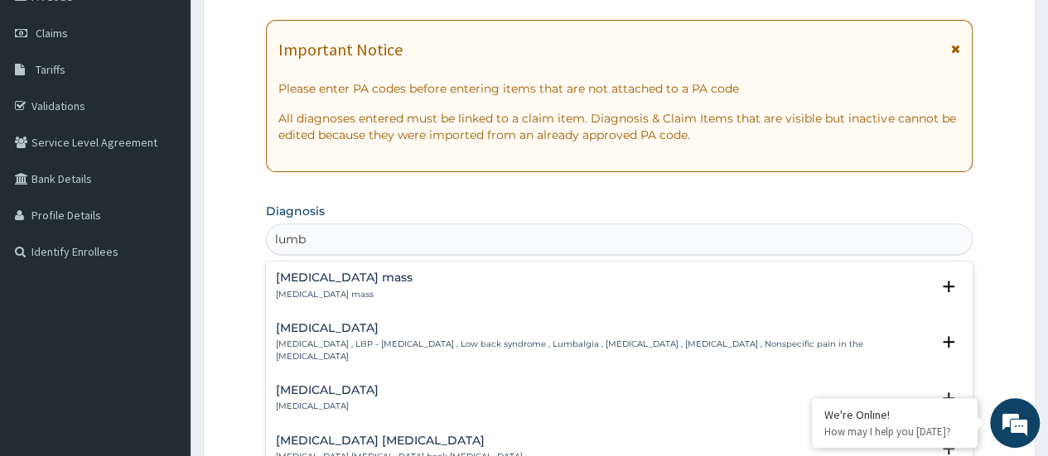
type input "lumba"
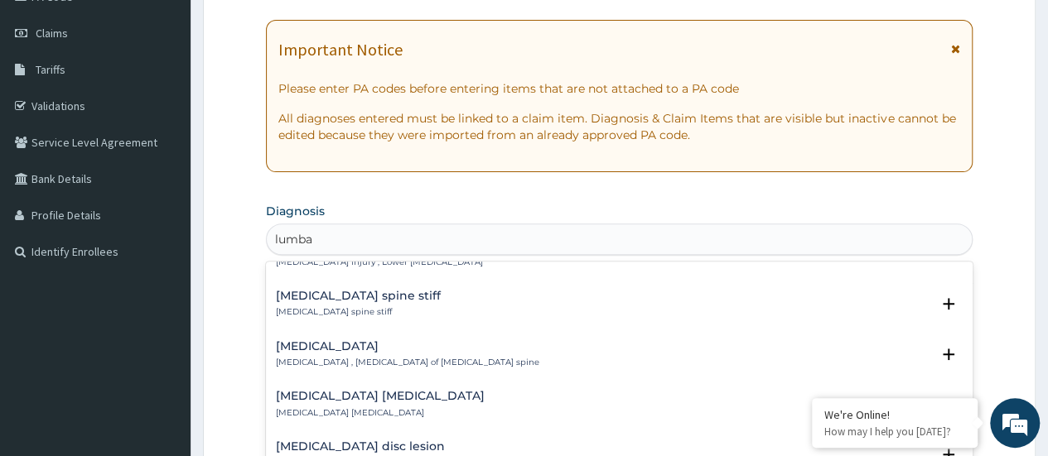
scroll to position [697, 0]
click at [479, 357] on p "[MEDICAL_DATA] , [MEDICAL_DATA] of [MEDICAL_DATA] spine" at bounding box center [407, 363] width 263 height 12
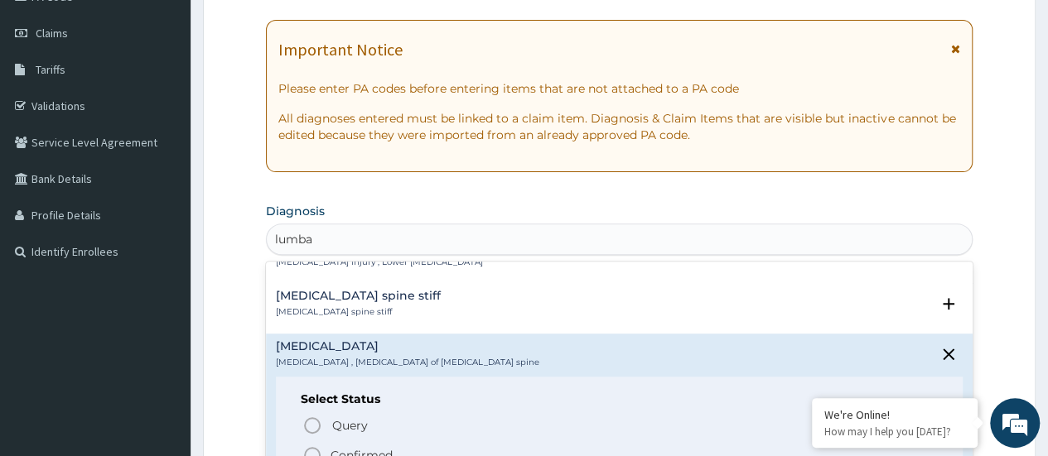
click at [313, 416] on icon "status option query" at bounding box center [312, 426] width 20 height 20
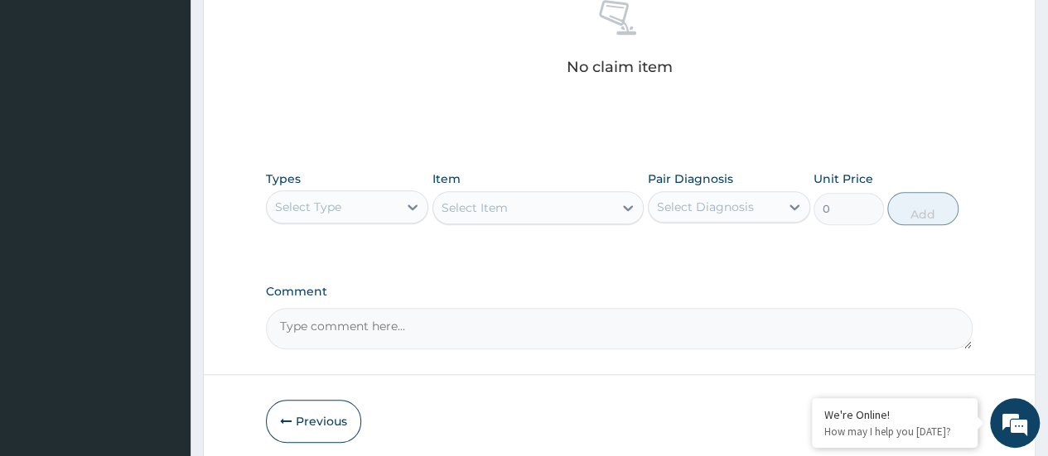
scroll to position [691, 0]
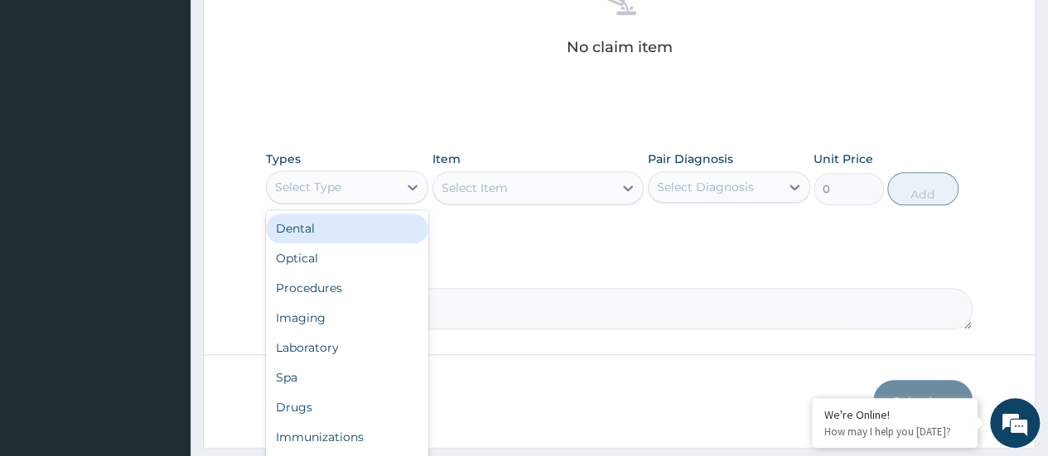
click at [393, 288] on div "Procedures" at bounding box center [347, 288] width 162 height 30
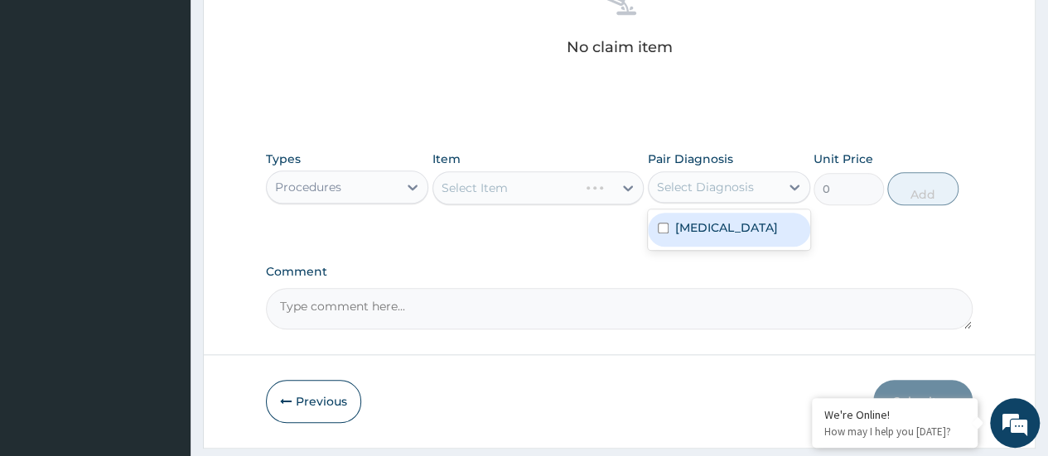
click at [723, 225] on label "[MEDICAL_DATA]" at bounding box center [726, 227] width 103 height 17
checkbox input "true"
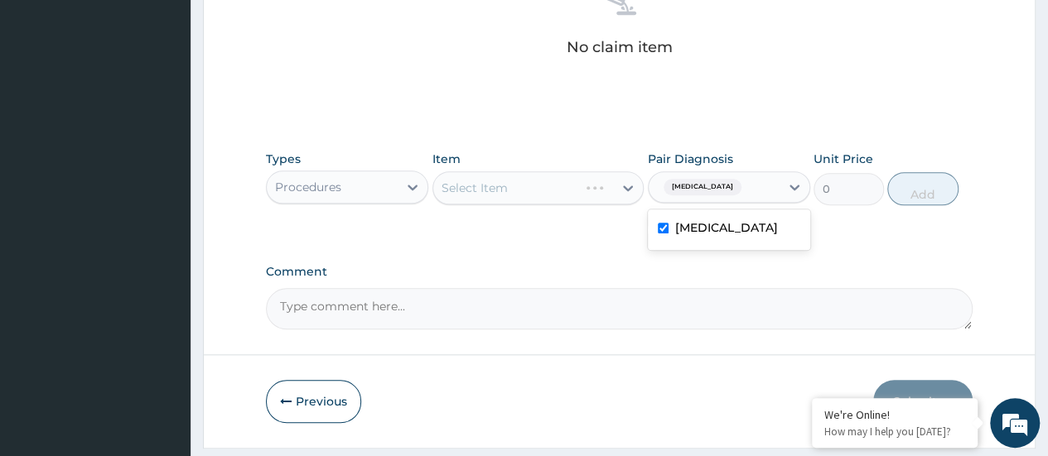
click at [553, 186] on div "Select Item" at bounding box center [538, 187] width 212 height 33
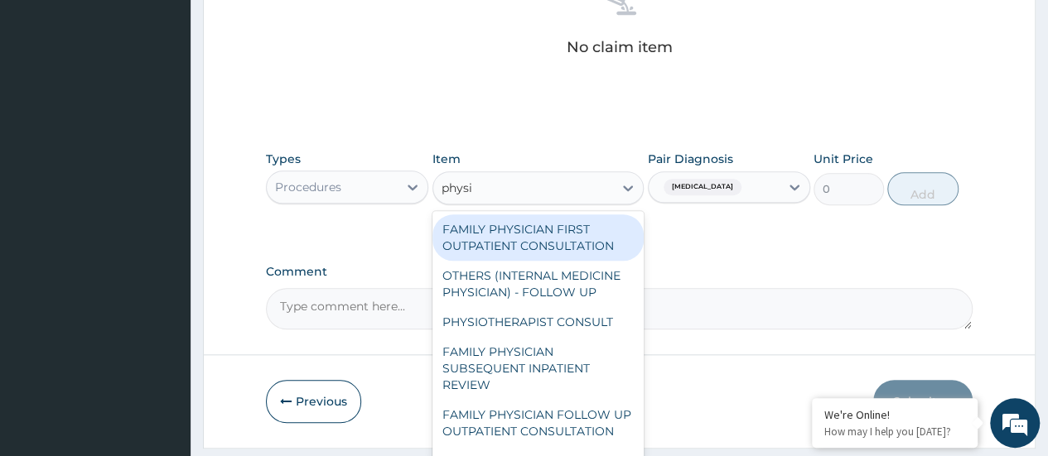
type input "physio"
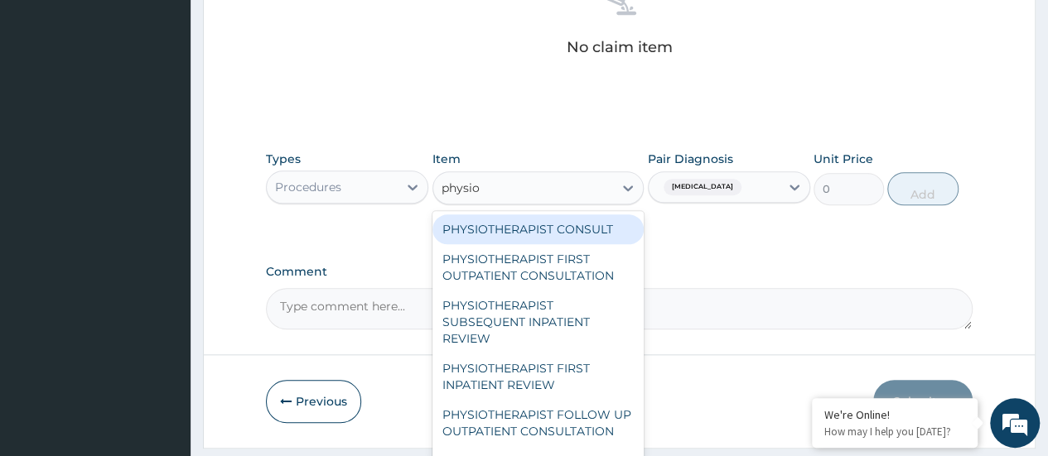
click at [561, 274] on div "PHYSIOTHERAPIST FIRST OUTPATIENT CONSULTATION" at bounding box center [538, 267] width 212 height 46
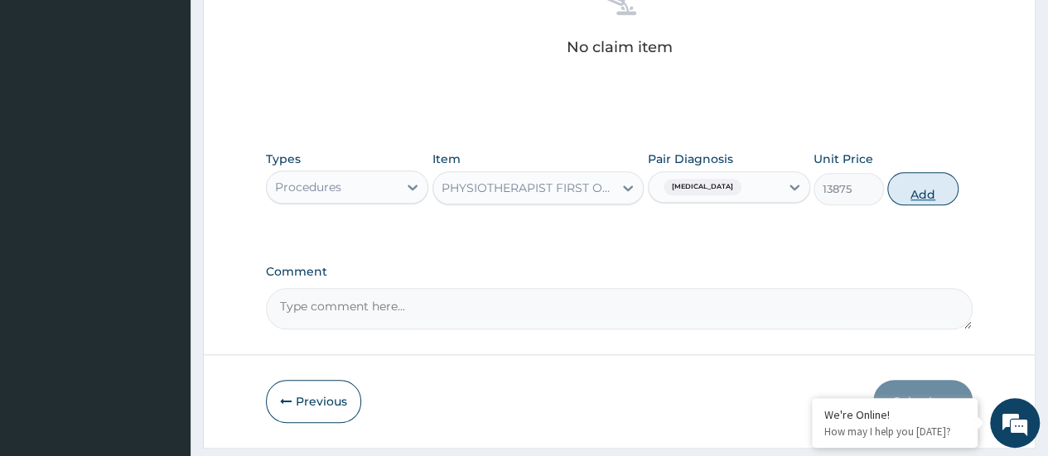
click at [928, 182] on button "Add" at bounding box center [922, 188] width 70 height 33
type input "0"
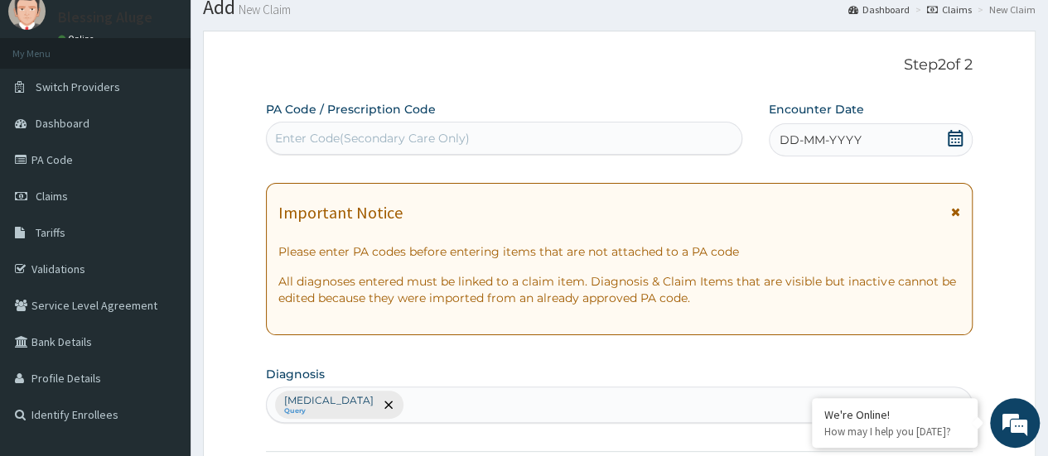
scroll to position [0, 0]
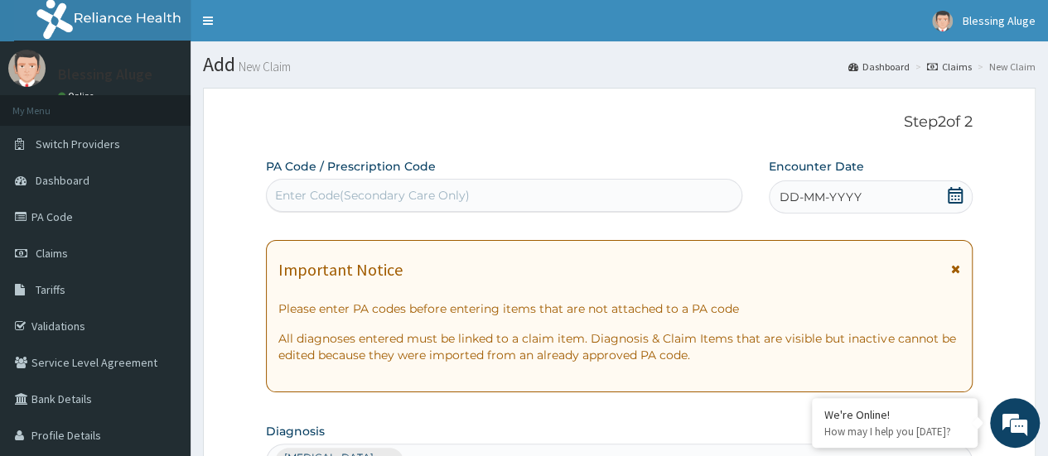
click at [884, 199] on div "DD-MM-YYYY" at bounding box center [871, 197] width 204 height 33
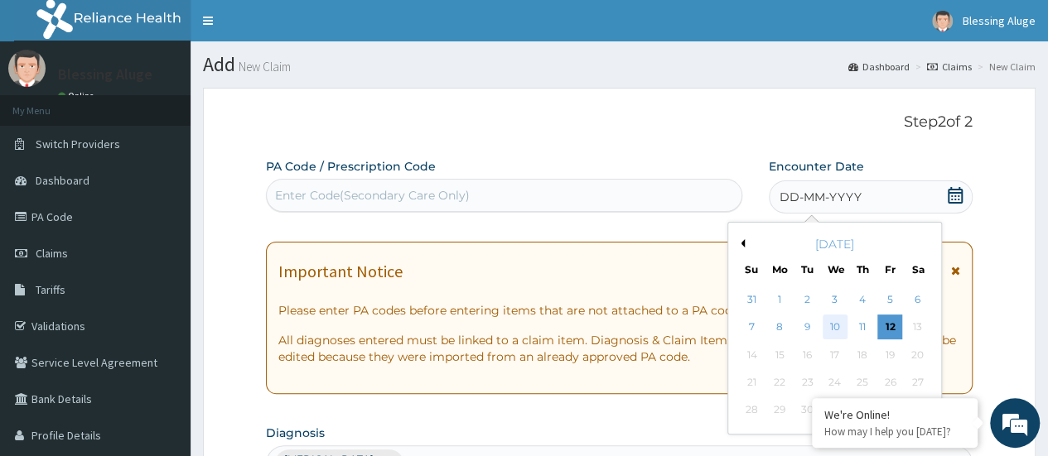
click at [840, 335] on div "10" at bounding box center [834, 328] width 25 height 25
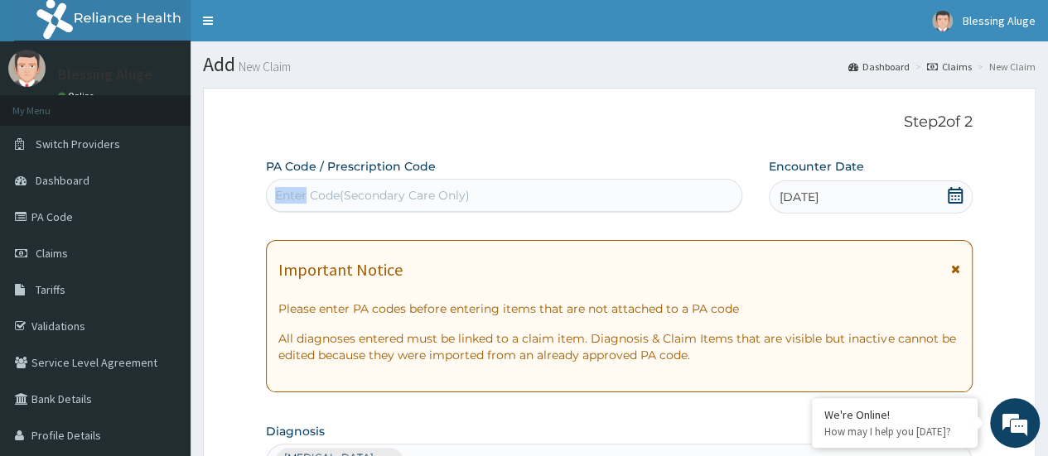
copy div "Enter"
click at [957, 275] on span at bounding box center [955, 274] width 9 height 27
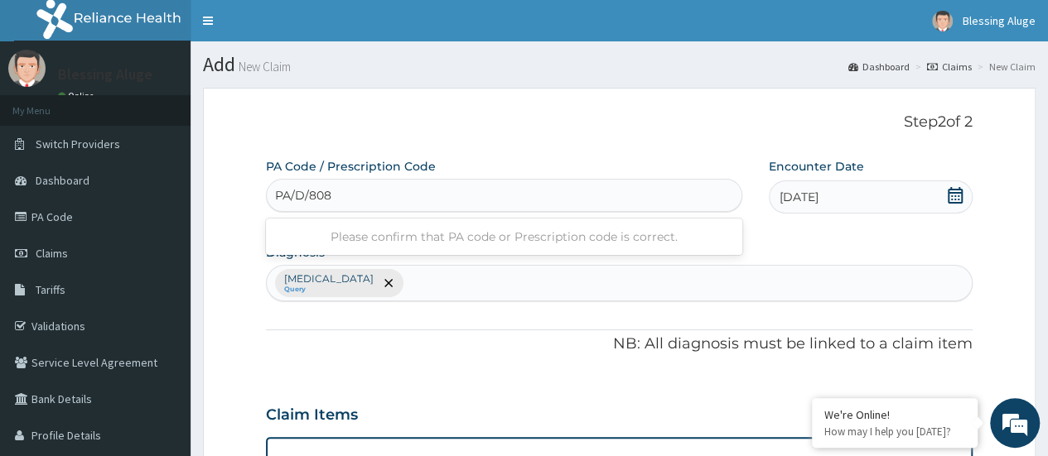
type input "PA/D/8089"
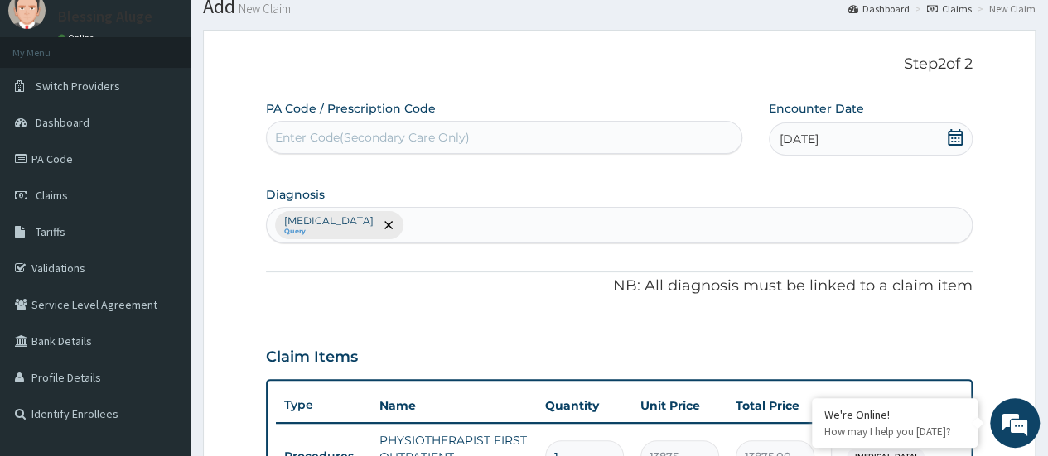
scroll to position [57, 0]
paste input "PA/D8089C"
type input "PA/D8089C"
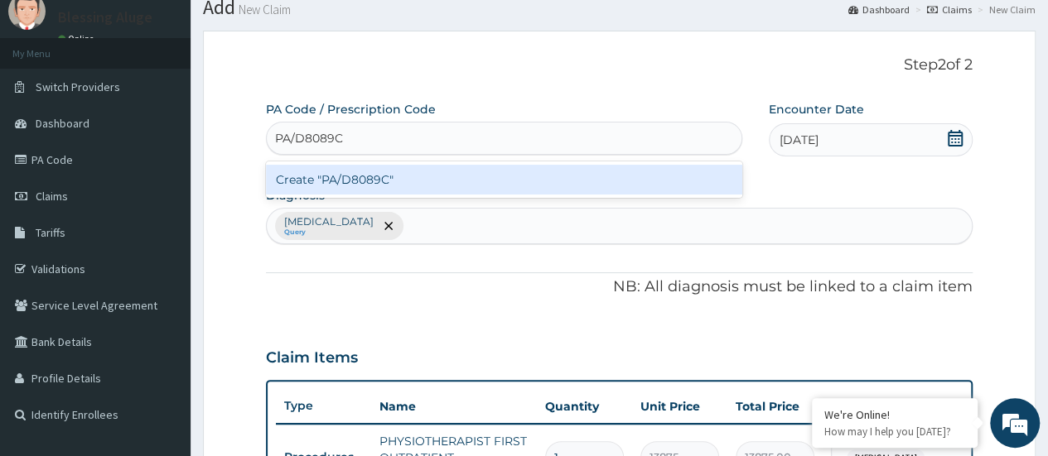
click at [596, 184] on div "Create "PA/D8089C"" at bounding box center [503, 180] width 475 height 30
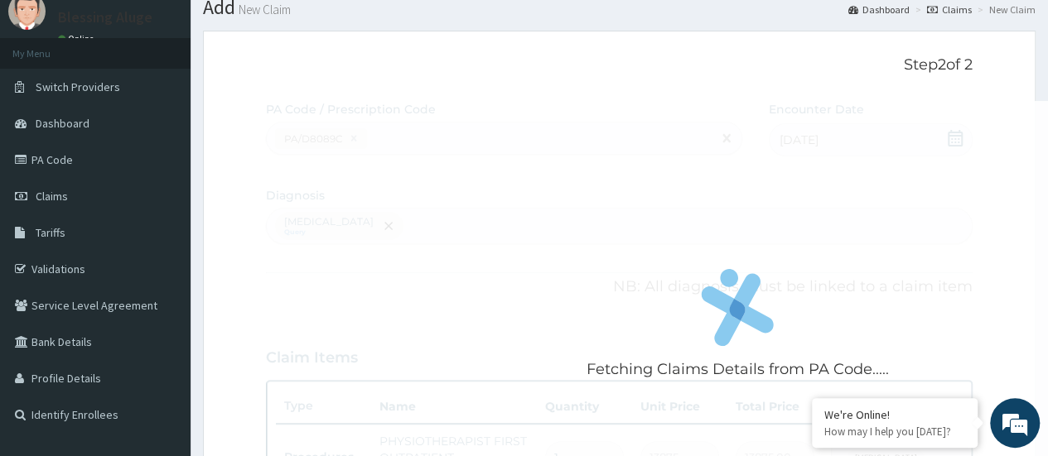
scroll to position [73, 0]
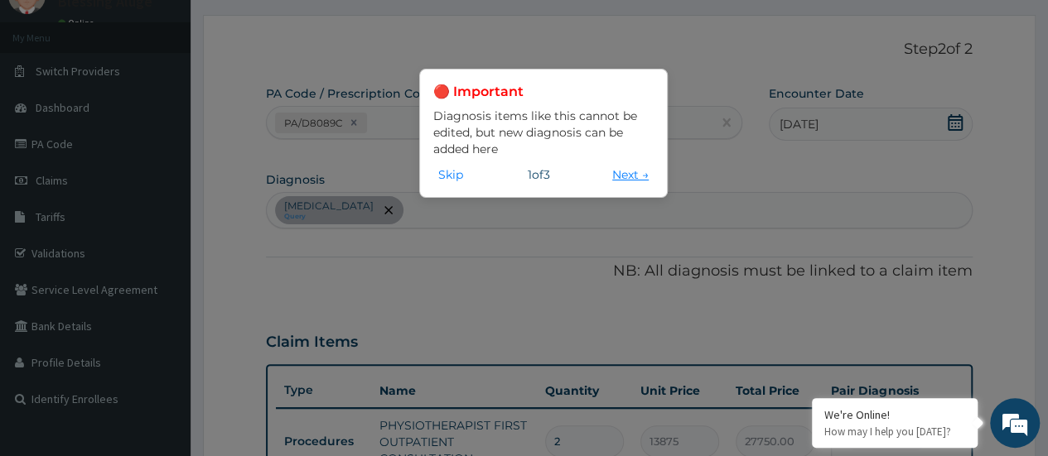
click at [620, 177] on button "Next →" at bounding box center [630, 175] width 46 height 18
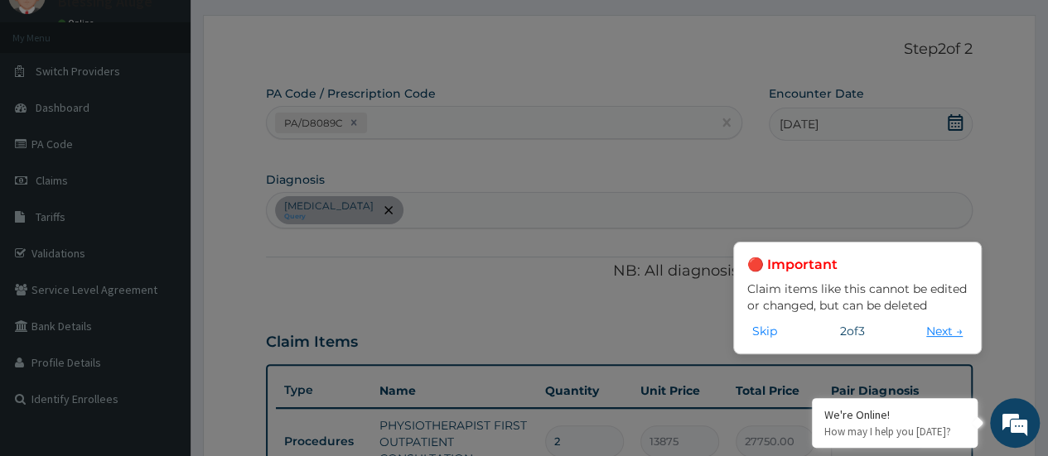
click at [934, 336] on button "Next →" at bounding box center [944, 331] width 46 height 18
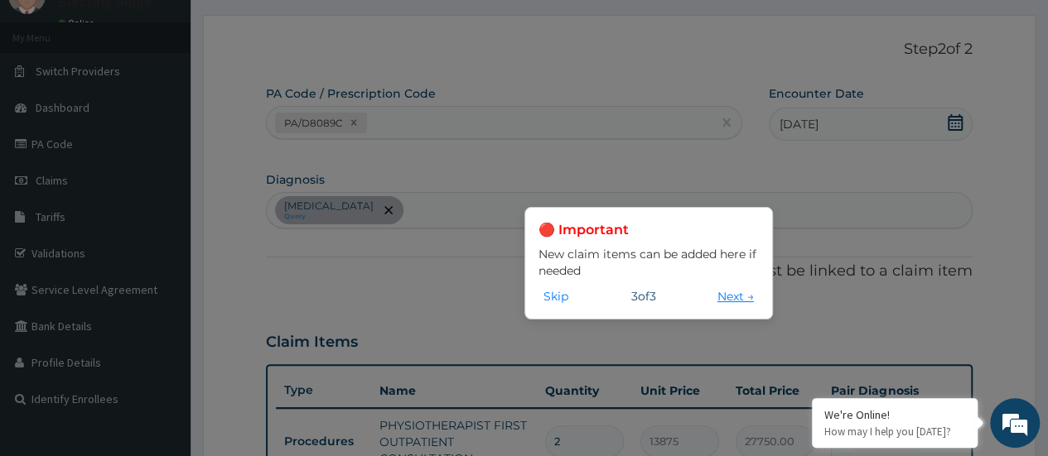
click at [729, 302] on button "Next →" at bounding box center [735, 296] width 46 height 18
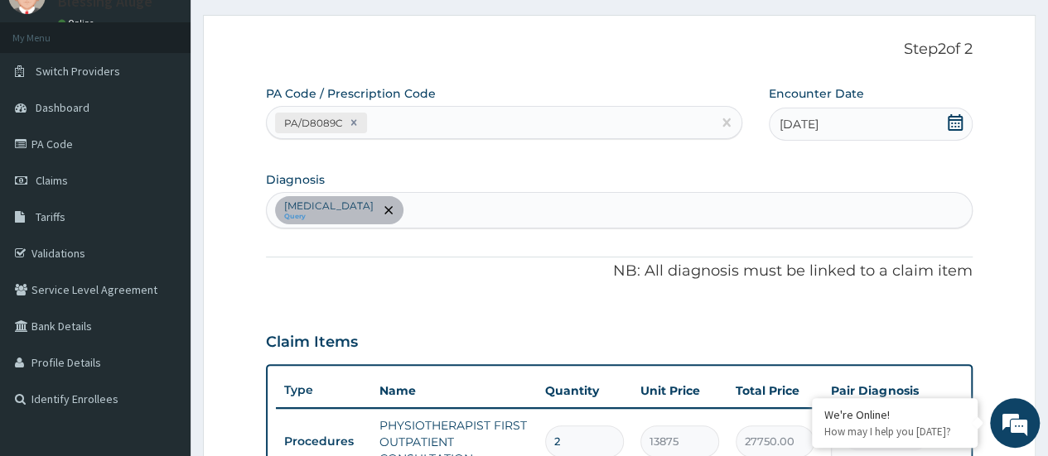
click at [948, 132] on span at bounding box center [955, 124] width 17 height 21
click at [956, 124] on icon at bounding box center [955, 122] width 17 height 17
click at [949, 126] on icon at bounding box center [955, 122] width 15 height 17
click at [899, 139] on div "[DATE]" at bounding box center [871, 124] width 204 height 33
click at [899, 137] on div "[DATE]" at bounding box center [871, 124] width 204 height 33
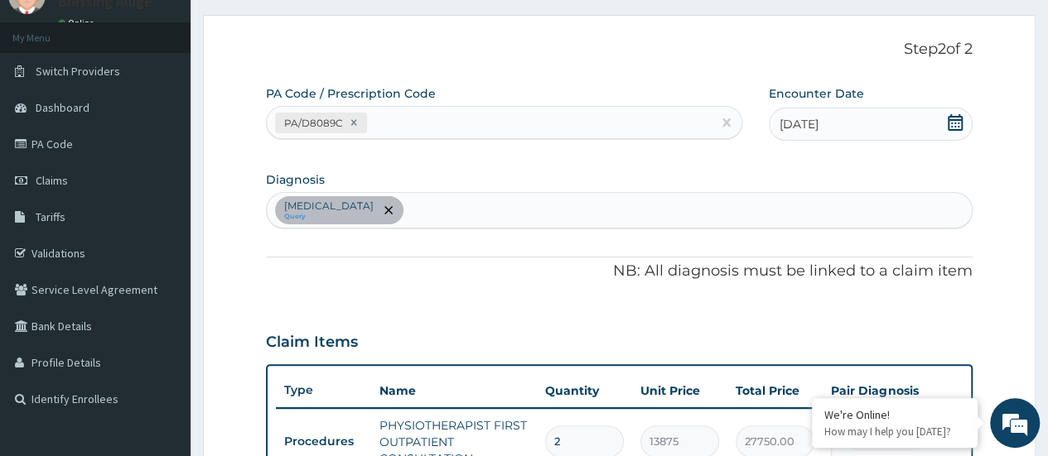
click at [899, 134] on div "[DATE]" at bounding box center [871, 124] width 204 height 33
click at [893, 133] on div "[DATE]" at bounding box center [871, 124] width 204 height 33
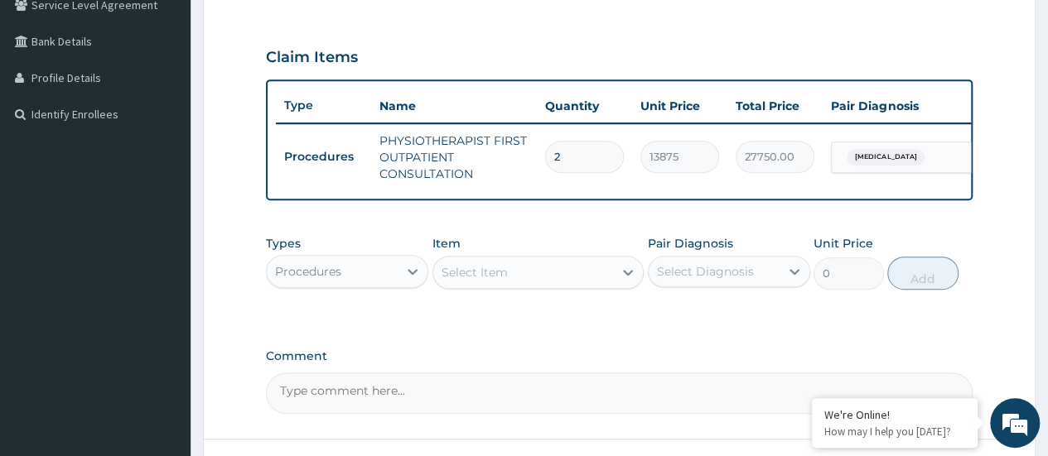
scroll to position [341, 0]
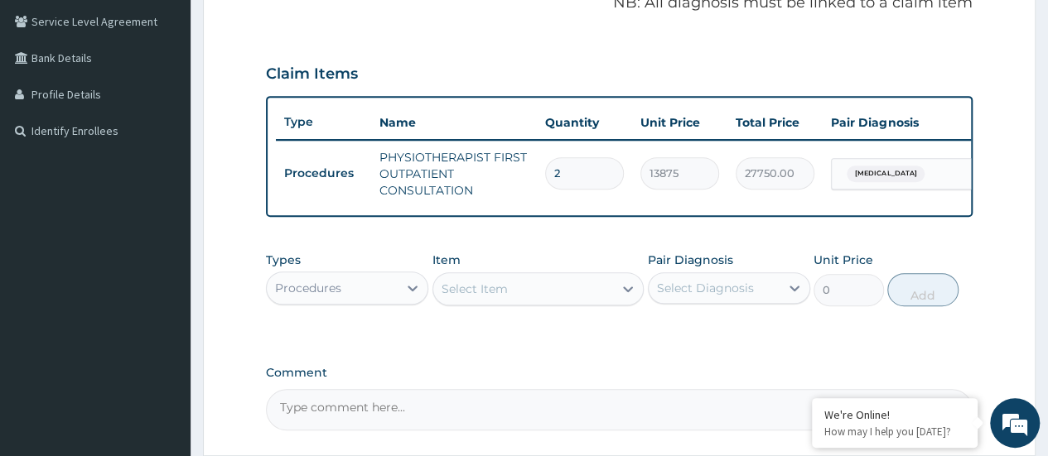
click at [587, 173] on input "2" at bounding box center [584, 173] width 79 height 32
type input "0.00"
type input "1"
type input "13875.00"
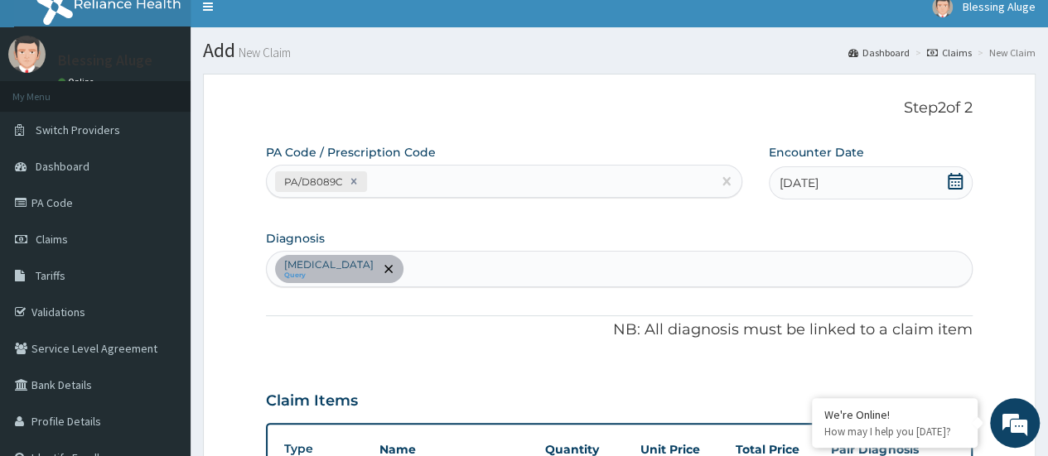
scroll to position [0, 0]
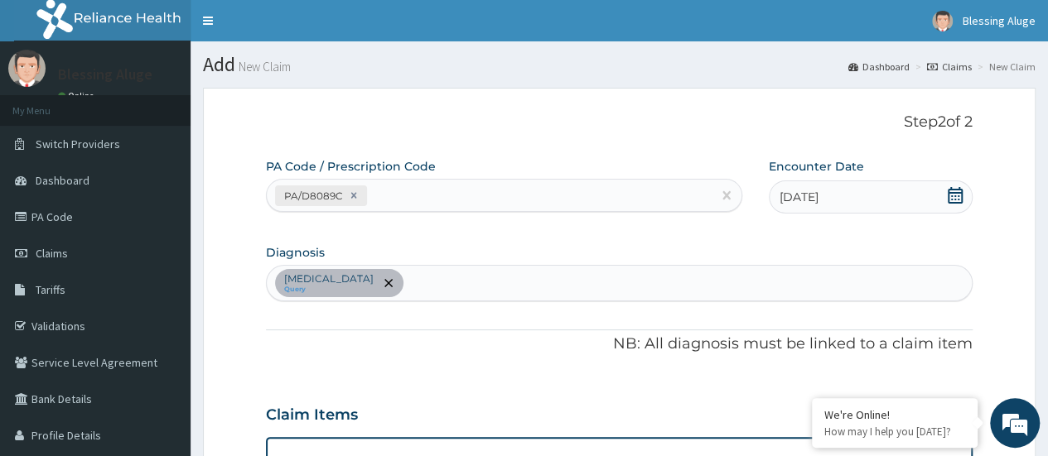
type input "1"
click at [951, 200] on icon at bounding box center [955, 195] width 17 height 17
click at [899, 195] on div "[DATE]" at bounding box center [871, 197] width 204 height 33
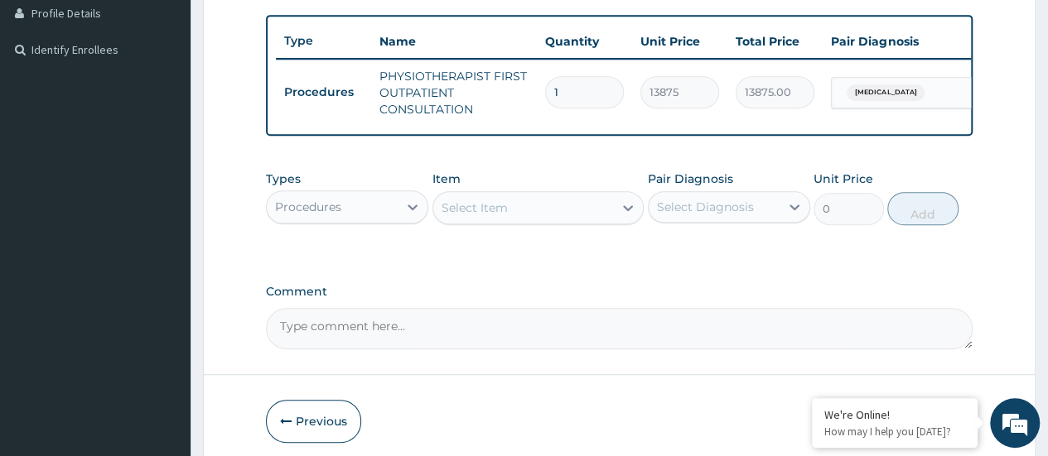
scroll to position [499, 0]
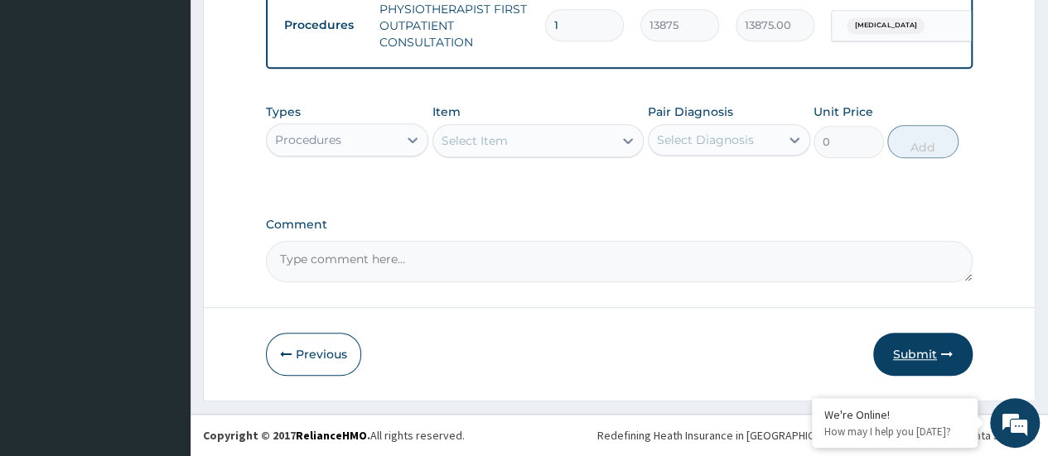
click at [932, 361] on button "Submit" at bounding box center [922, 354] width 99 height 43
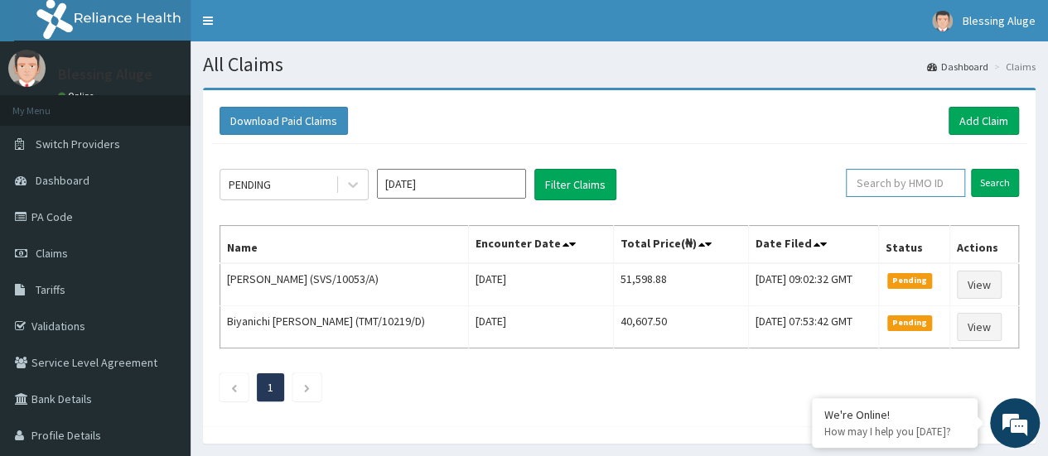
click at [914, 186] on input "text" at bounding box center [905, 183] width 119 height 28
paste input "RSM/10052/A"
type input "RSM/10052/A"
click at [991, 190] on input "Search" at bounding box center [995, 183] width 48 height 28
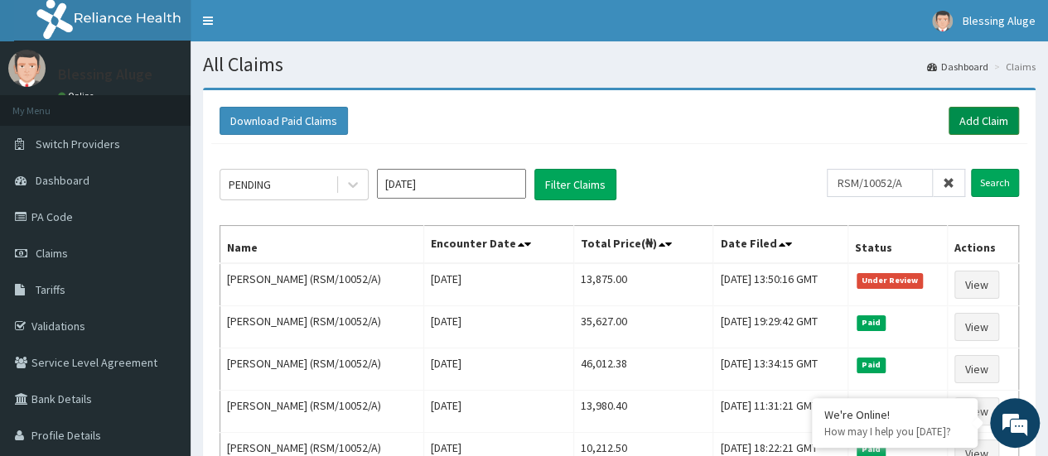
click at [985, 123] on link "Add Claim" at bounding box center [983, 121] width 70 height 28
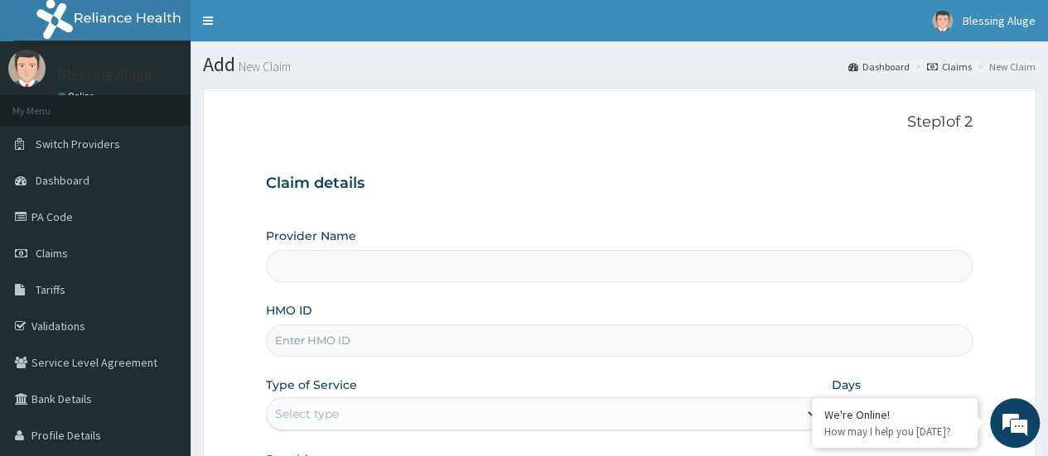
click at [643, 341] on input "HMO ID" at bounding box center [619, 341] width 706 height 32
type input "Reliance Family Clinics (RFC) - [GEOGRAPHIC_DATA]"
paste input "2501969"
type input "2"
